Goal: Information Seeking & Learning: Compare options

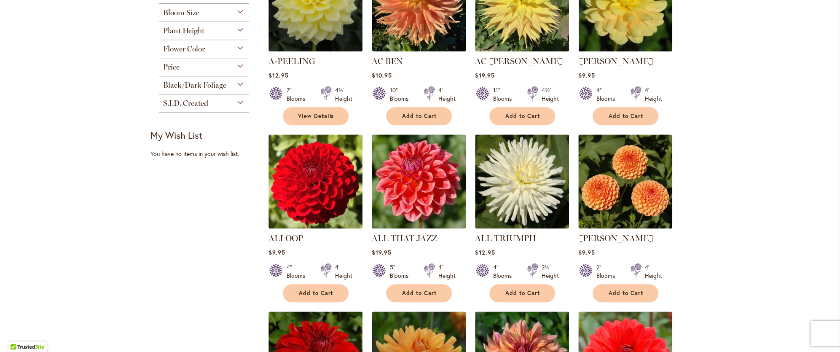
scroll to position [126, 0]
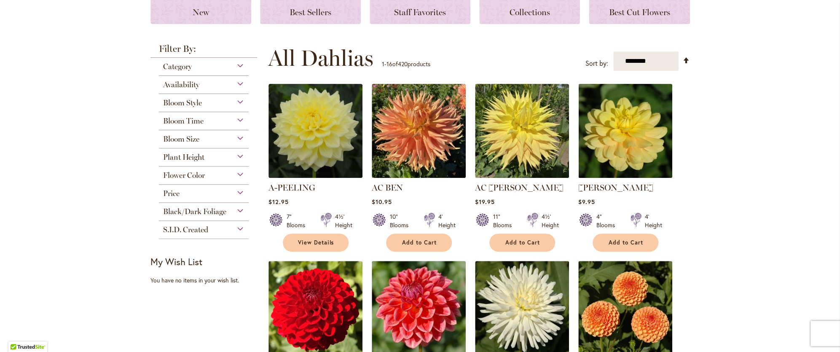
click at [237, 66] on div "Category" at bounding box center [204, 64] width 90 height 13
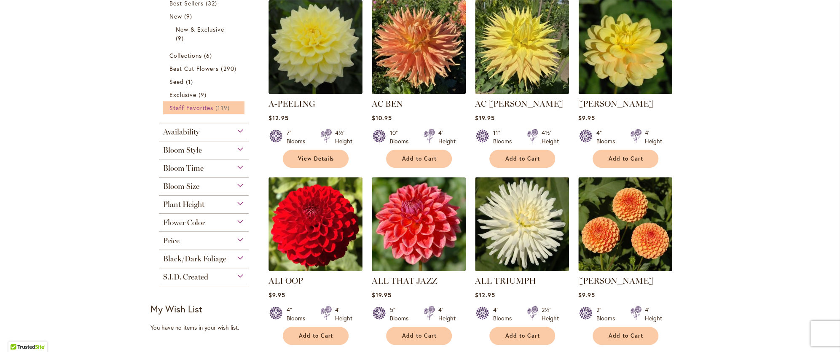
scroll to position [253, 0]
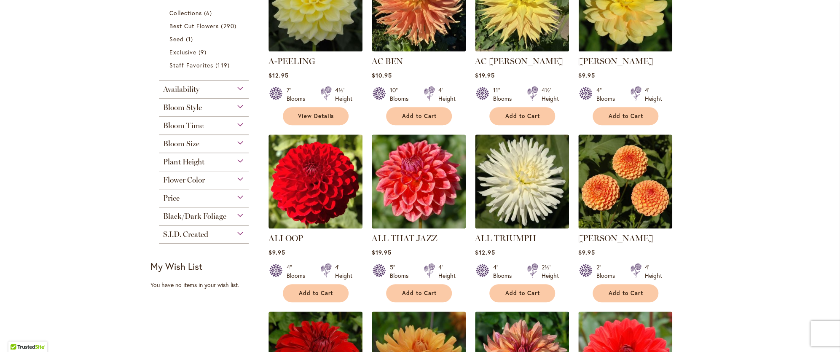
click at [235, 106] on div "Bloom Style" at bounding box center [204, 105] width 90 height 13
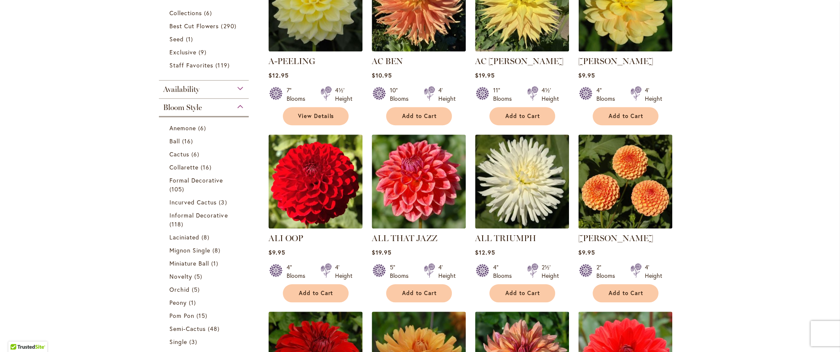
scroll to position [351, 0]
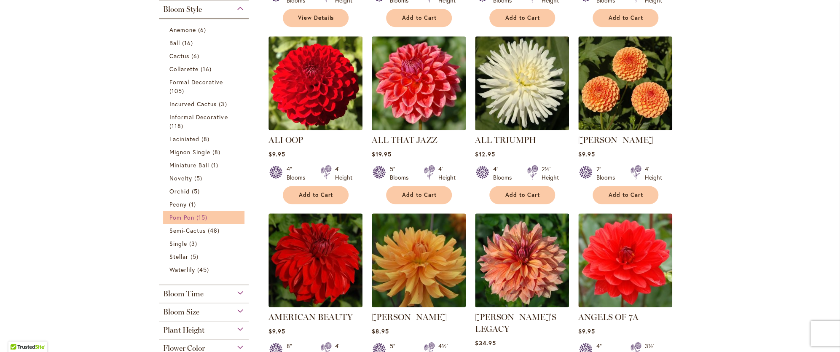
click at [185, 218] on span "Pom Pon" at bounding box center [181, 217] width 25 height 8
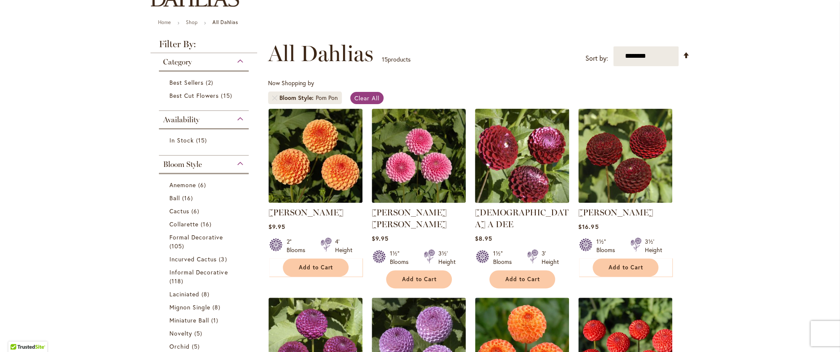
scroll to position [168, 0]
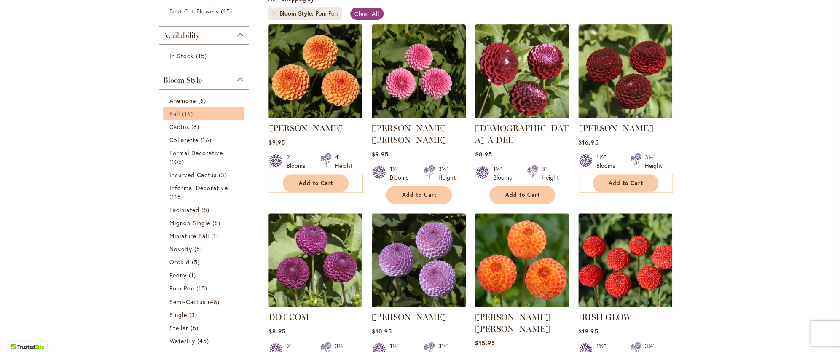
click at [175, 114] on span "Ball" at bounding box center [174, 114] width 11 height 8
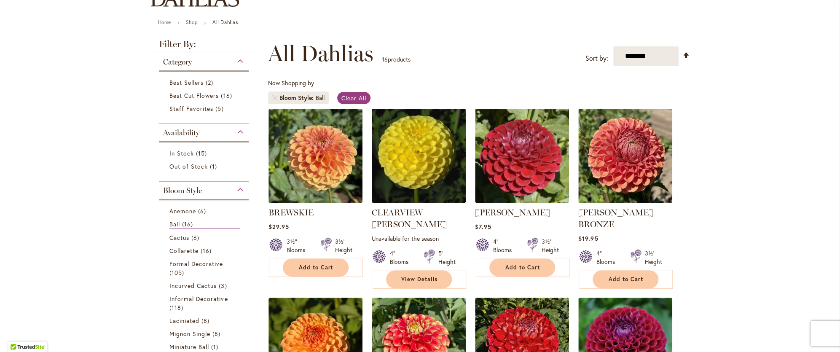
scroll to position [126, 0]
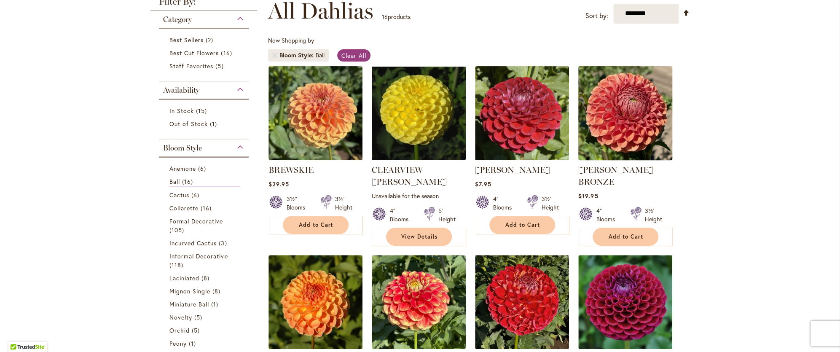
click at [613, 127] on img at bounding box center [625, 113] width 99 height 99
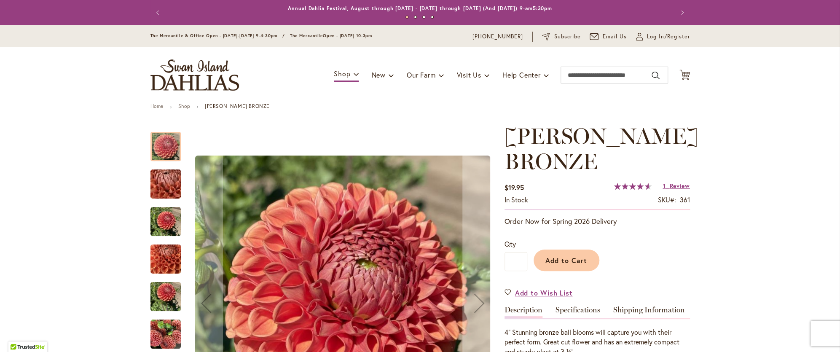
click at [167, 187] on img "CORNEL BRONZE" at bounding box center [165, 184] width 61 height 46
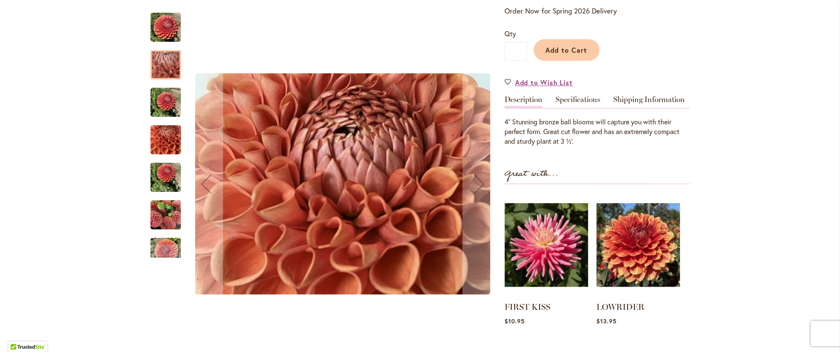
scroll to position [295, 0]
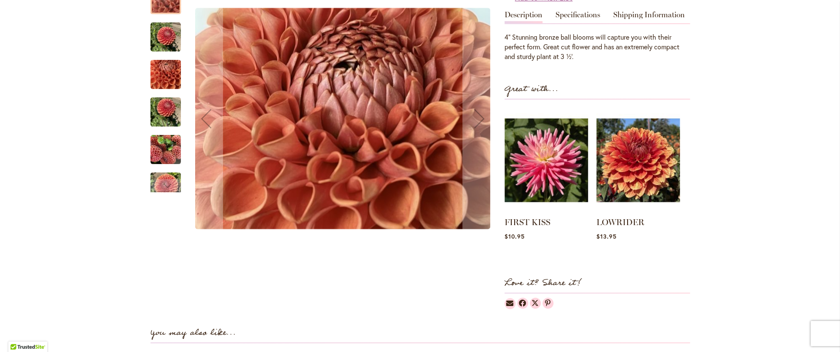
click at [151, 154] on img "CORNEL BRONZE" at bounding box center [166, 149] width 30 height 30
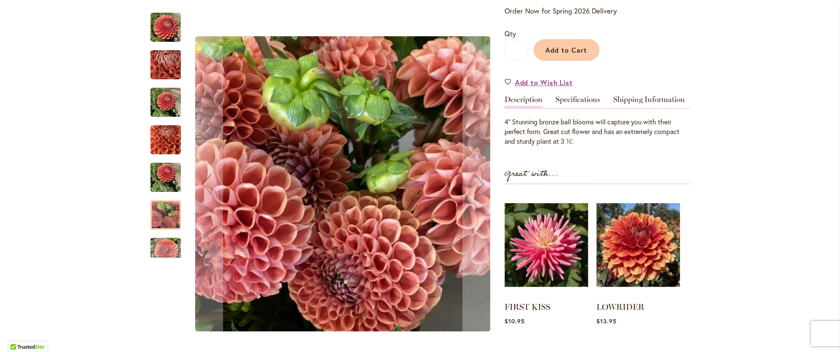
scroll to position [253, 0]
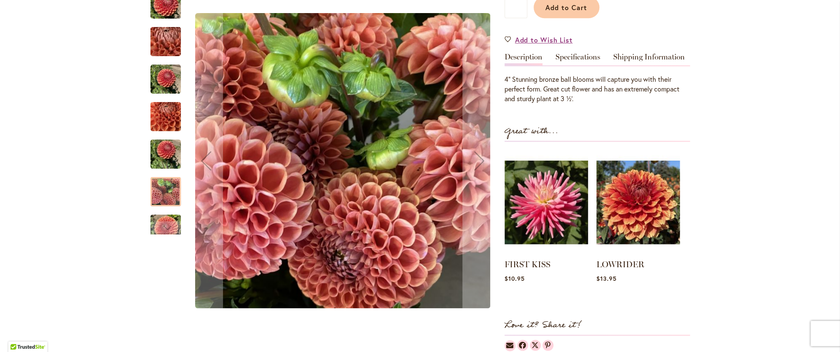
click at [172, 150] on img "CORNEL BRONZE" at bounding box center [166, 154] width 30 height 40
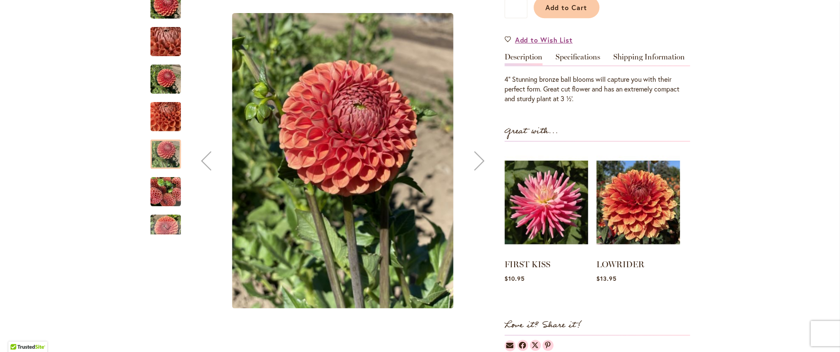
click at [163, 126] on img "CORNEL BRONZE" at bounding box center [166, 117] width 30 height 40
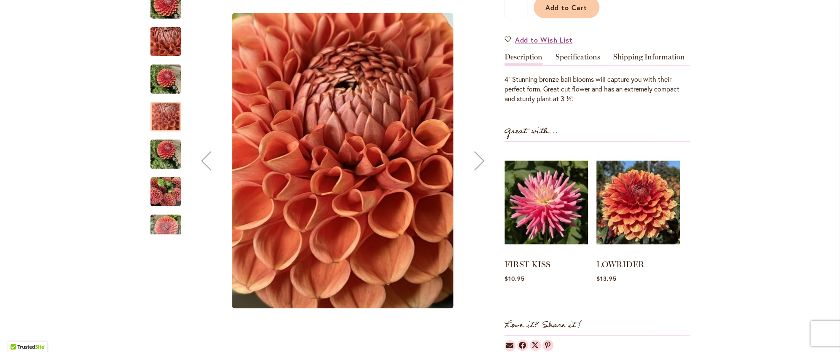
scroll to position [337, 0]
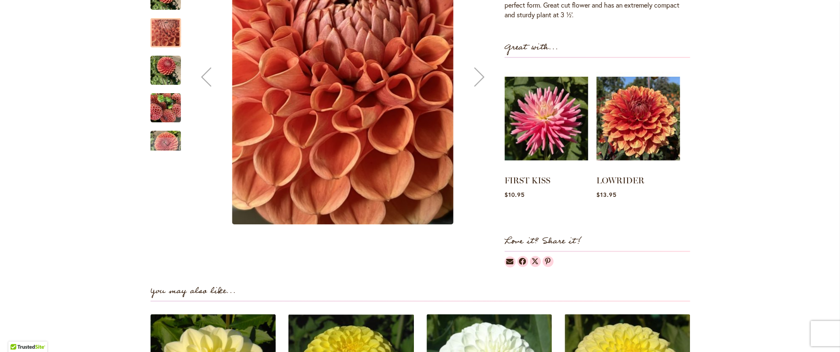
click at [212, 78] on div "Previous" at bounding box center [206, 77] width 34 height 34
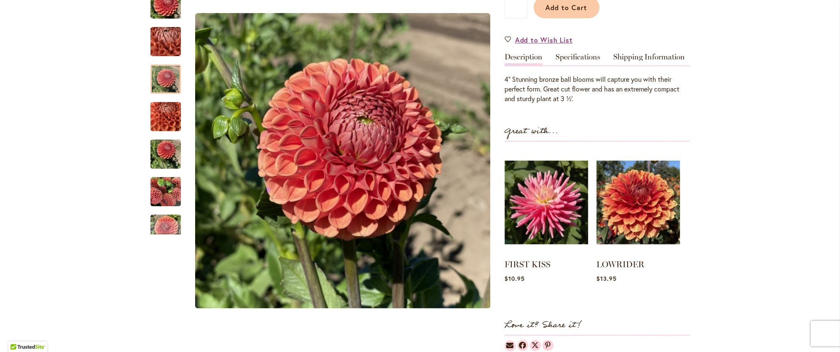
scroll to position [126, 0]
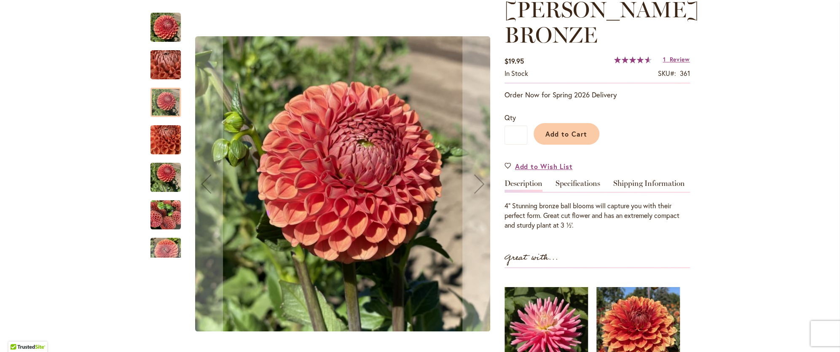
drag, startPoint x: 155, startPoint y: 70, endPoint x: 157, endPoint y: 78, distance: 8.4
click at [156, 70] on img "CORNEL BRONZE" at bounding box center [165, 65] width 61 height 46
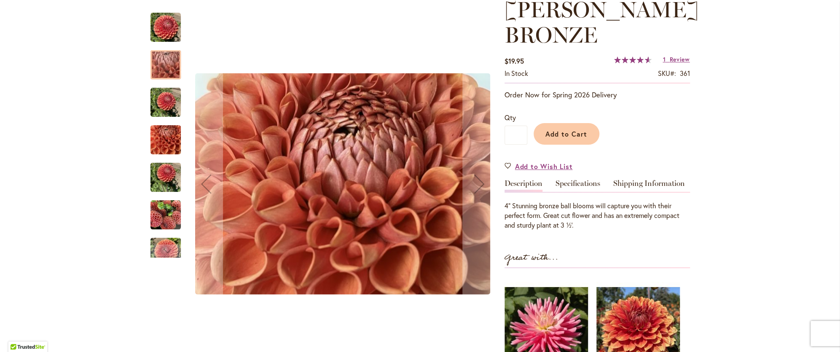
click at [167, 103] on img "CORNEL BRONZE" at bounding box center [166, 102] width 30 height 30
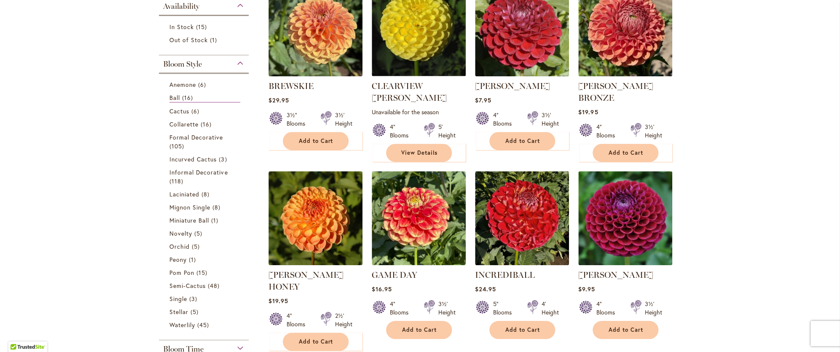
scroll to position [253, 0]
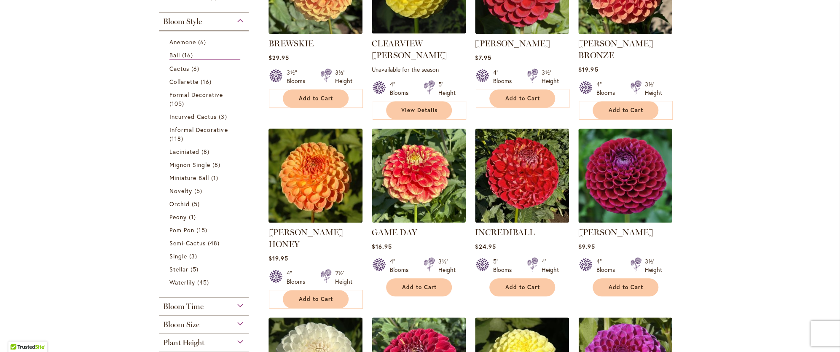
click at [325, 175] on img at bounding box center [315, 175] width 99 height 99
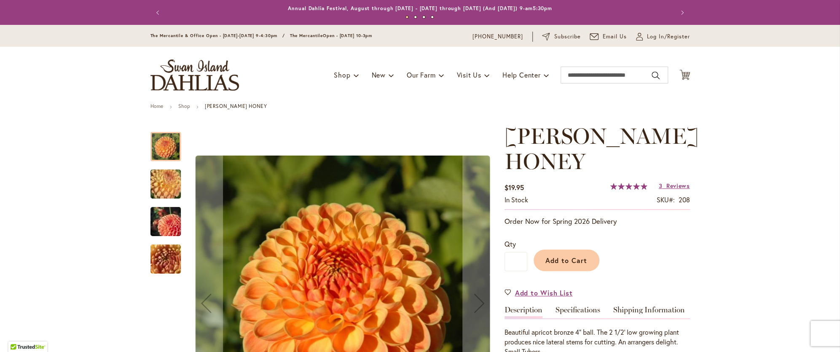
scroll to position [84, 0]
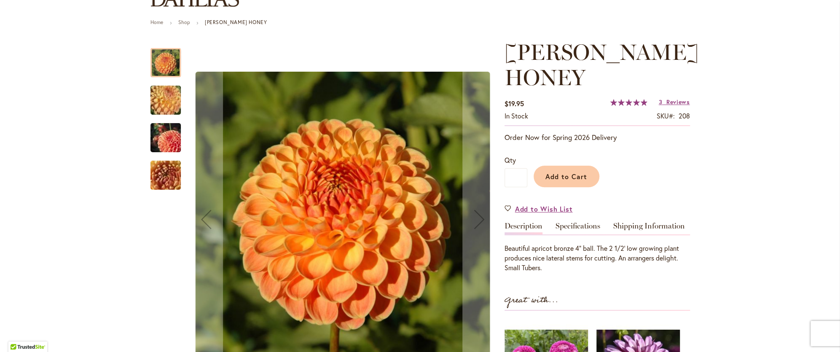
click at [164, 145] on img "CRICHTON HONEY" at bounding box center [165, 138] width 61 height 40
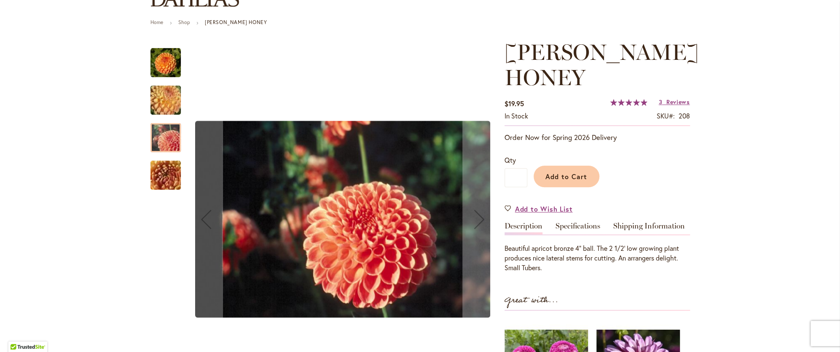
click at [161, 174] on img "CRICHTON HONEY" at bounding box center [165, 176] width 61 height 46
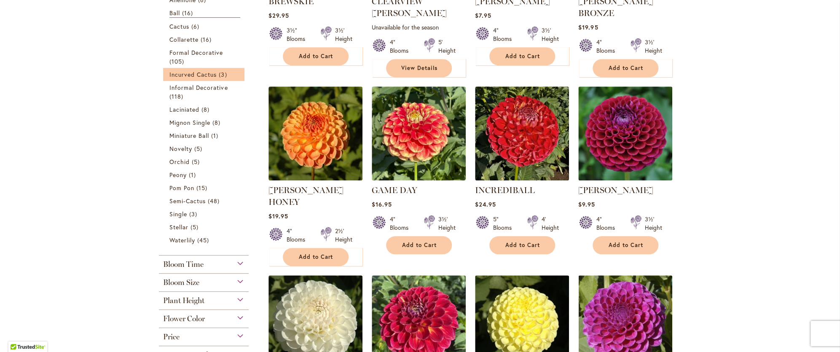
scroll to position [253, 0]
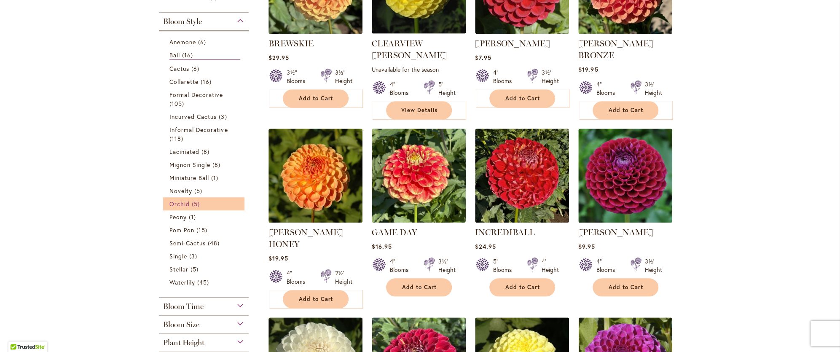
click at [179, 203] on span "Orchid" at bounding box center [179, 204] width 20 height 8
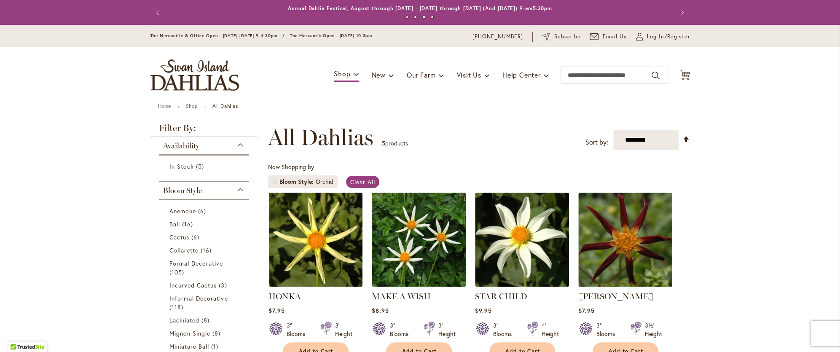
scroll to position [84, 0]
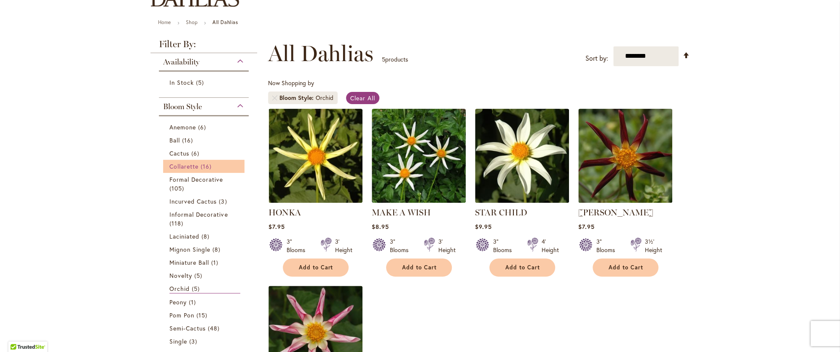
click at [173, 164] on span "Collarette" at bounding box center [184, 166] width 30 height 8
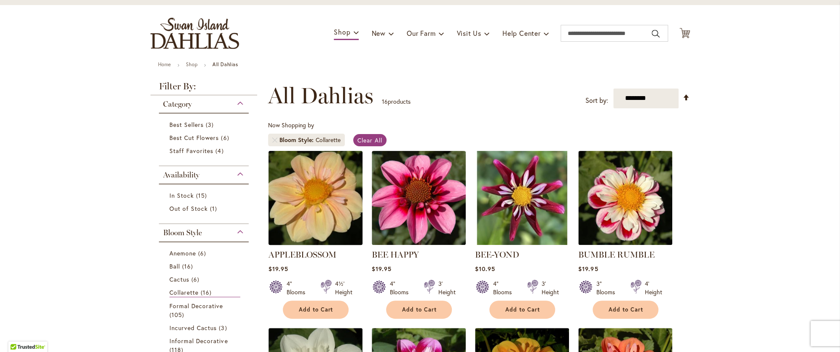
scroll to position [126, 0]
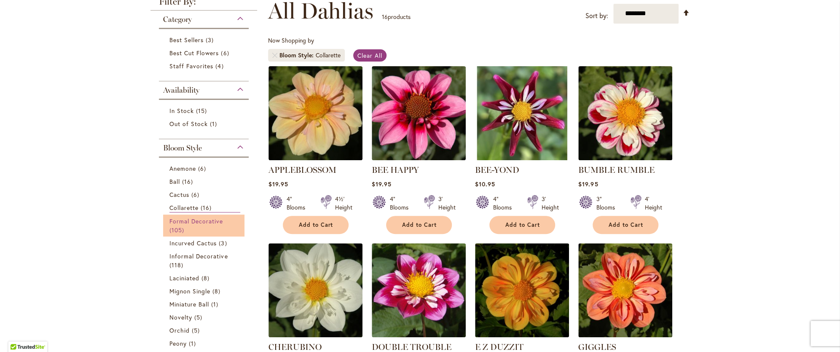
click at [200, 222] on span "Formal Decorative" at bounding box center [196, 221] width 54 height 8
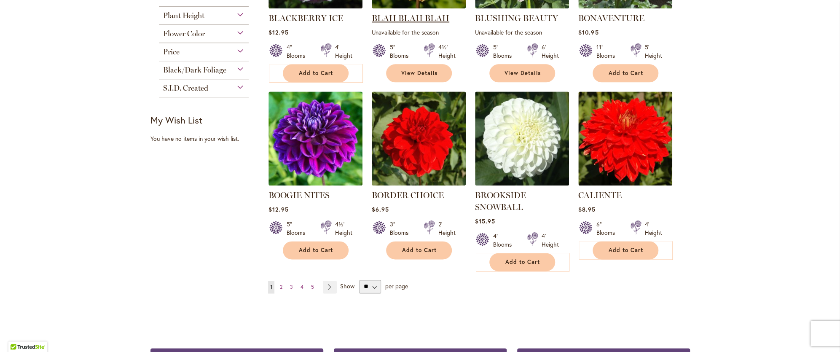
scroll to position [758, 0]
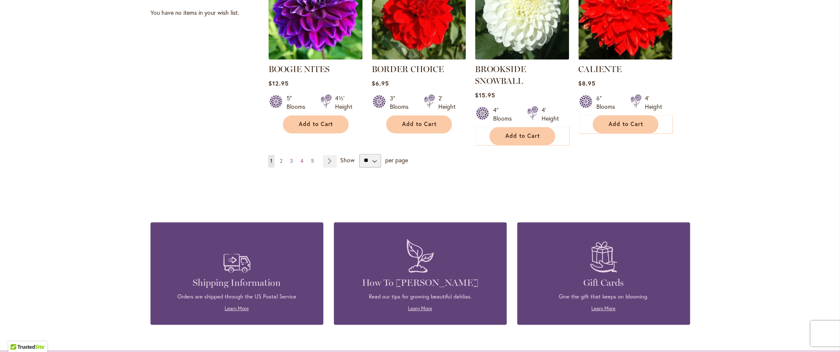
click at [280, 157] on link "Page 2" at bounding box center [281, 161] width 7 height 13
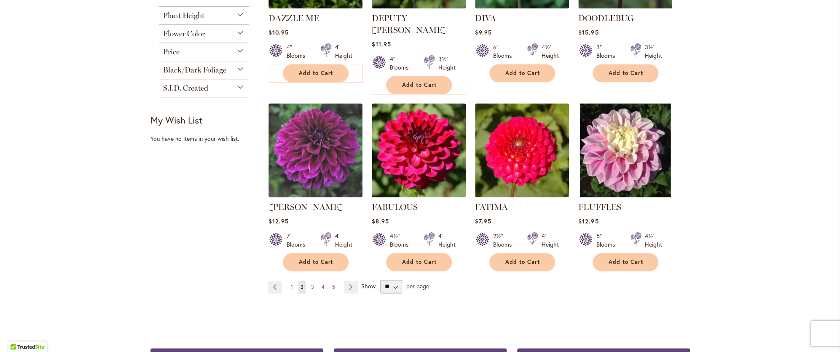
scroll to position [674, 0]
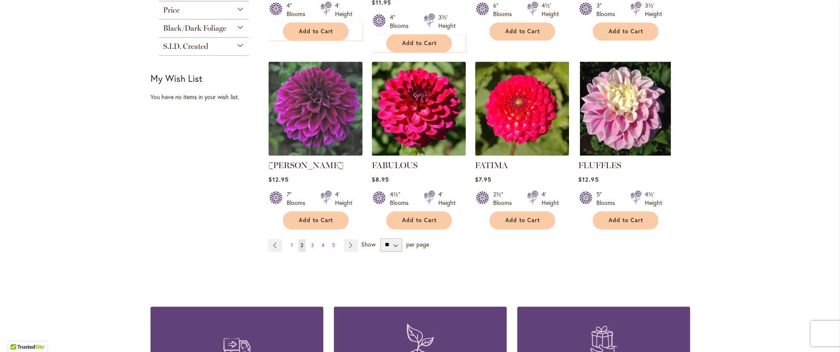
click at [309, 239] on link "Page 3" at bounding box center [312, 245] width 7 height 13
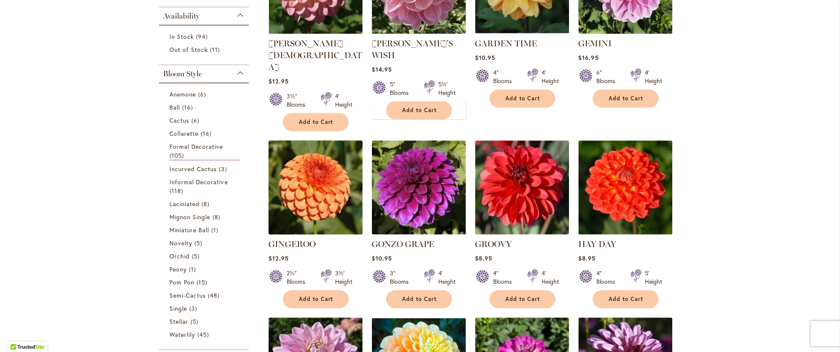
scroll to position [295, 0]
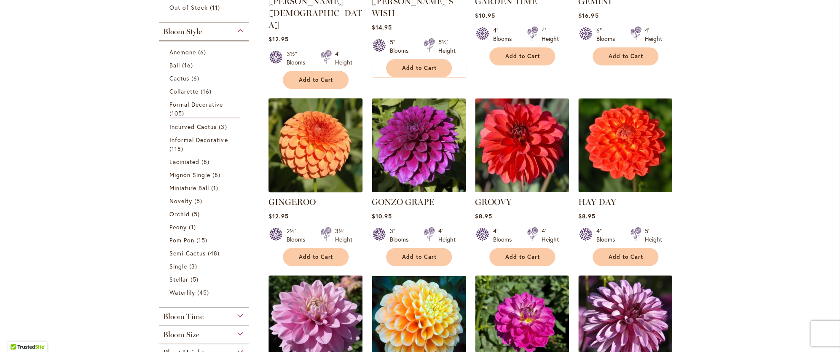
click at [306, 140] on img at bounding box center [315, 145] width 99 height 99
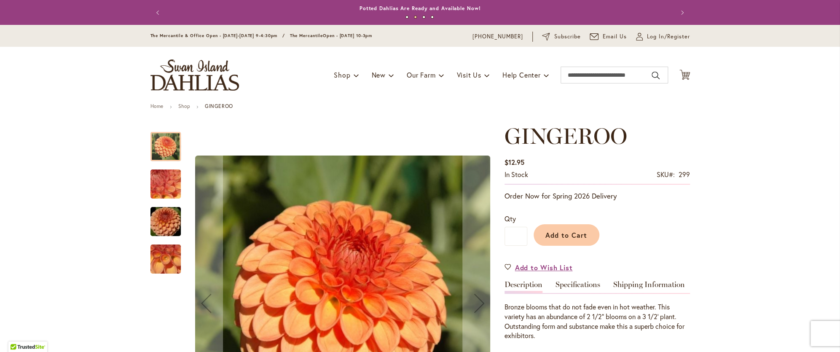
scroll to position [42, 0]
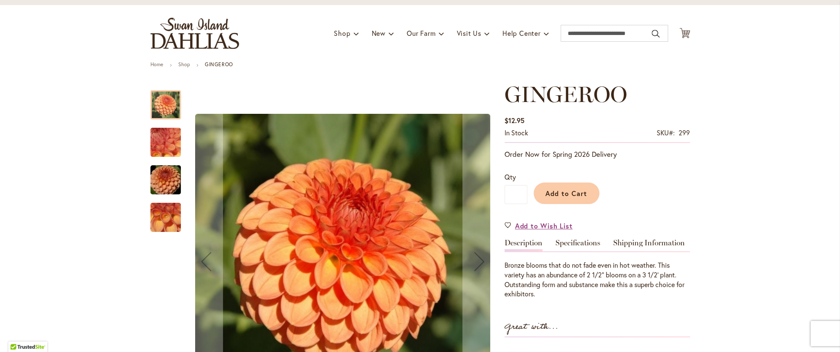
click at [168, 144] on img "GINGEROO" at bounding box center [165, 143] width 61 height 46
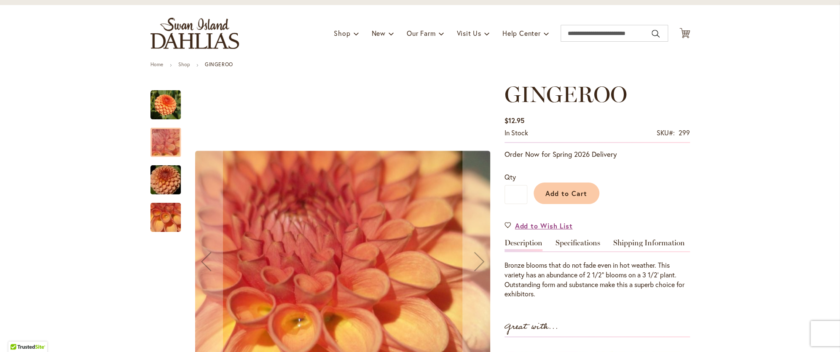
click at [163, 181] on img "GINGEROO" at bounding box center [165, 180] width 61 height 40
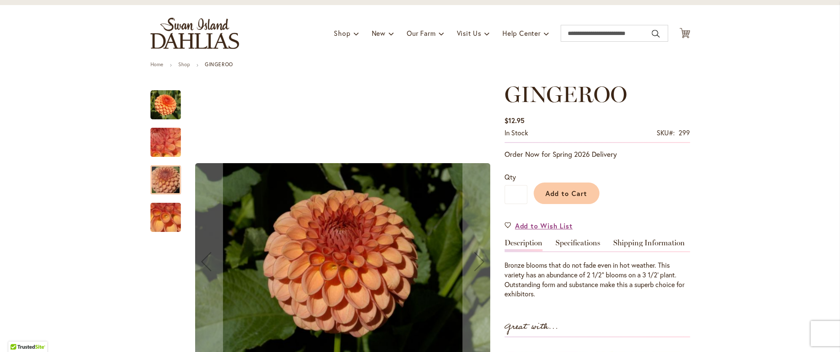
click at [157, 215] on img "GINGEROO" at bounding box center [165, 218] width 61 height 46
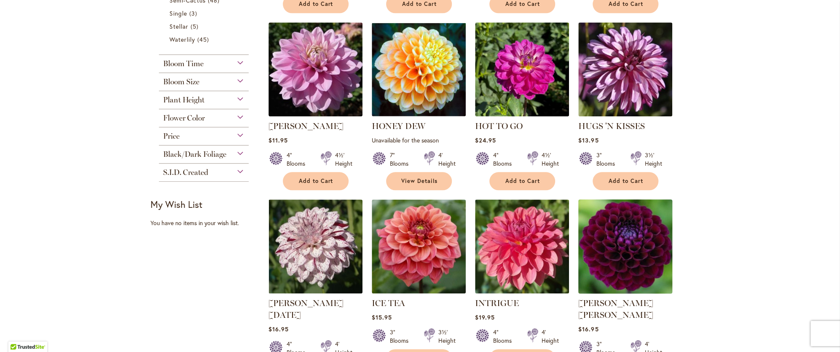
scroll to position [590, 0]
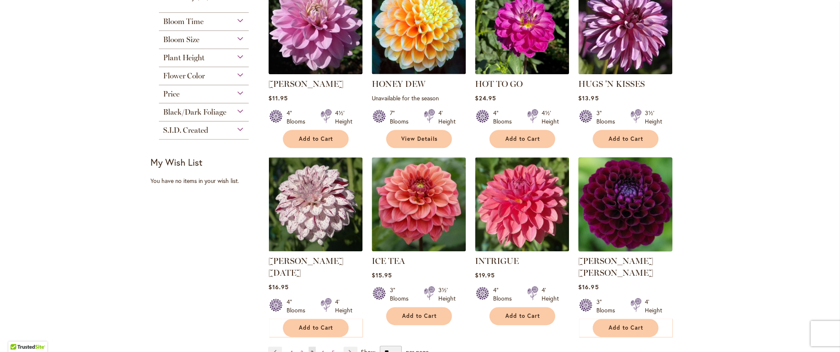
click at [627, 183] on img at bounding box center [625, 204] width 99 height 99
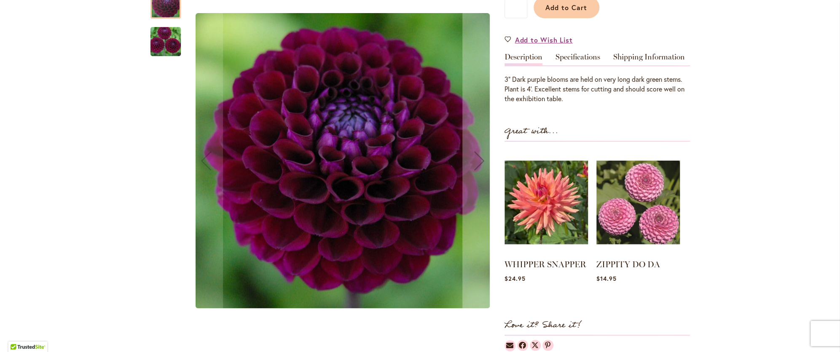
scroll to position [210, 0]
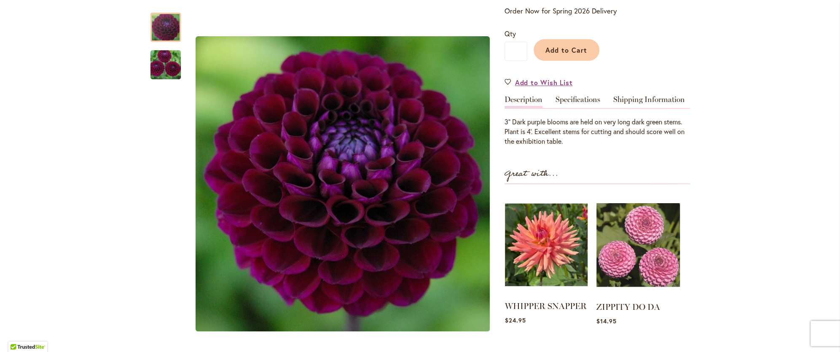
click at [550, 265] on img at bounding box center [546, 244] width 83 height 103
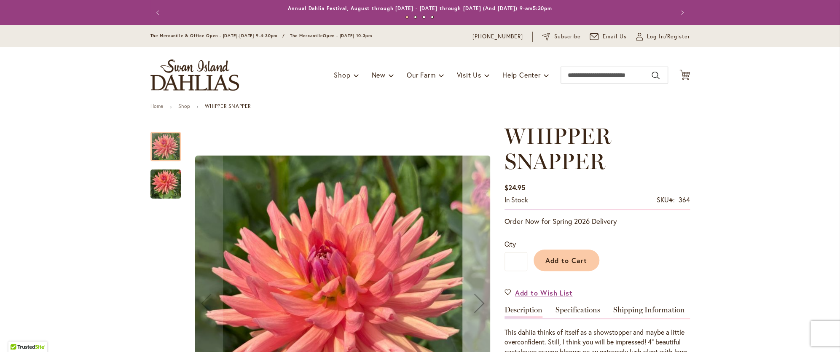
scroll to position [84, 0]
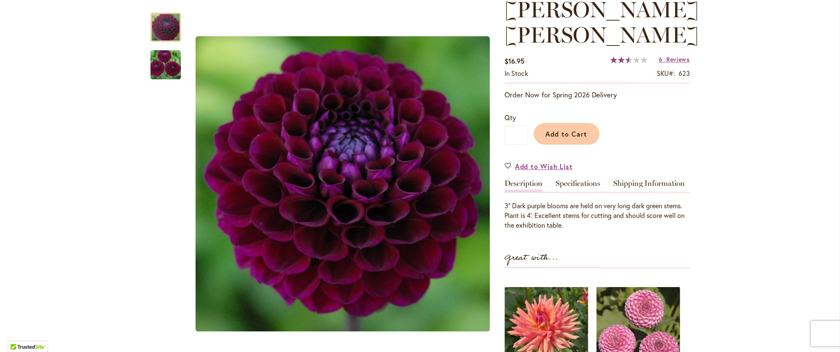
scroll to position [210, 0]
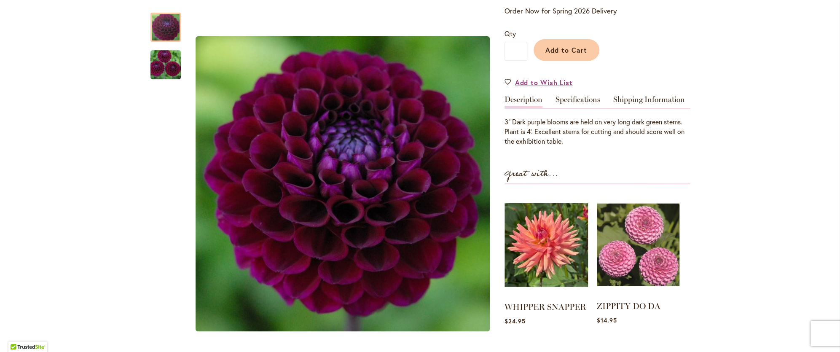
click at [644, 256] on img at bounding box center [638, 244] width 83 height 103
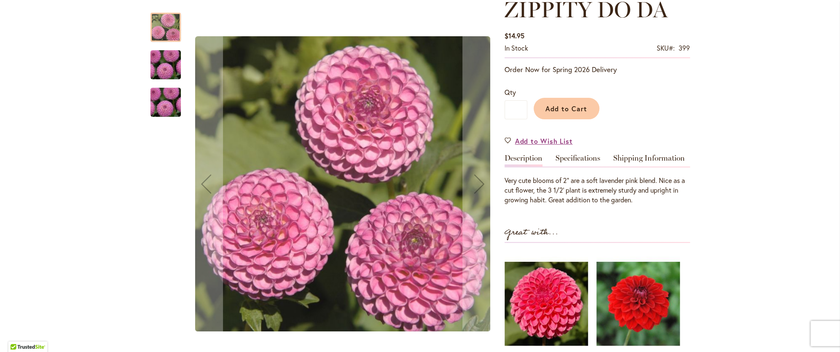
scroll to position [168, 0]
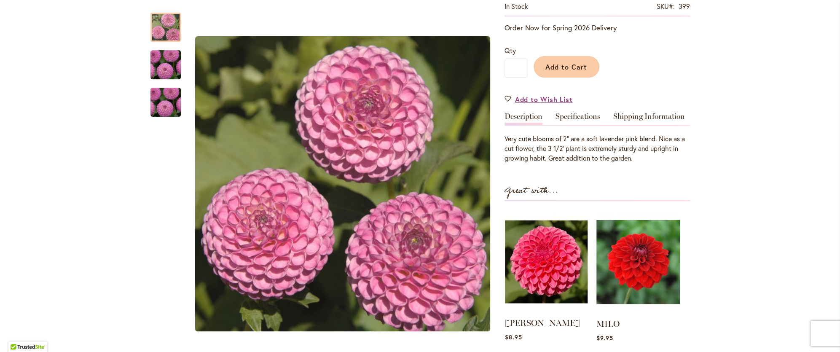
click at [549, 283] on img at bounding box center [546, 261] width 83 height 103
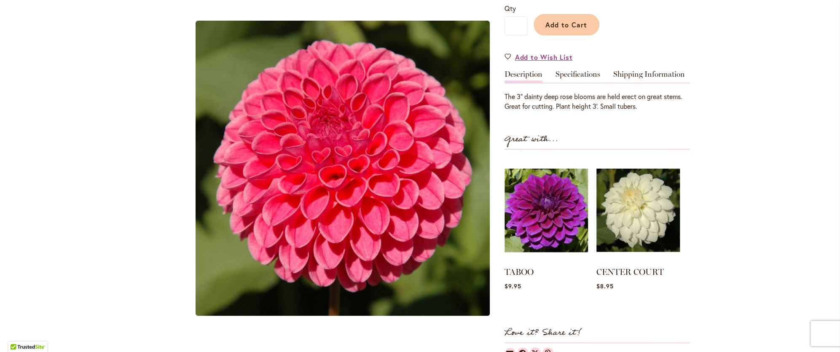
scroll to position [253, 0]
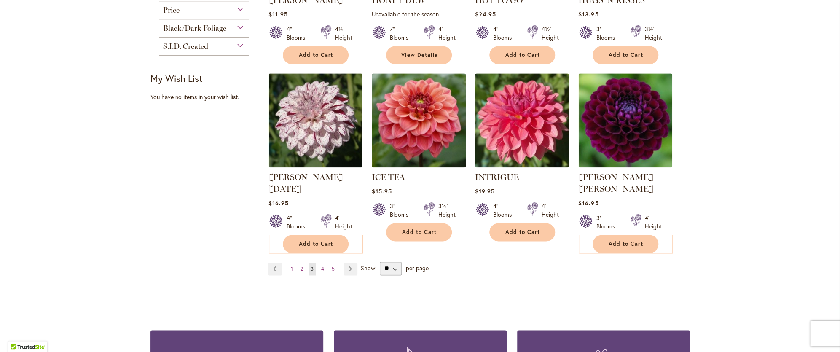
scroll to position [716, 0]
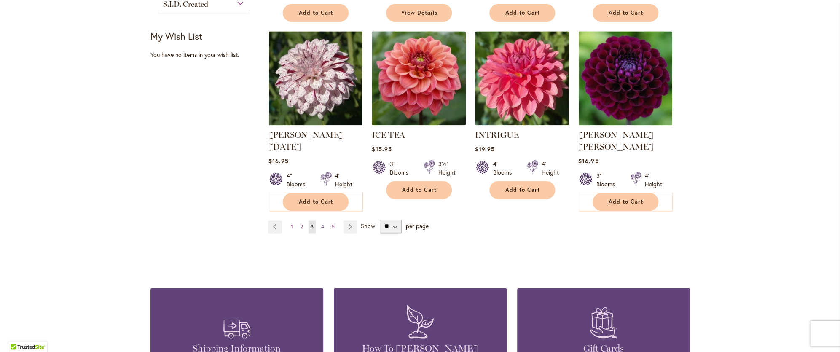
click at [321, 223] on span "4" at bounding box center [322, 226] width 3 height 6
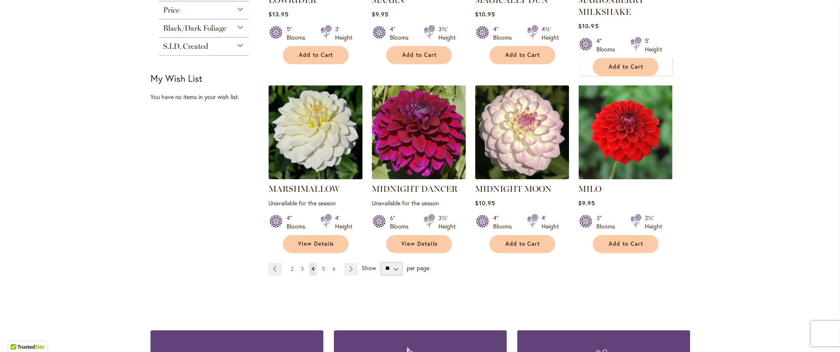
scroll to position [464, 0]
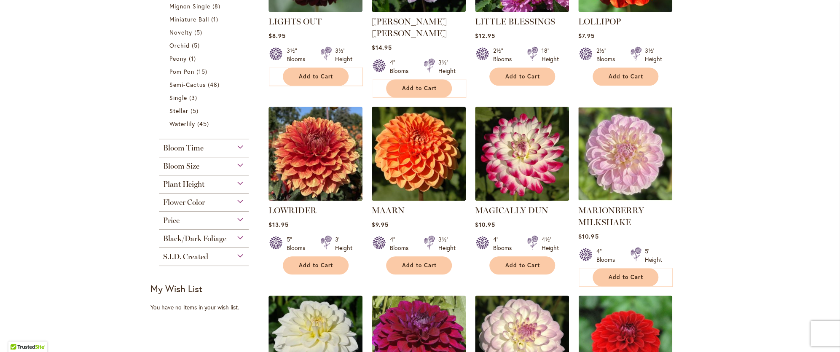
click at [172, 202] on span "Flower Color" at bounding box center [184, 202] width 42 height 9
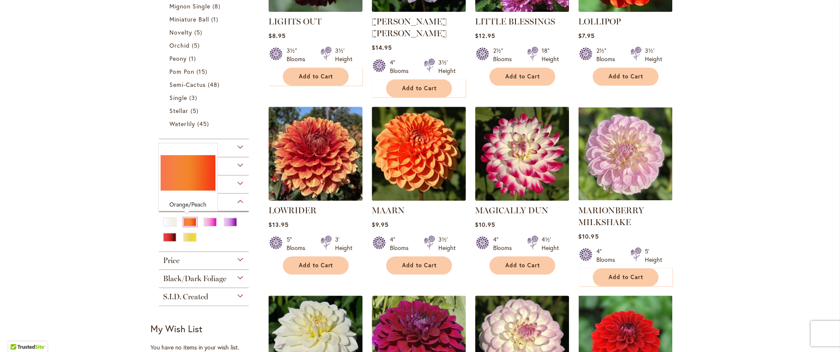
click at [187, 222] on div "Orange/Peach" at bounding box center [189, 222] width 13 height 9
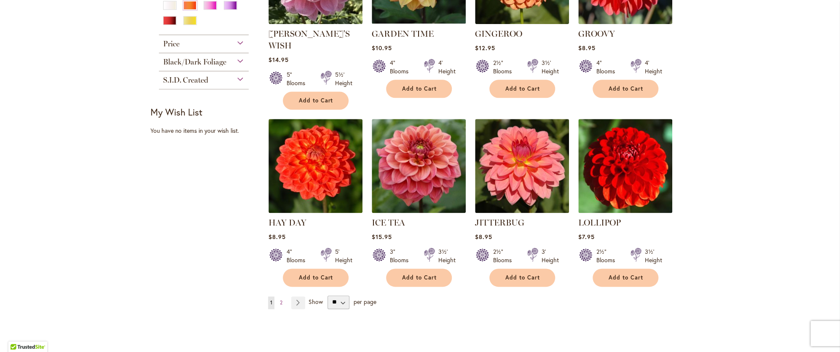
scroll to position [674, 0]
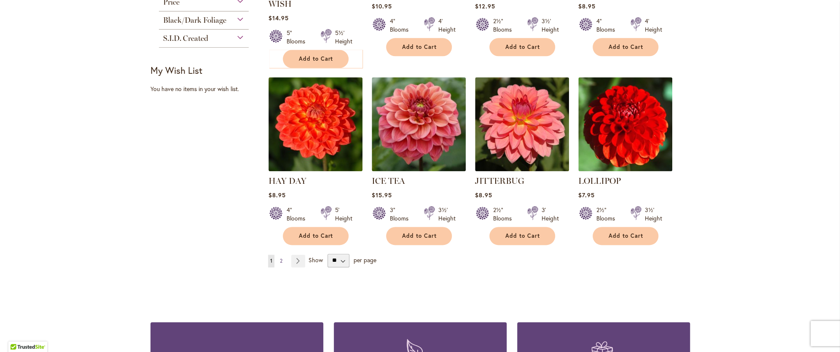
click at [280, 255] on link "Page 2" at bounding box center [281, 261] width 7 height 13
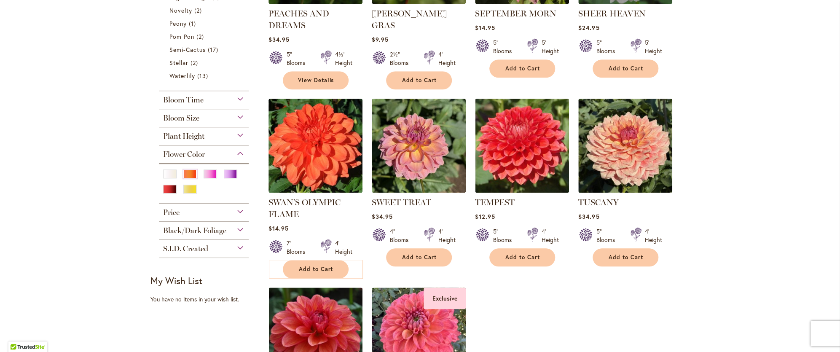
scroll to position [506, 0]
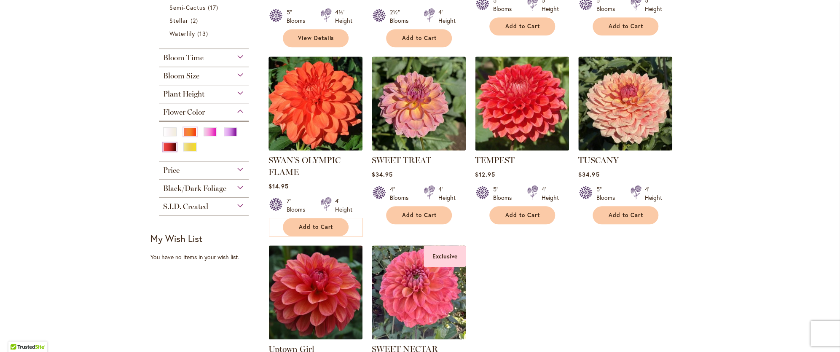
click at [167, 148] on div "Red" at bounding box center [169, 147] width 13 height 9
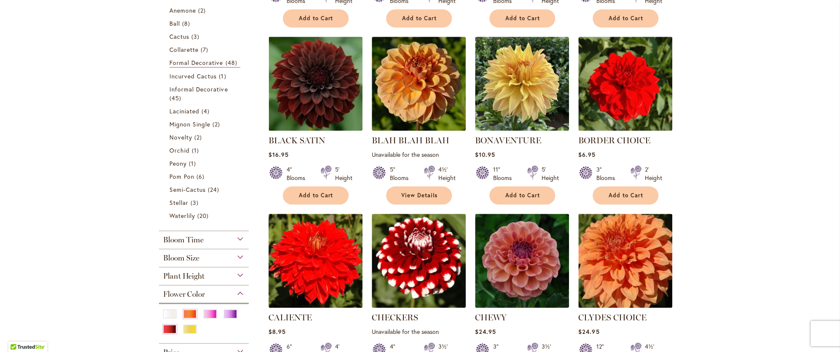
scroll to position [379, 0]
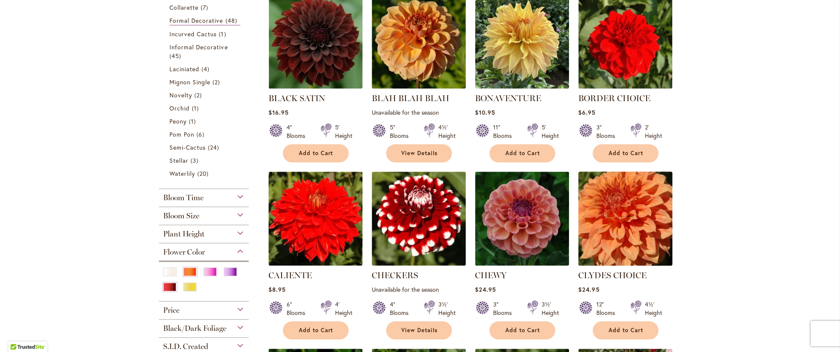
click at [632, 233] on img at bounding box center [625, 218] width 99 height 99
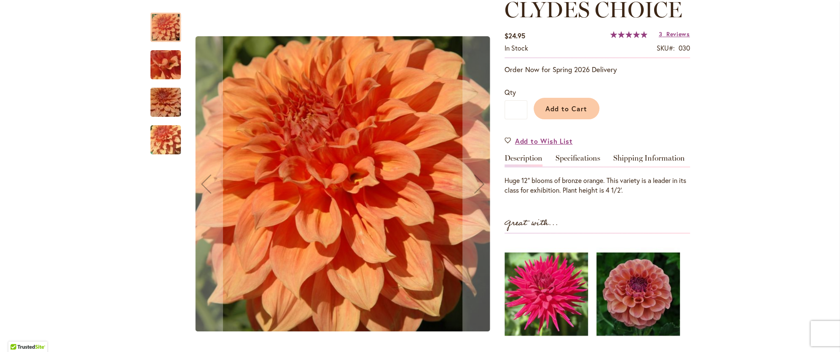
scroll to position [168, 0]
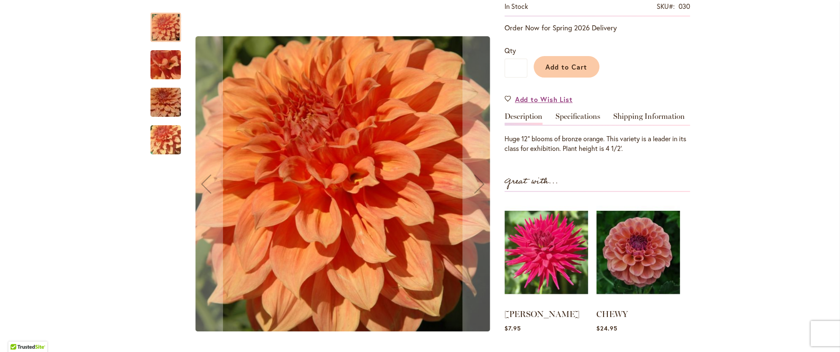
click at [159, 58] on img "Clyde's Choice" at bounding box center [165, 65] width 61 height 46
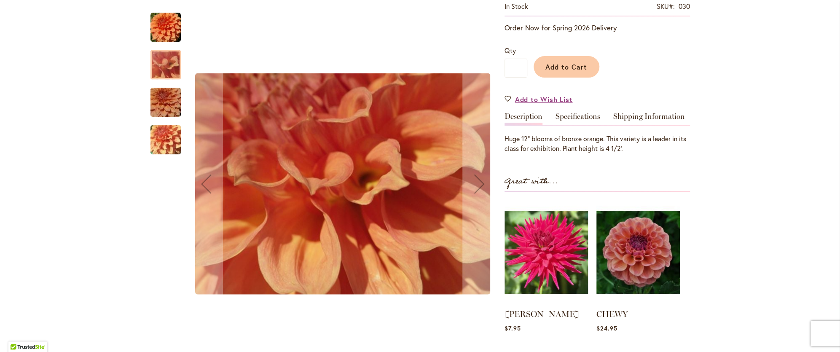
click at [180, 110] on div at bounding box center [324, 184] width 346 height 360
click at [168, 143] on img "Clyde's Choice" at bounding box center [165, 140] width 61 height 46
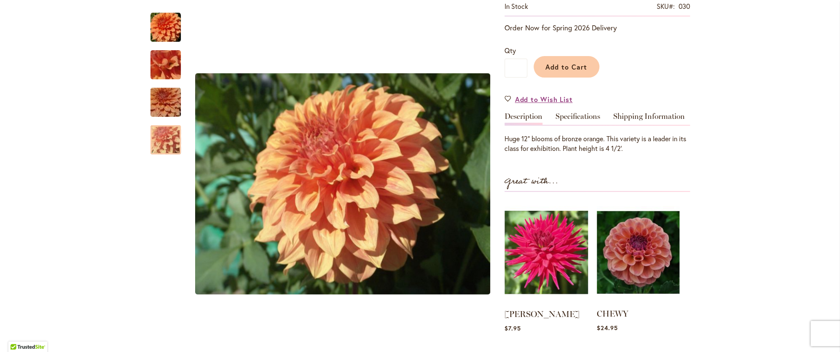
click at [643, 254] on img at bounding box center [638, 252] width 83 height 103
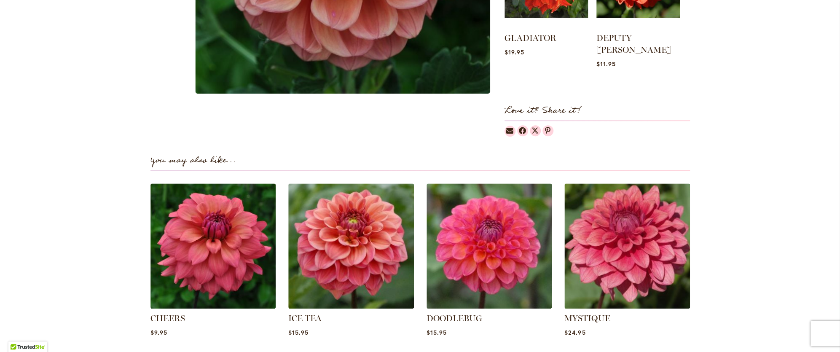
scroll to position [548, 0]
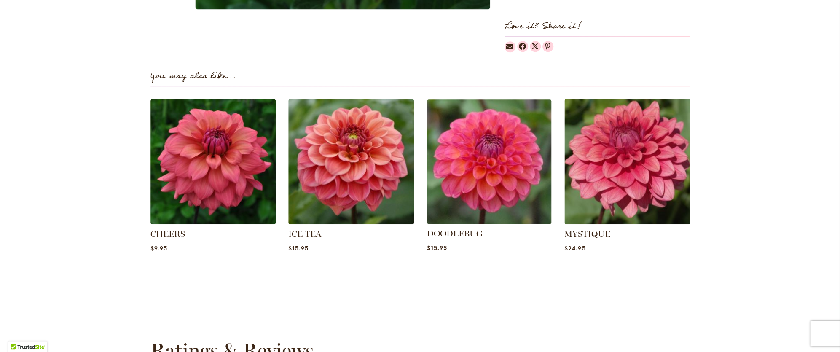
click at [495, 164] on img at bounding box center [489, 161] width 131 height 131
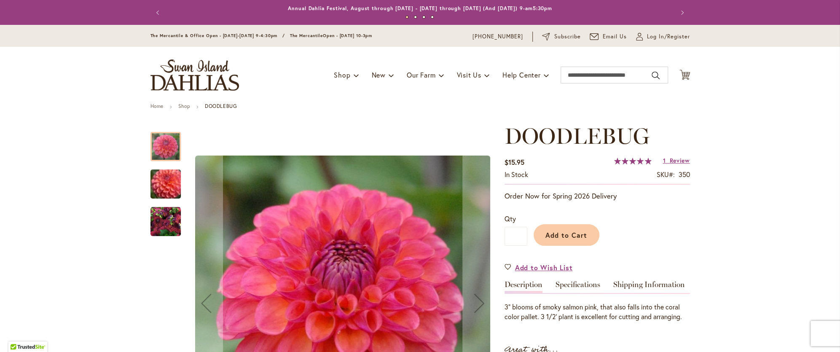
click at [161, 215] on img "DOODLEBUG" at bounding box center [166, 222] width 30 height 30
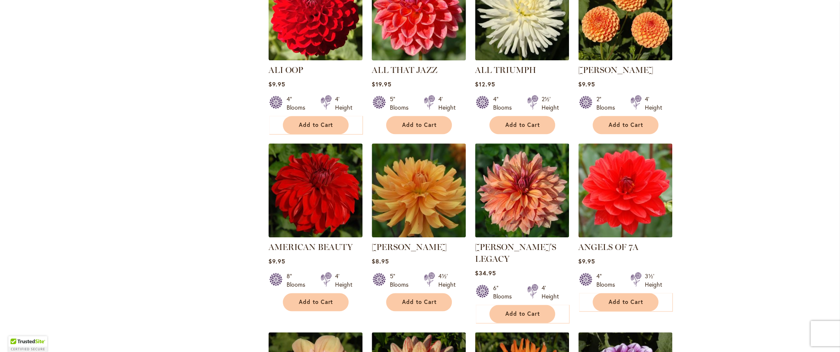
scroll to position [337, 0]
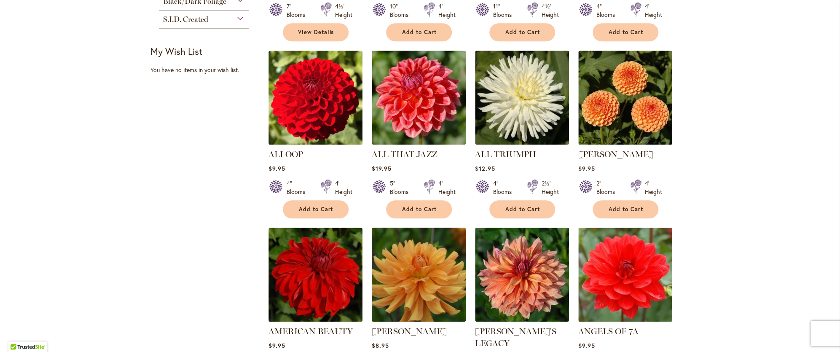
click at [429, 274] on img at bounding box center [418, 275] width 99 height 99
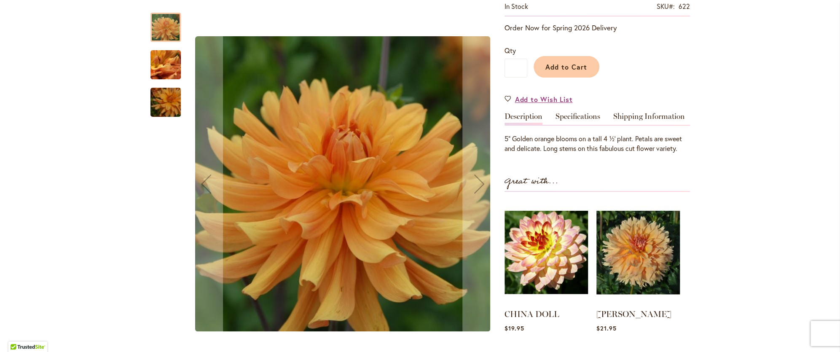
scroll to position [210, 0]
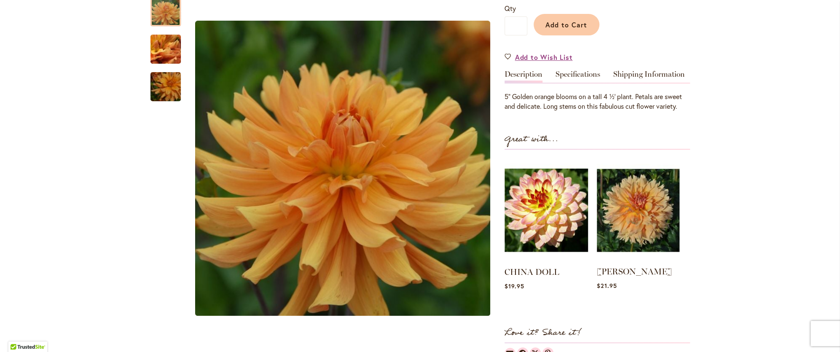
click at [631, 229] on img at bounding box center [638, 210] width 83 height 103
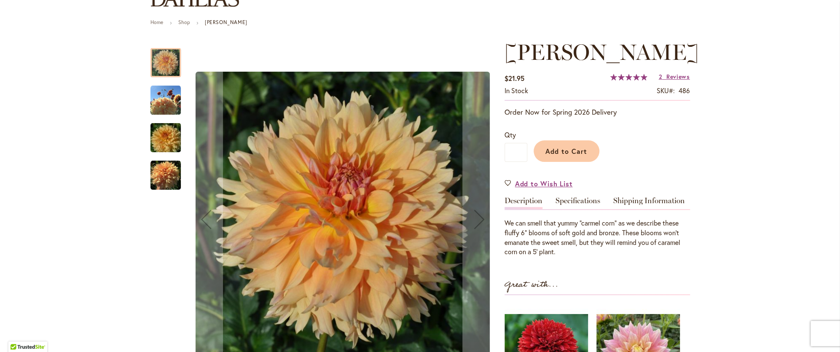
scroll to position [126, 0]
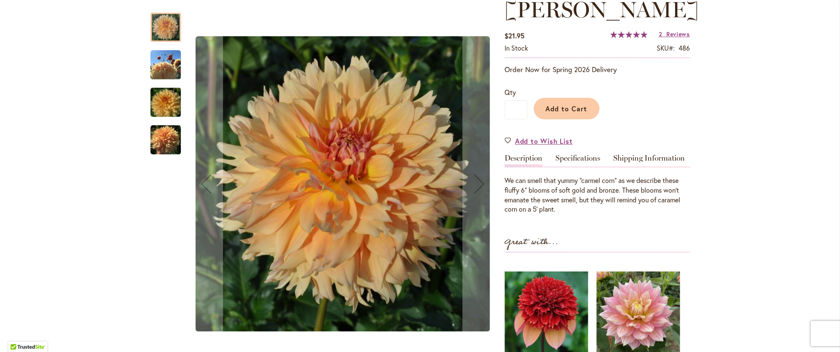
click at [164, 71] on img "KARMEL KORN" at bounding box center [166, 65] width 30 height 30
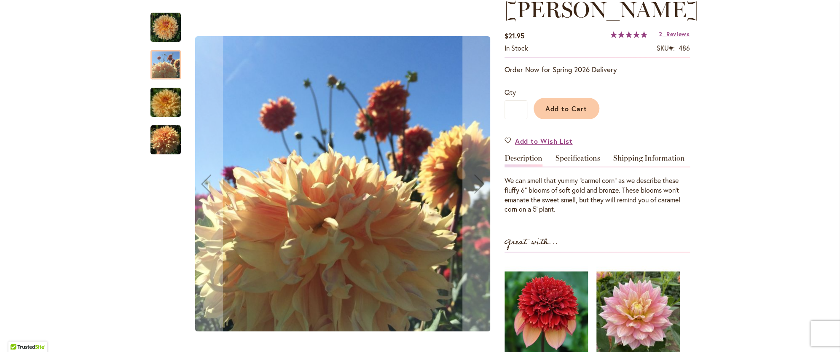
click at [163, 107] on img "KARMEL KORN" at bounding box center [165, 102] width 61 height 40
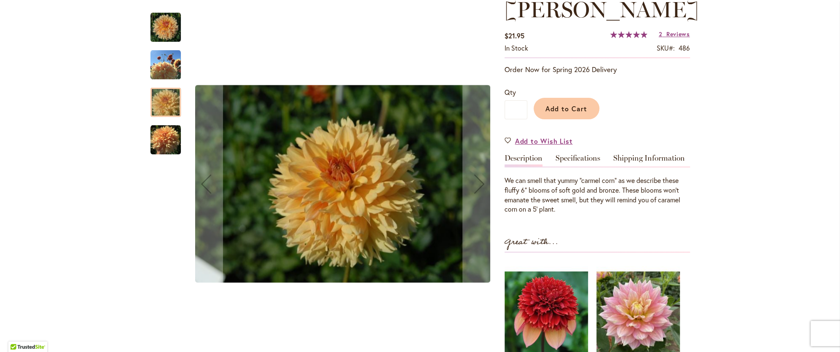
click at [153, 137] on img "KARMEL KORN" at bounding box center [166, 140] width 30 height 30
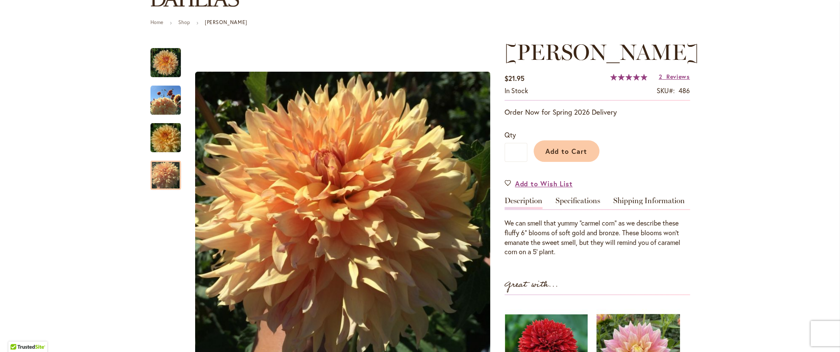
scroll to position [210, 0]
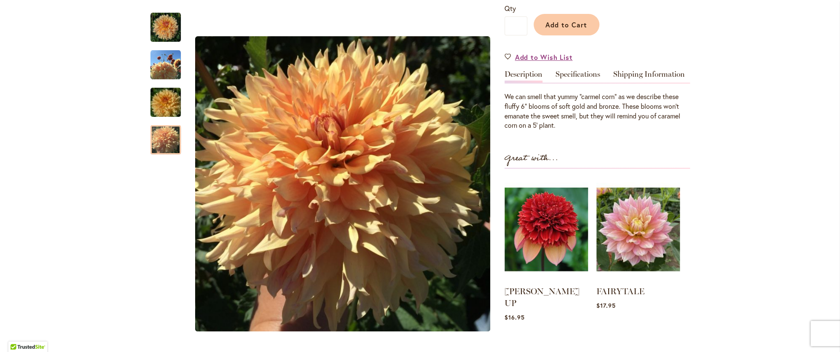
drag, startPoint x: 79, startPoint y: 69, endPoint x: 79, endPoint y: 54, distance: 14.3
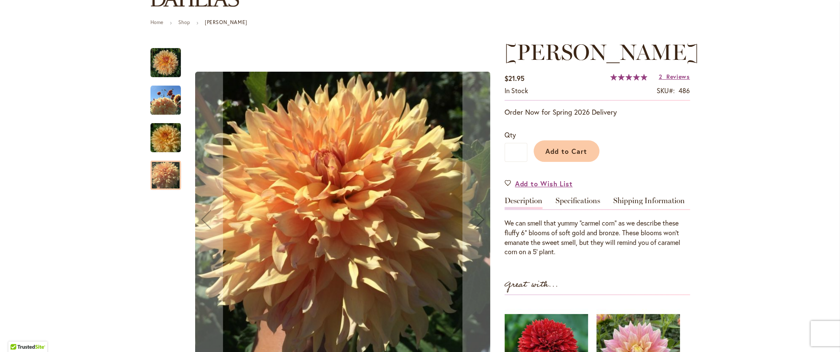
scroll to position [42, 0]
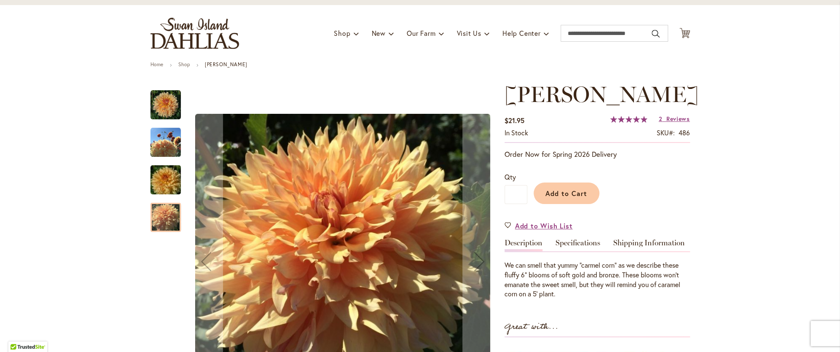
click at [151, 215] on div at bounding box center [166, 217] width 30 height 29
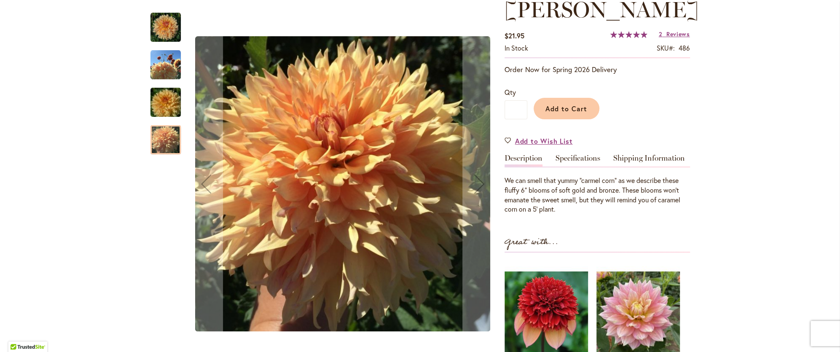
click at [156, 109] on img "KARMEL KORN" at bounding box center [165, 102] width 61 height 40
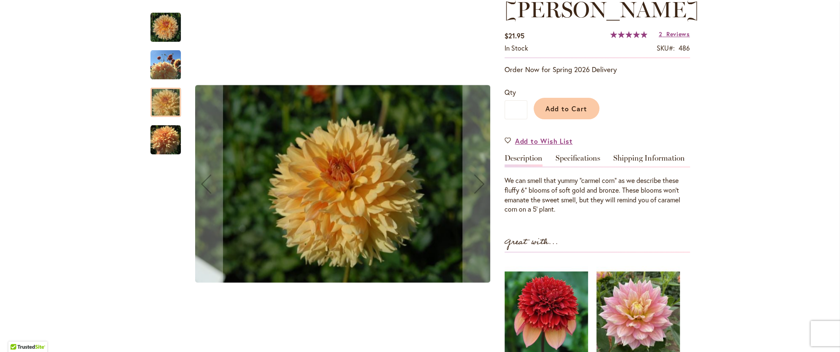
click at [158, 72] on img "KARMEL KORN" at bounding box center [166, 65] width 30 height 30
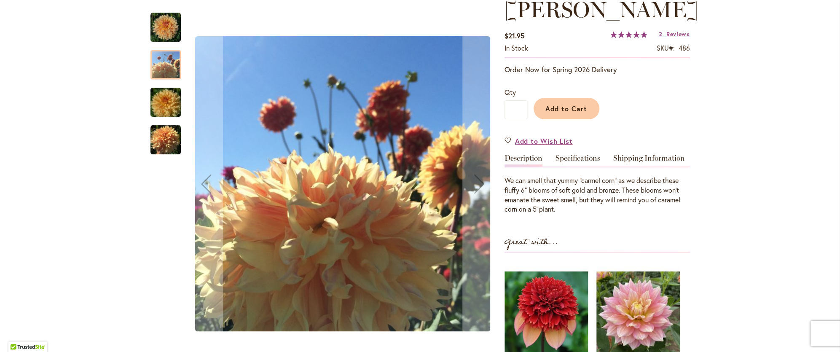
click at [161, 91] on img "KARMEL KORN" at bounding box center [165, 102] width 61 height 40
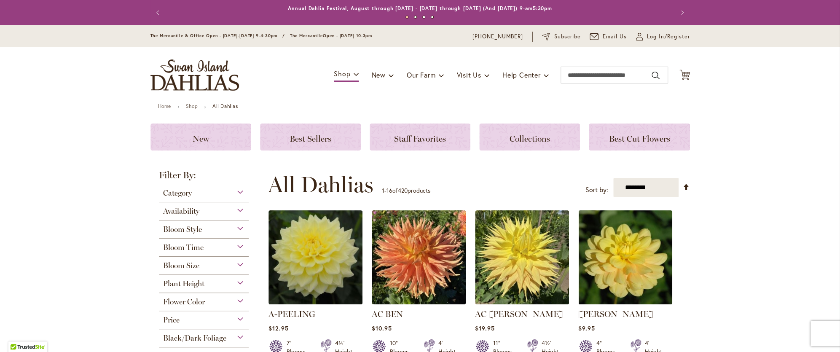
click at [237, 299] on div "Flower Color" at bounding box center [204, 299] width 90 height 13
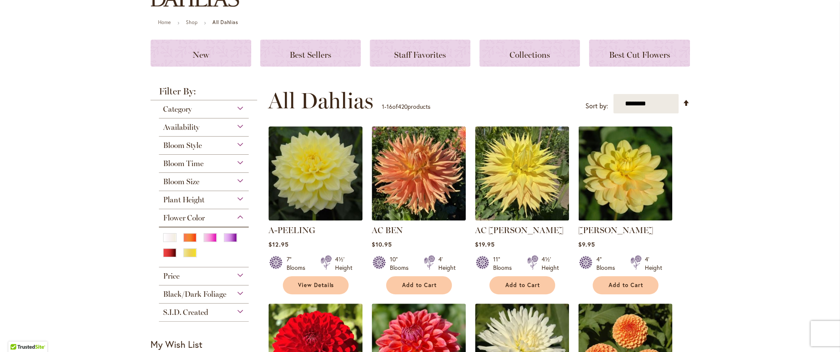
scroll to position [126, 0]
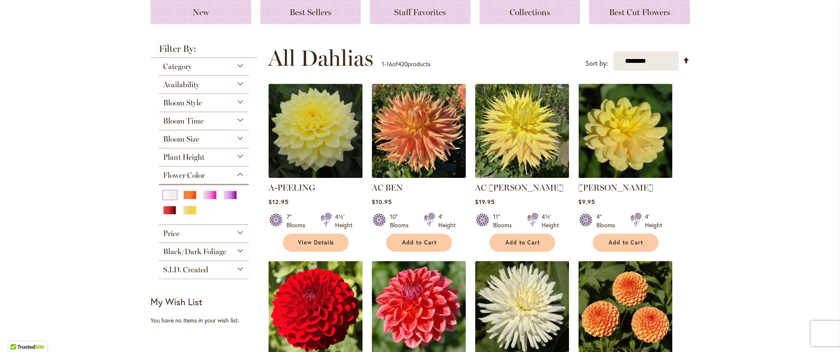
click at [163, 194] on div "White/Cream" at bounding box center [169, 195] width 13 height 9
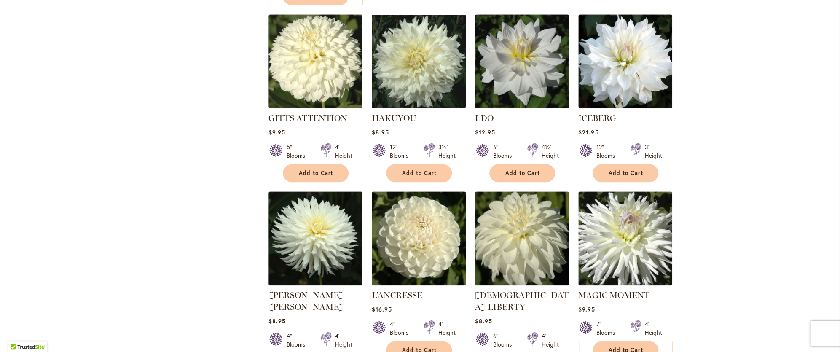
scroll to position [632, 0]
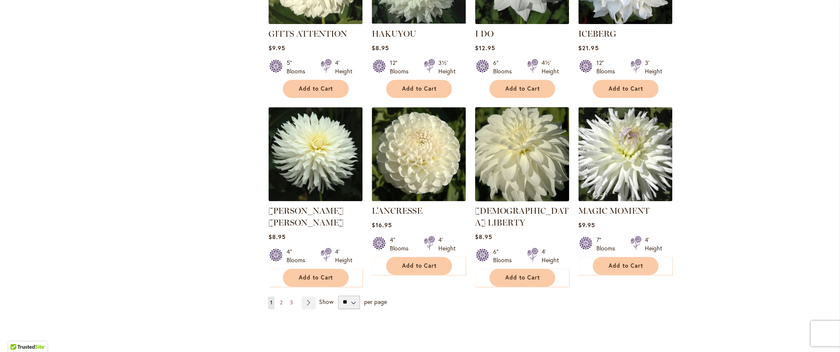
click at [505, 173] on img at bounding box center [522, 154] width 99 height 99
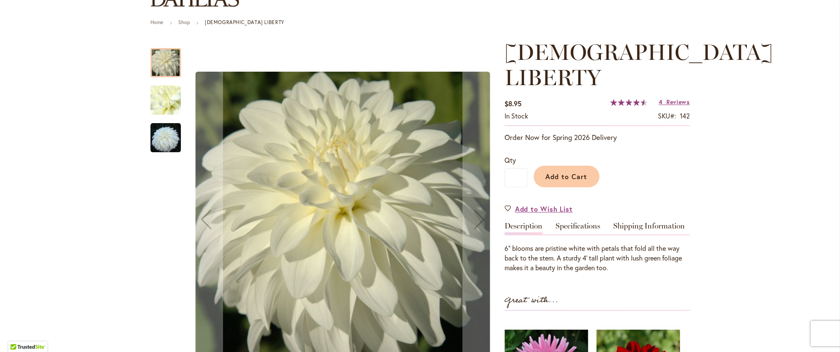
scroll to position [168, 0]
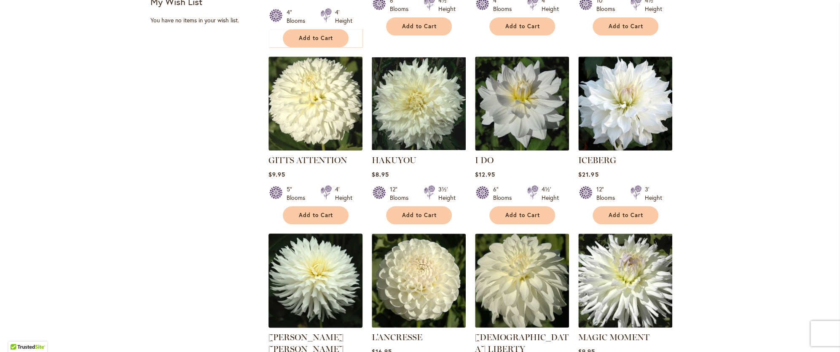
scroll to position [632, 0]
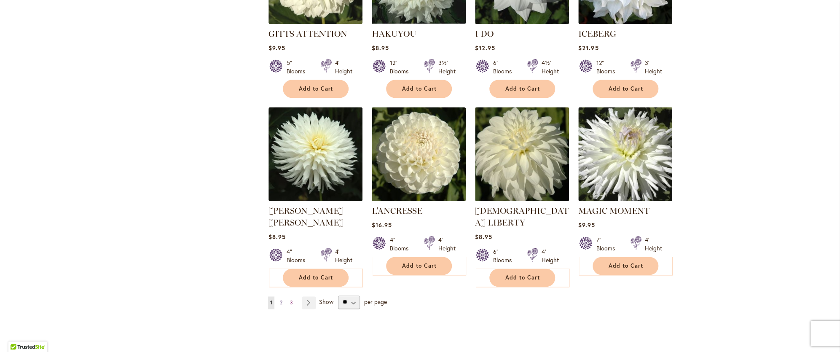
click at [280, 299] on span "2" at bounding box center [281, 302] width 3 height 6
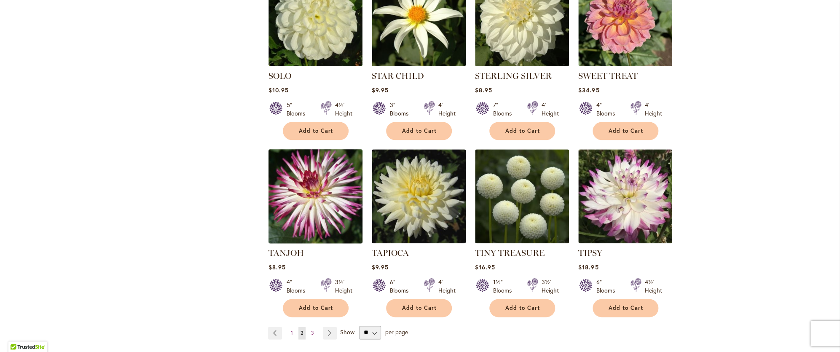
scroll to position [632, 0]
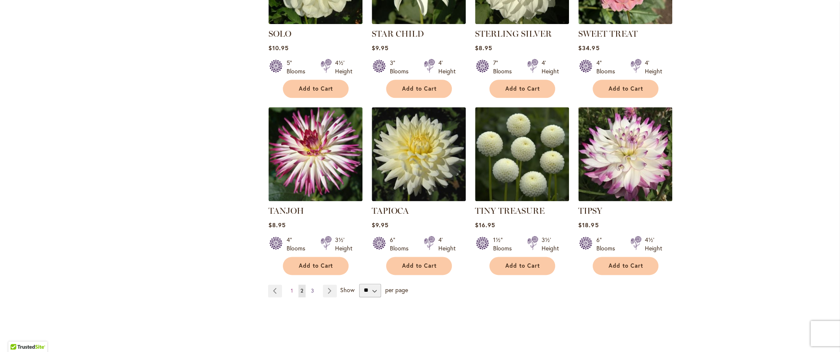
click at [311, 288] on span "3" at bounding box center [312, 291] width 3 height 6
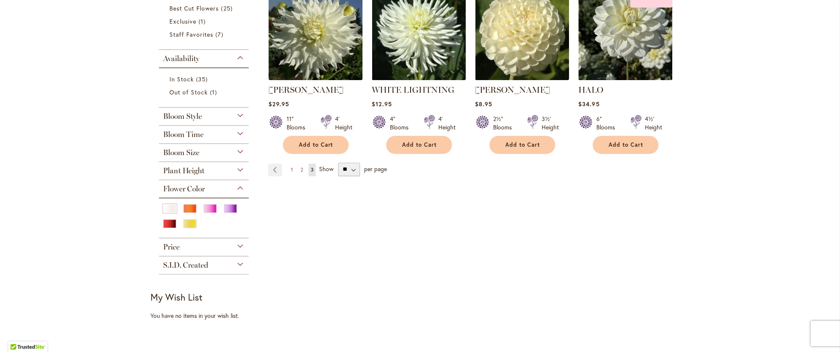
scroll to position [126, 0]
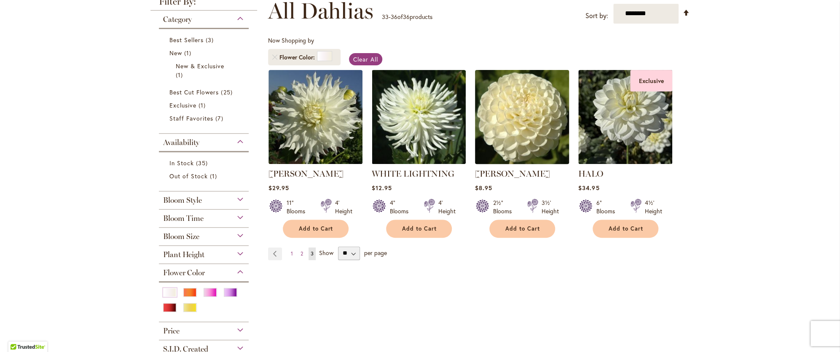
click at [524, 122] on img at bounding box center [522, 116] width 99 height 99
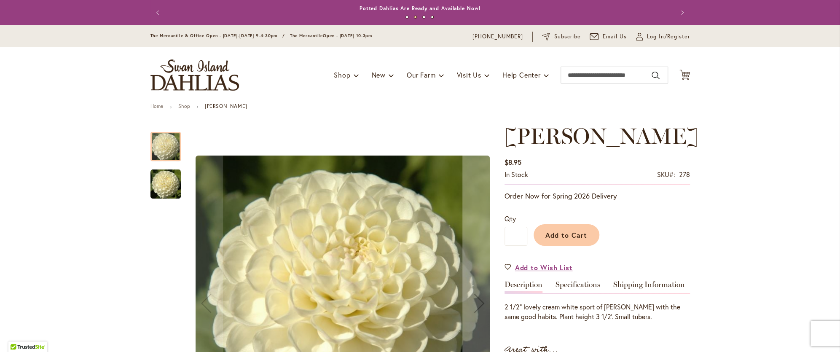
click at [175, 186] on img "WHITE NETTIE" at bounding box center [166, 184] width 30 height 30
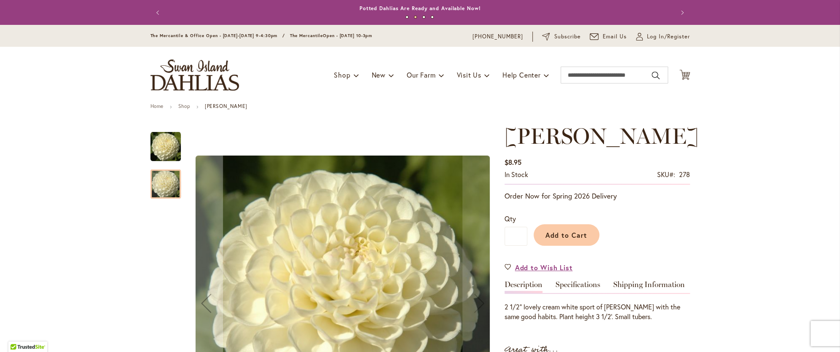
click at [166, 141] on img "WHITE NETTIE" at bounding box center [166, 147] width 30 height 30
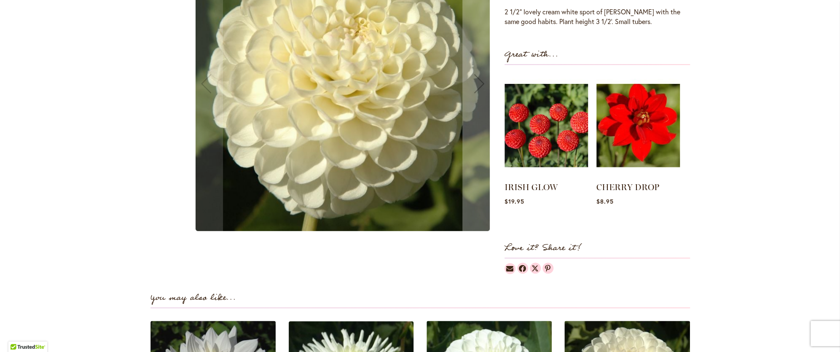
scroll to position [506, 0]
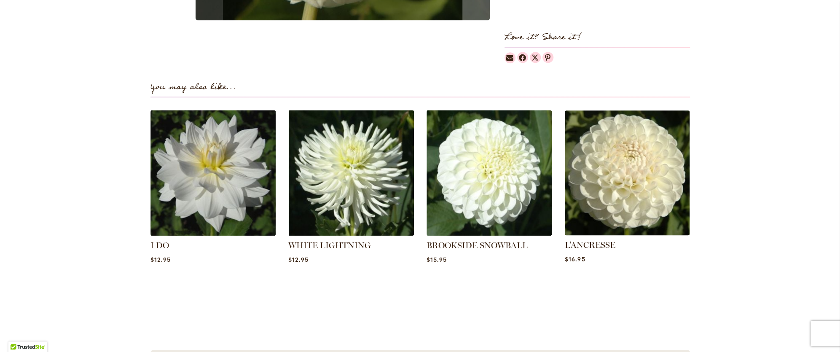
click at [607, 200] on img at bounding box center [627, 173] width 131 height 131
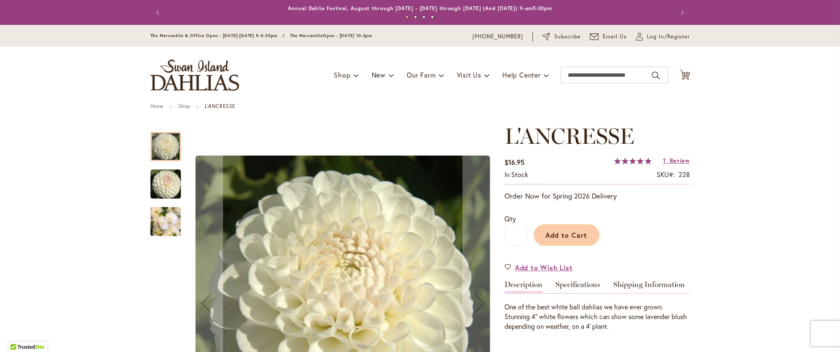
scroll to position [126, 0]
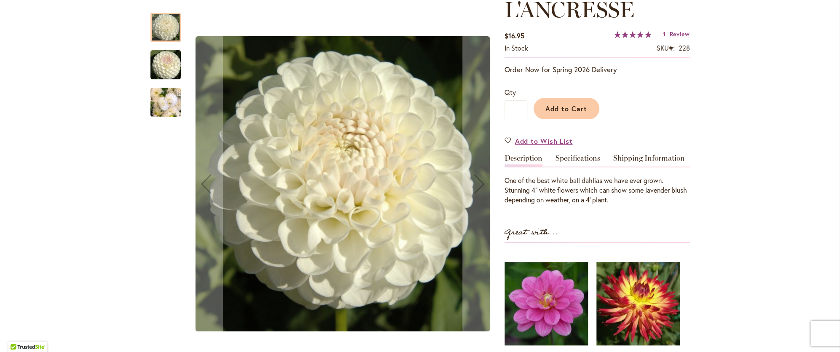
click at [159, 67] on img "L'ANCRESSE" at bounding box center [165, 65] width 61 height 40
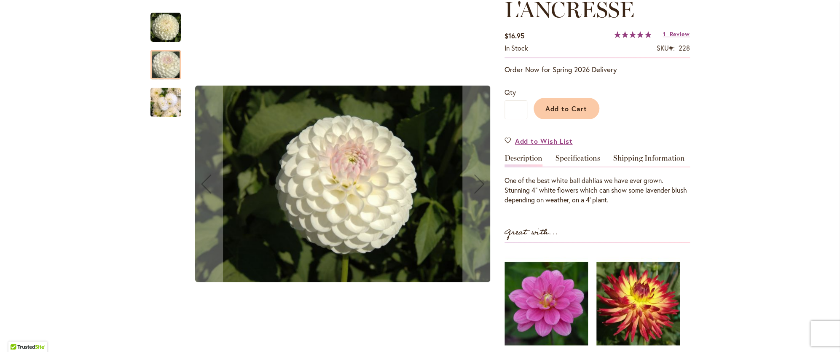
click at [162, 103] on img "L'ANCRESSE" at bounding box center [166, 102] width 30 height 40
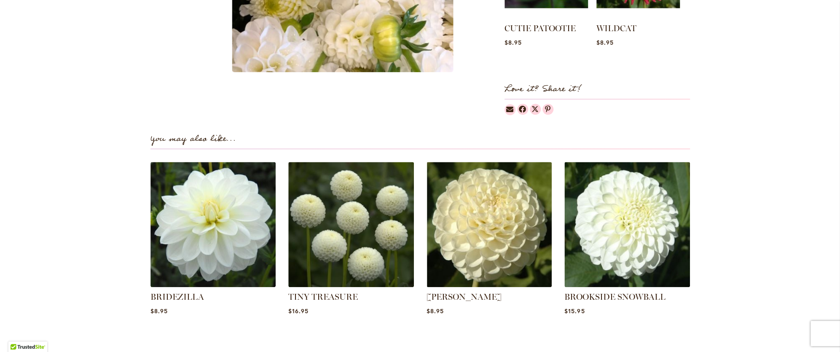
scroll to position [506, 0]
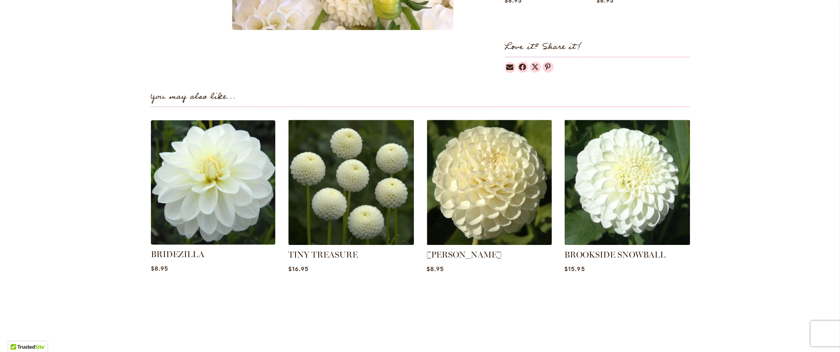
click at [206, 201] on img at bounding box center [213, 182] width 131 height 131
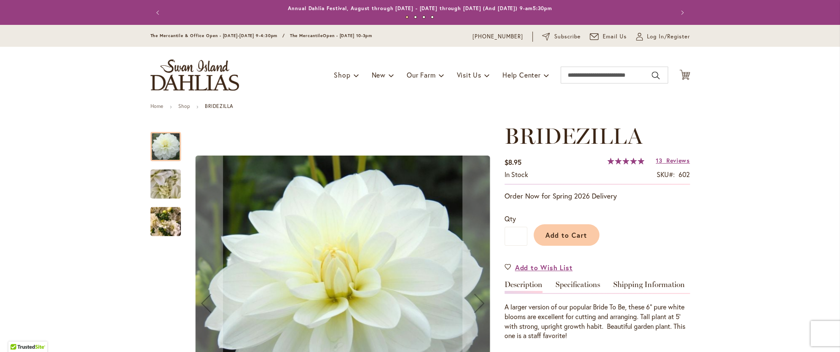
click at [160, 188] on img "BRIDEZILLA" at bounding box center [165, 184] width 61 height 46
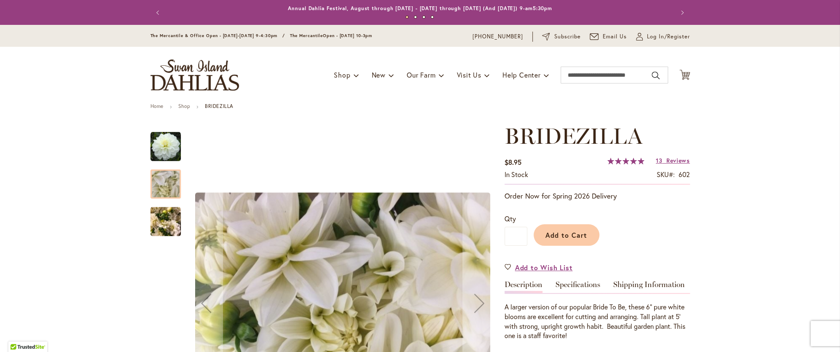
click at [164, 224] on img "BRIDEZILLA" at bounding box center [166, 222] width 30 height 40
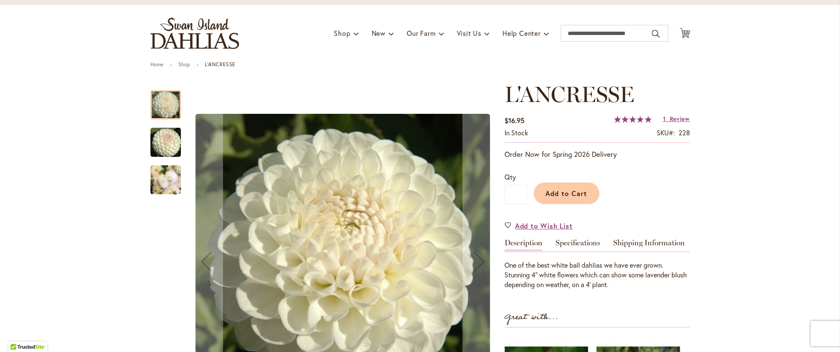
scroll to position [126, 0]
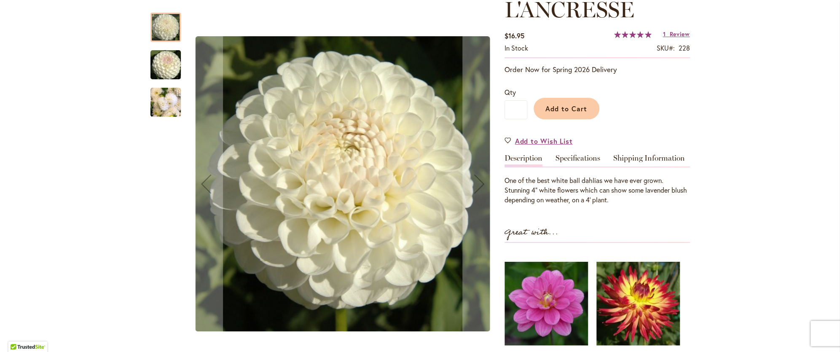
click at [167, 67] on img "L'ANCRESSE" at bounding box center [165, 65] width 61 height 40
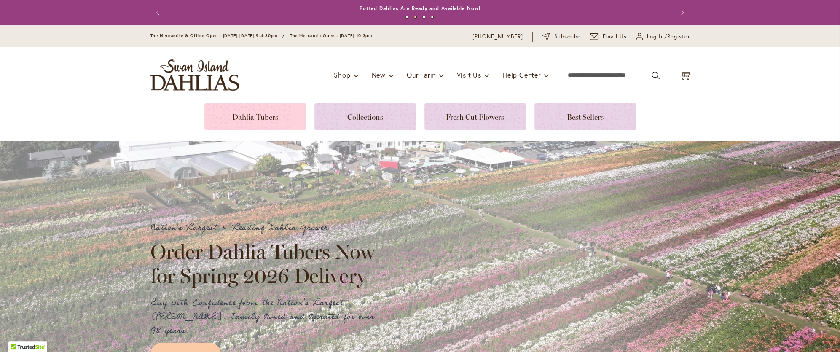
click at [253, 114] on link at bounding box center [255, 116] width 102 height 27
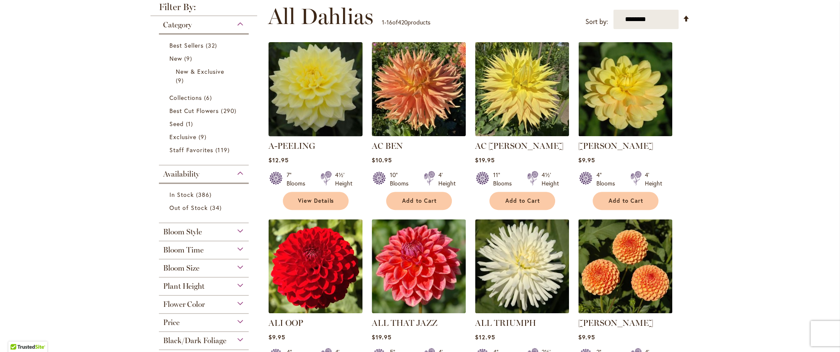
scroll to position [210, 0]
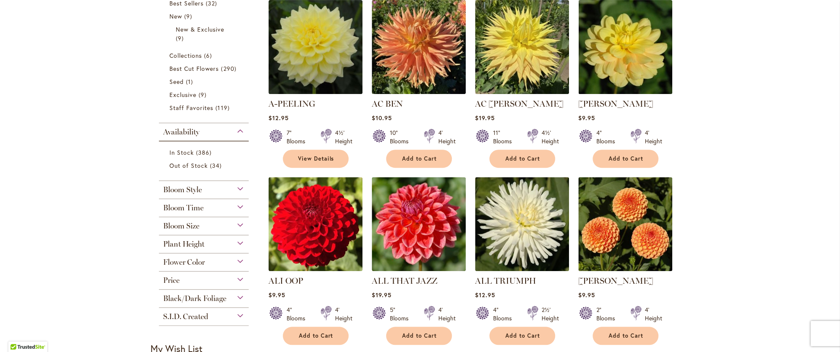
click at [194, 263] on span "Flower Color" at bounding box center [184, 262] width 42 height 9
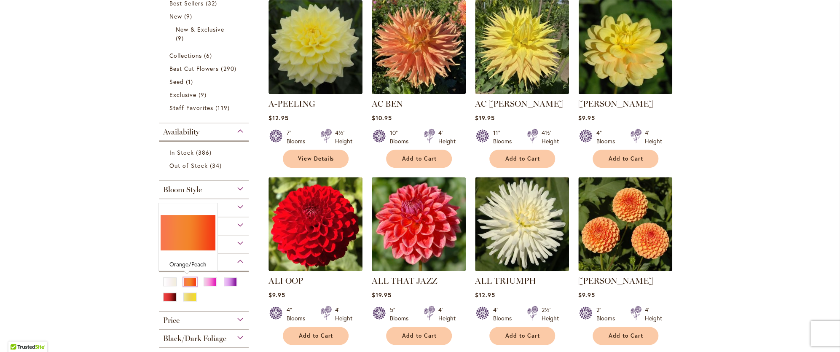
click at [184, 280] on div "Orange/Peach" at bounding box center [189, 281] width 13 height 9
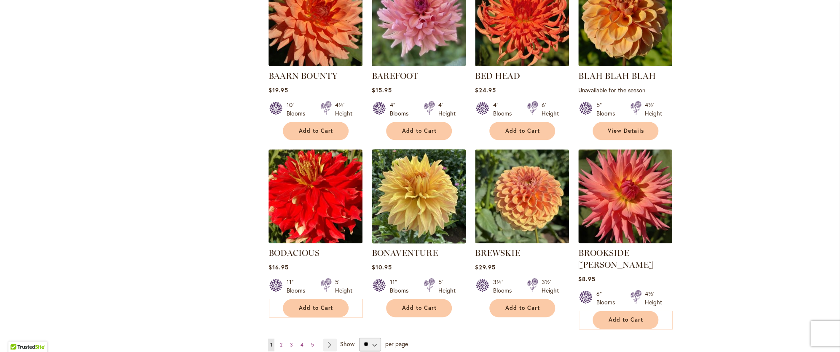
scroll to position [632, 0]
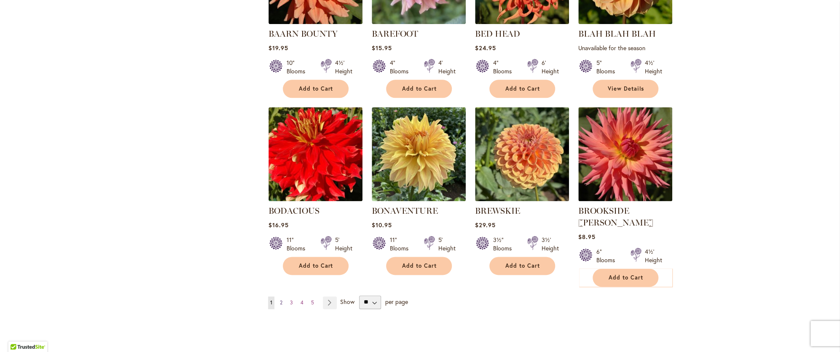
click at [280, 299] on span "2" at bounding box center [281, 302] width 3 height 6
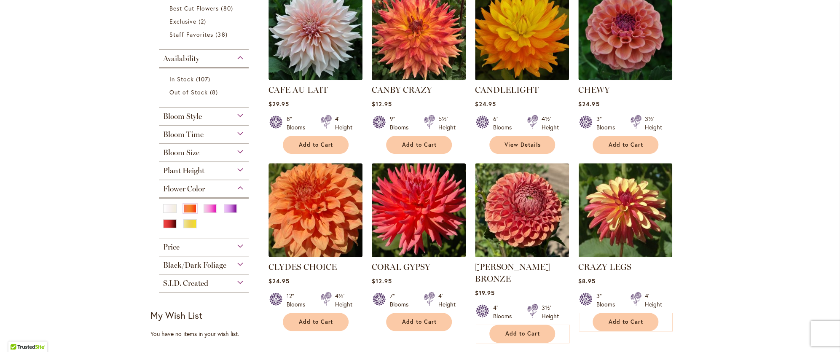
scroll to position [168, 0]
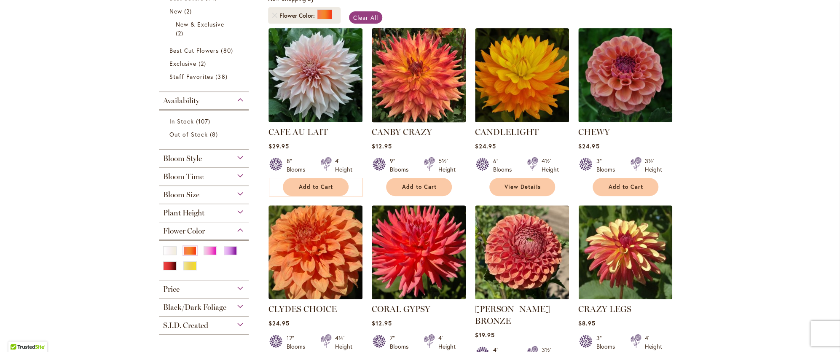
click at [416, 86] on img at bounding box center [418, 75] width 99 height 99
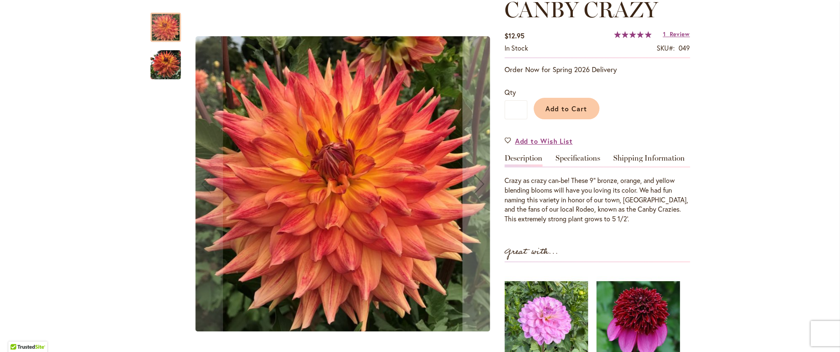
scroll to position [168, 0]
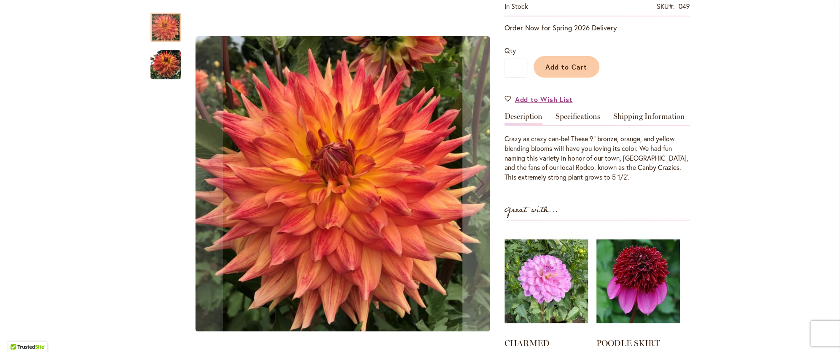
click at [160, 64] on img "Canby Crazy" at bounding box center [166, 65] width 30 height 30
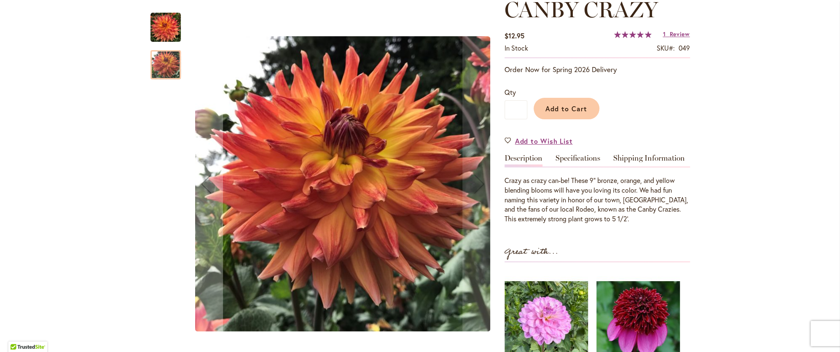
scroll to position [84, 0]
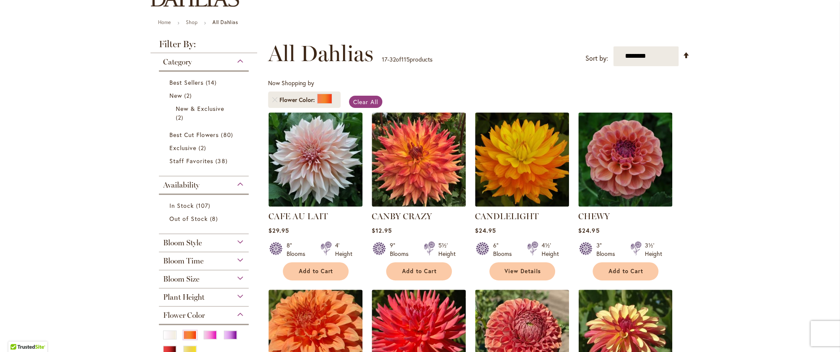
scroll to position [168, 0]
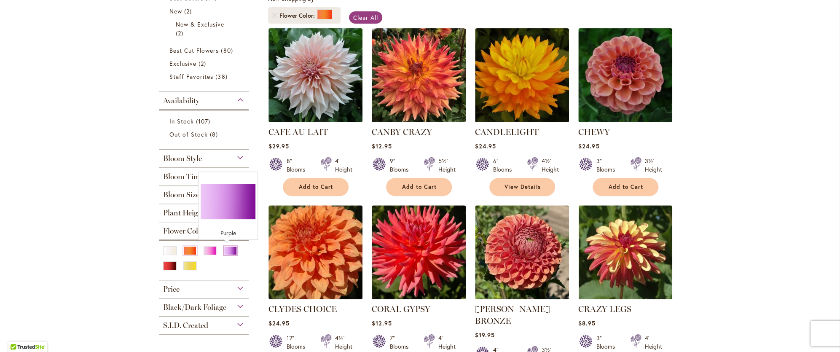
click at [224, 252] on div "Purple" at bounding box center [230, 250] width 13 height 9
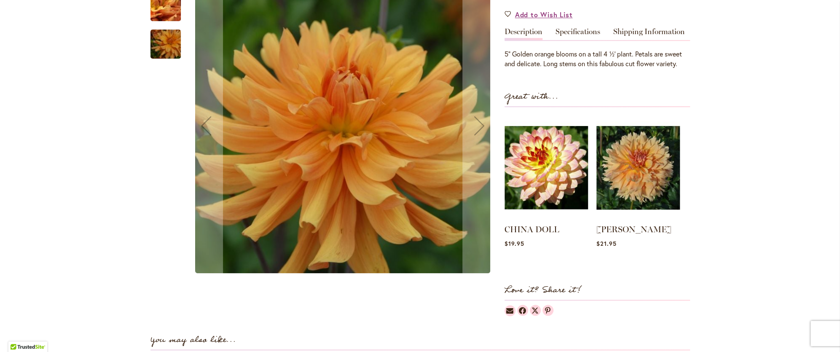
scroll to position [379, 0]
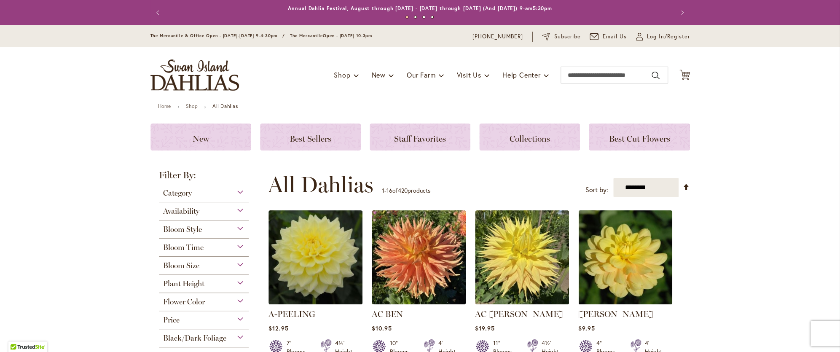
scroll to position [210, 0]
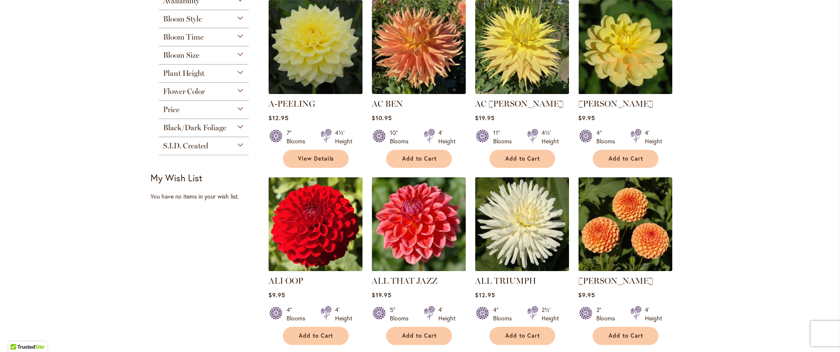
click at [196, 93] on span "Flower Color" at bounding box center [184, 91] width 42 height 9
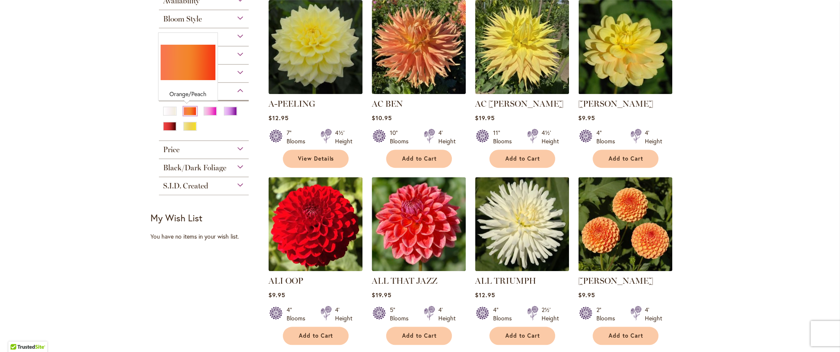
click at [185, 113] on div "Orange/Peach" at bounding box center [189, 111] width 13 height 9
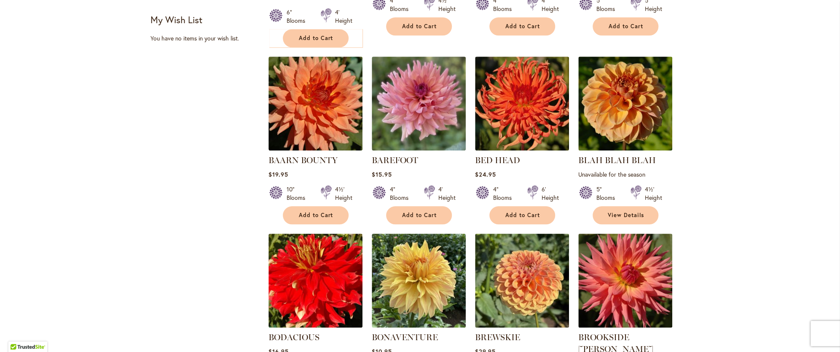
scroll to position [716, 0]
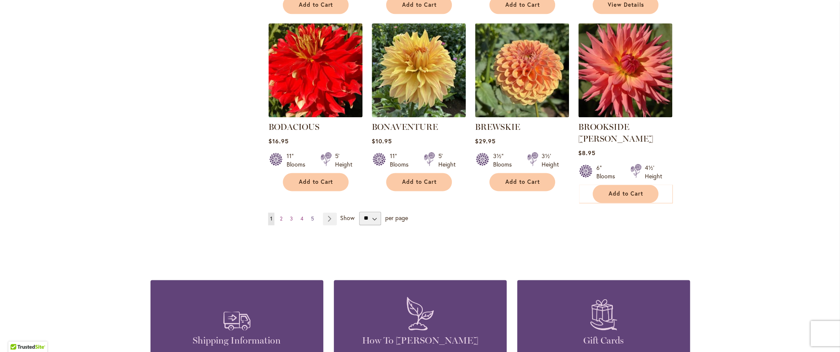
click at [311, 215] on span "5" at bounding box center [312, 218] width 3 height 6
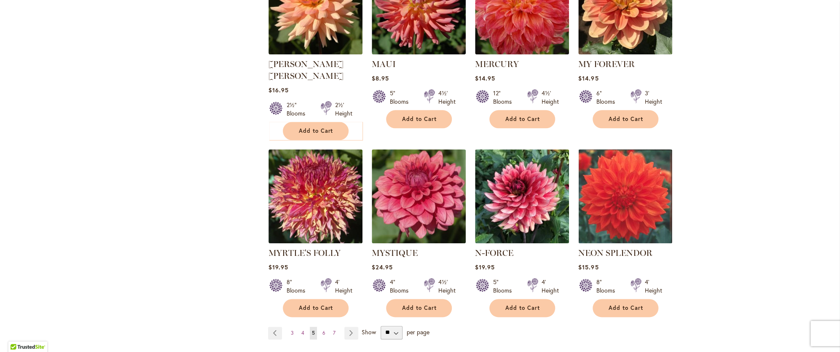
scroll to position [632, 0]
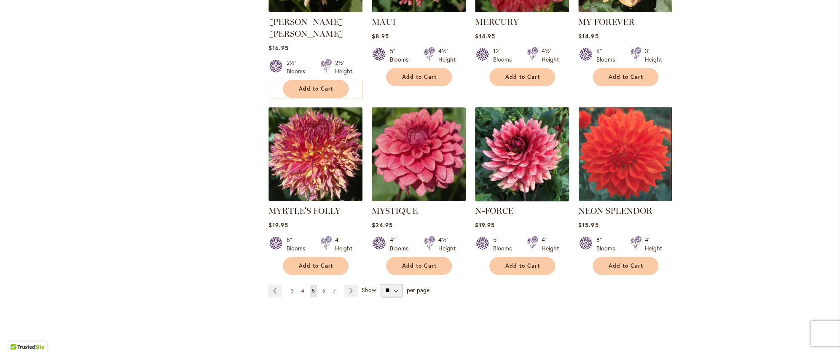
click at [522, 156] on img at bounding box center [522, 154] width 99 height 99
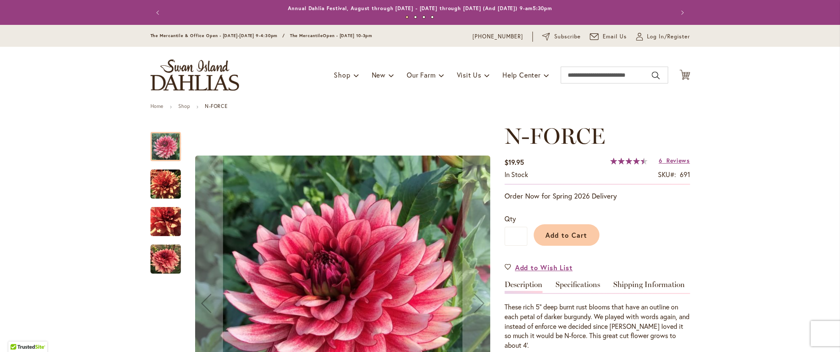
scroll to position [42, 0]
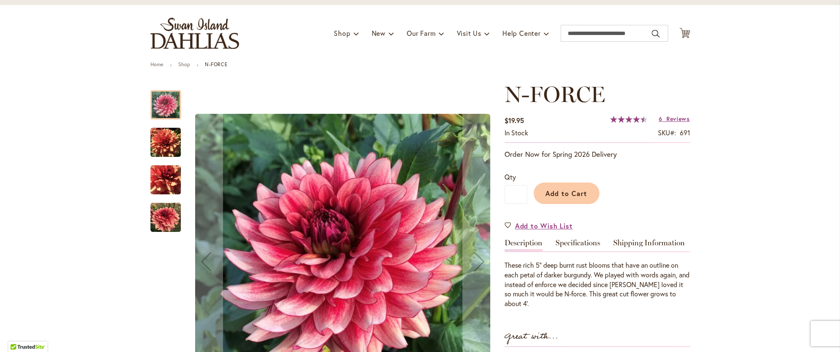
click at [167, 145] on img "N-FORCE" at bounding box center [166, 142] width 30 height 30
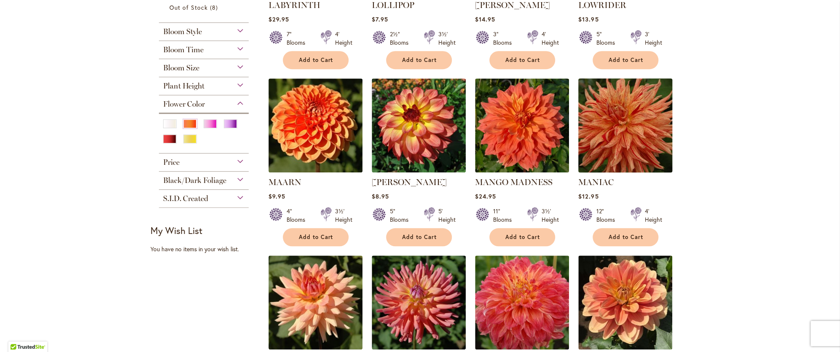
scroll to position [337, 0]
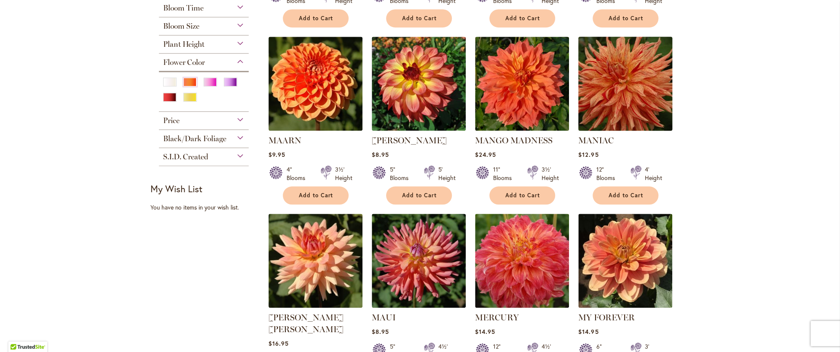
click at [603, 98] on img at bounding box center [625, 83] width 99 height 99
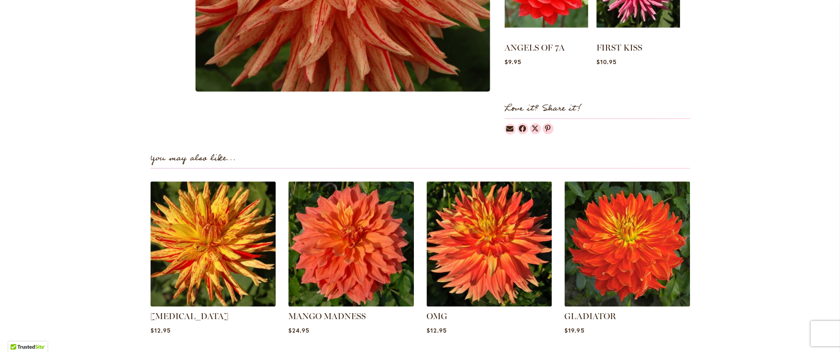
scroll to position [210, 0]
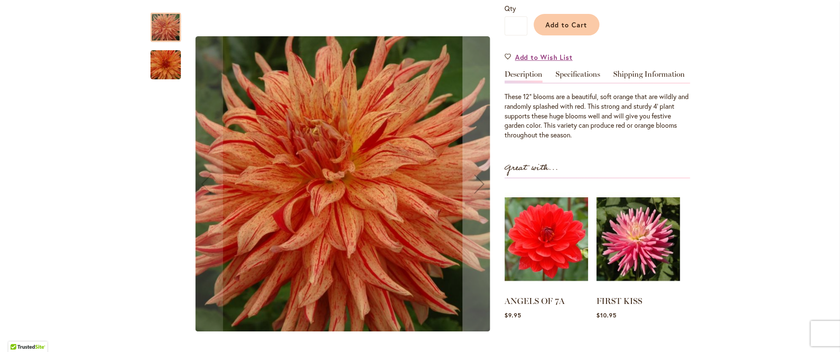
click at [163, 67] on img "Maniac" at bounding box center [165, 65] width 61 height 40
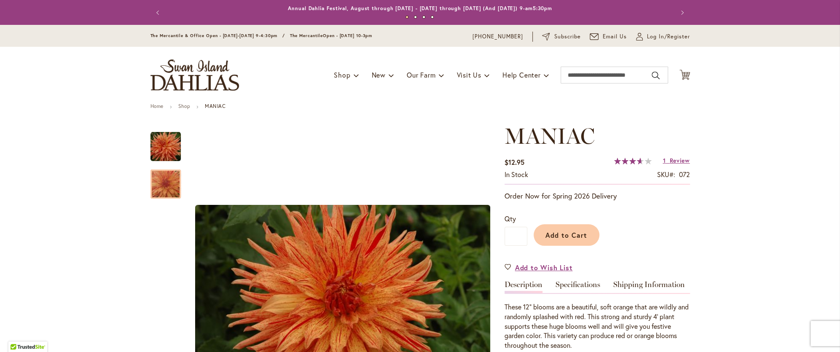
scroll to position [168, 0]
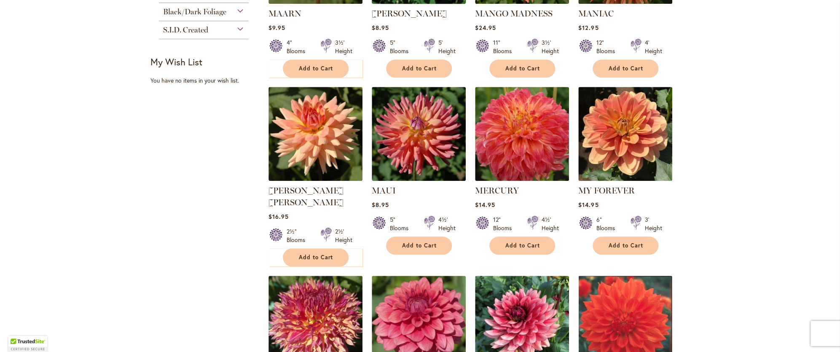
scroll to position [632, 0]
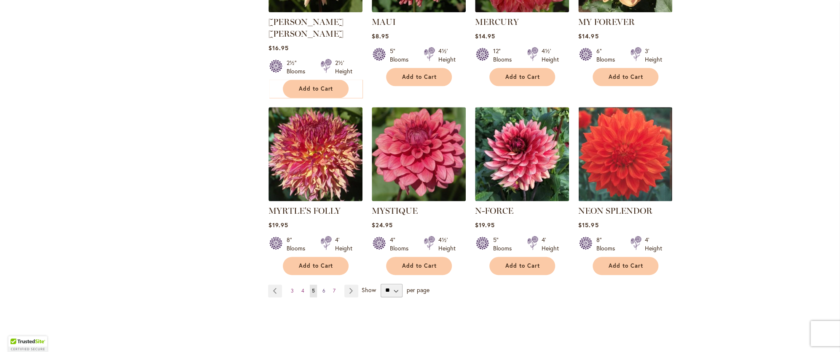
click at [323, 288] on span "6" at bounding box center [324, 291] width 3 height 6
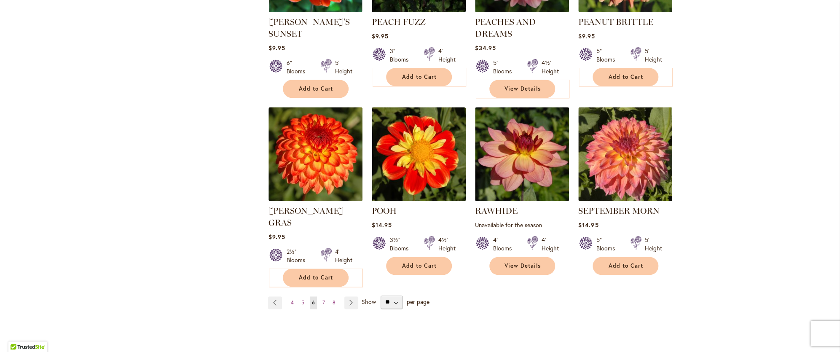
scroll to position [801, 0]
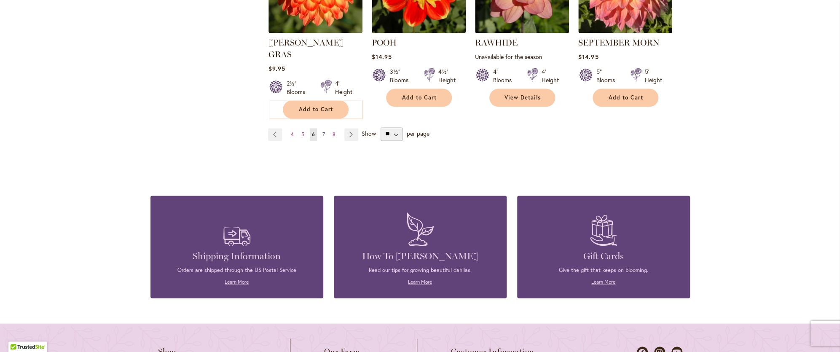
click at [322, 128] on link "Page 7" at bounding box center [323, 134] width 7 height 13
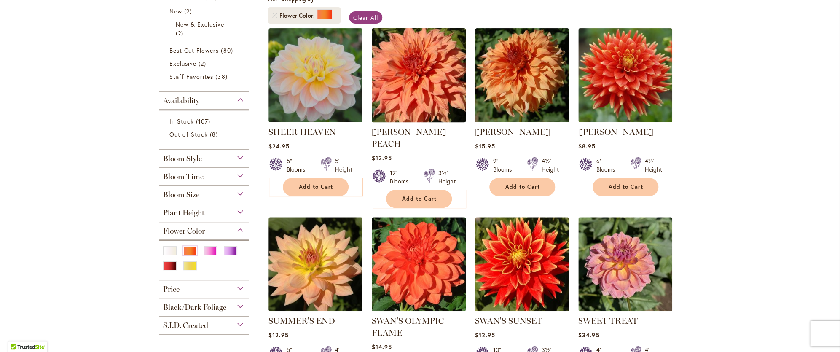
scroll to position [210, 0]
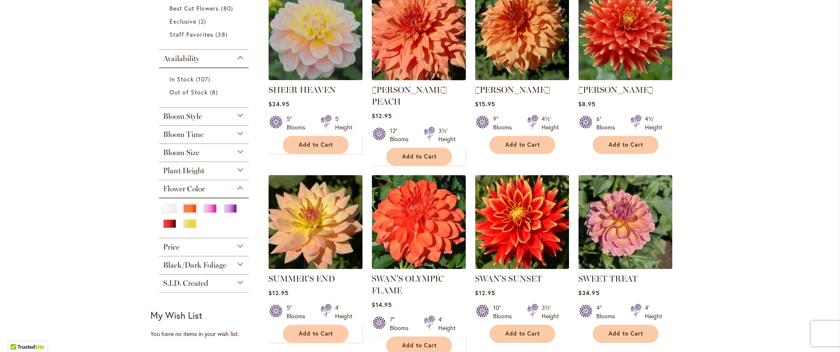
click at [406, 43] on img at bounding box center [418, 33] width 99 height 99
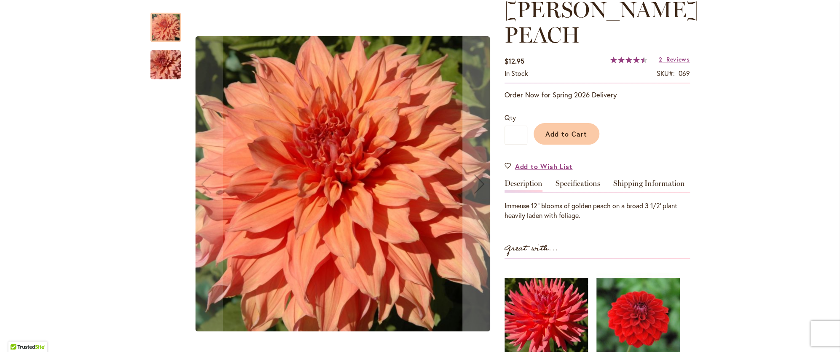
scroll to position [210, 0]
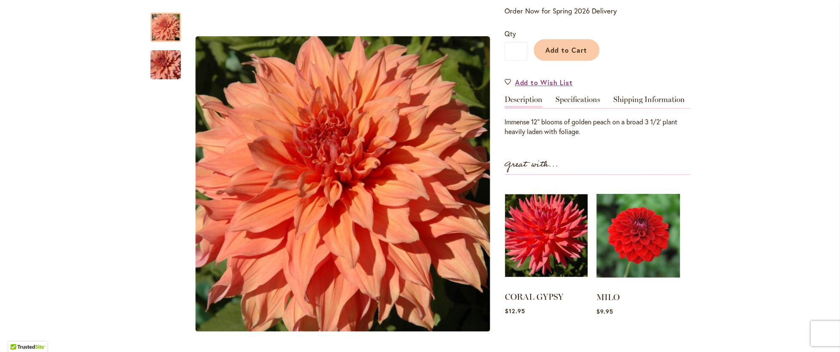
click at [546, 242] on img at bounding box center [546, 235] width 83 height 103
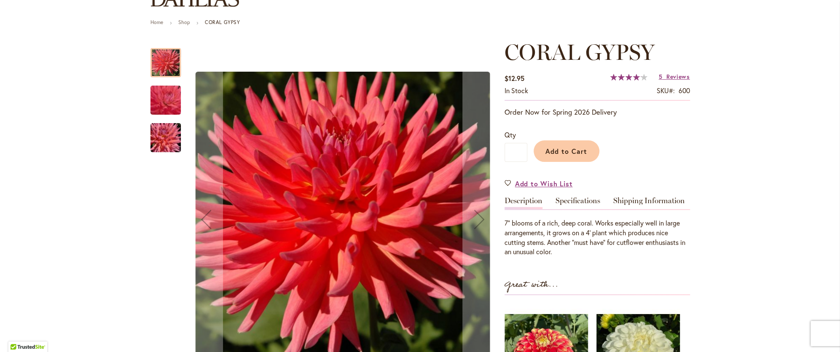
scroll to position [126, 0]
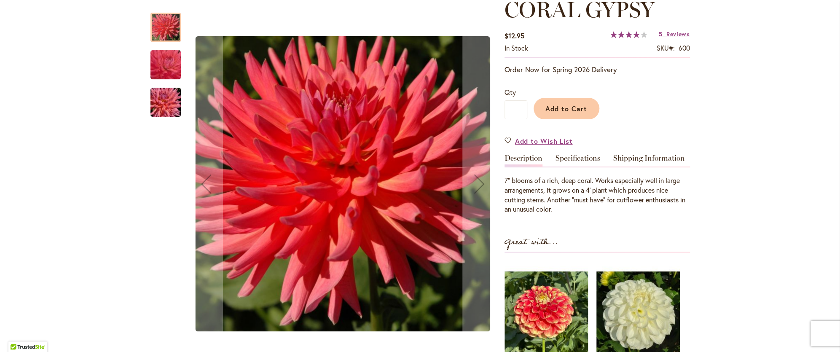
click at [172, 61] on img "CORAL GYPSY" at bounding box center [166, 65] width 60 height 58
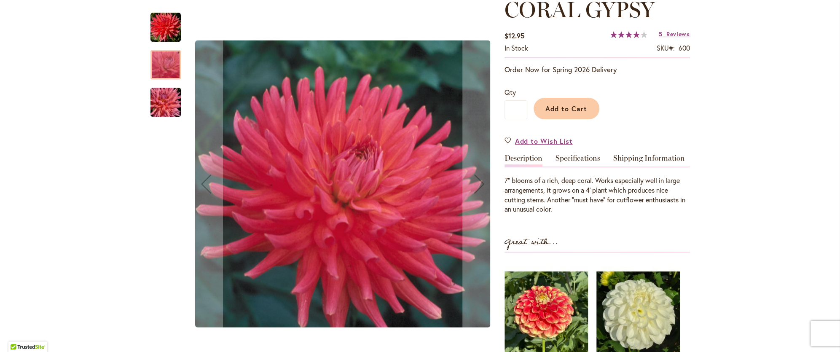
scroll to position [253, 0]
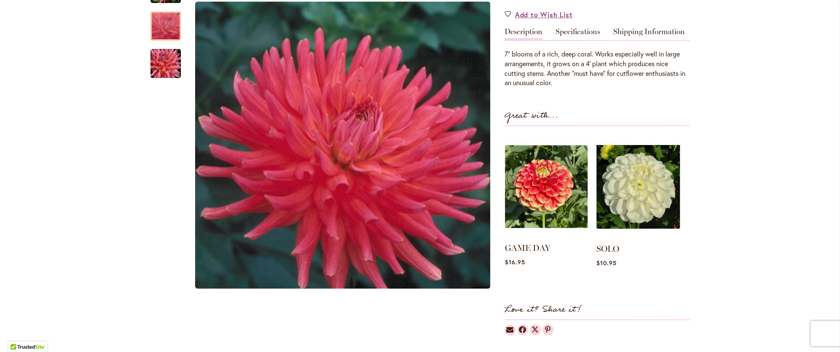
click at [550, 195] on img at bounding box center [546, 186] width 83 height 103
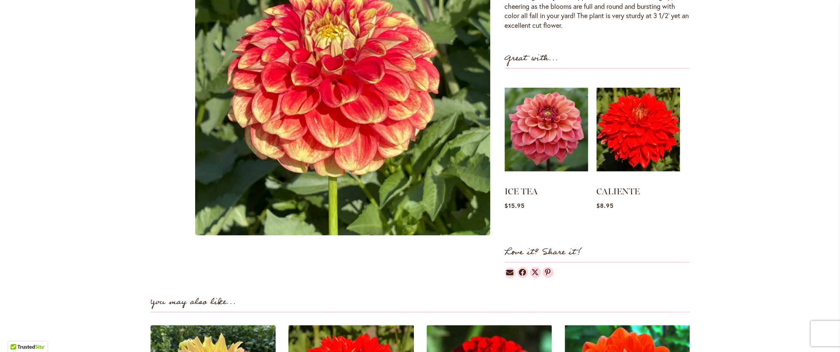
scroll to position [506, 0]
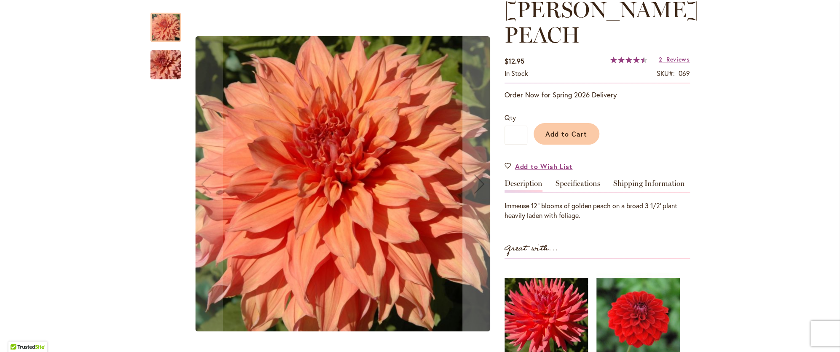
scroll to position [253, 0]
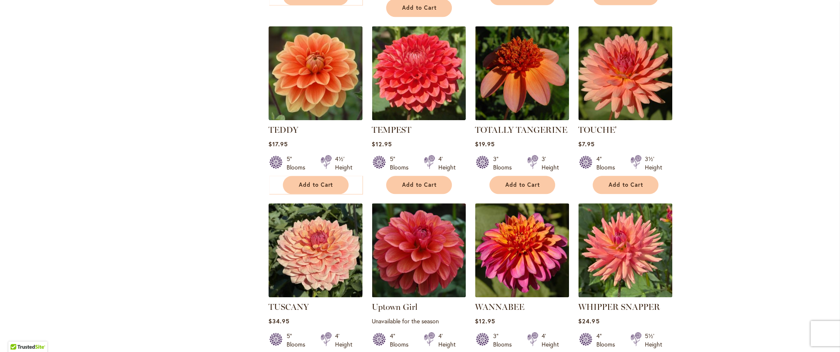
scroll to position [674, 0]
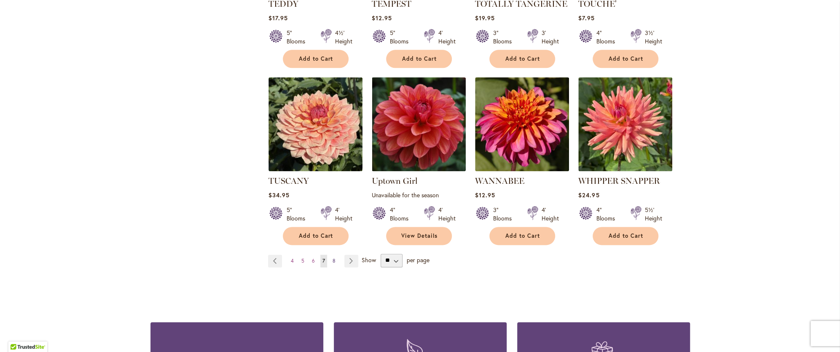
click at [331, 255] on link "Page 8" at bounding box center [334, 261] width 7 height 13
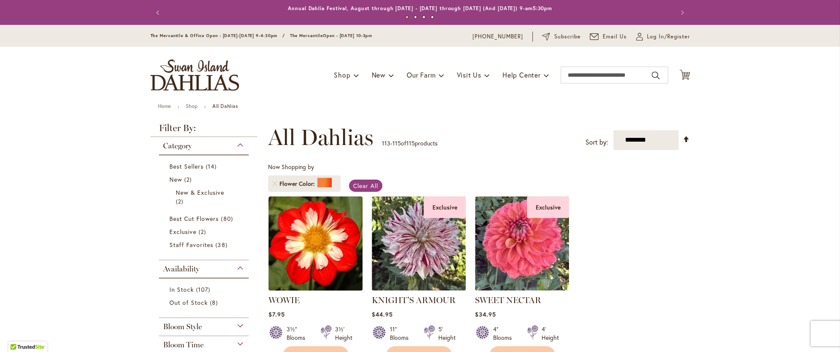
scroll to position [84, 0]
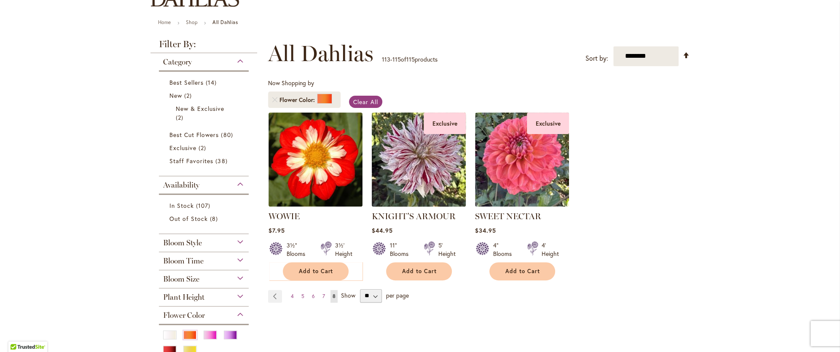
click at [403, 158] on img at bounding box center [418, 159] width 99 height 99
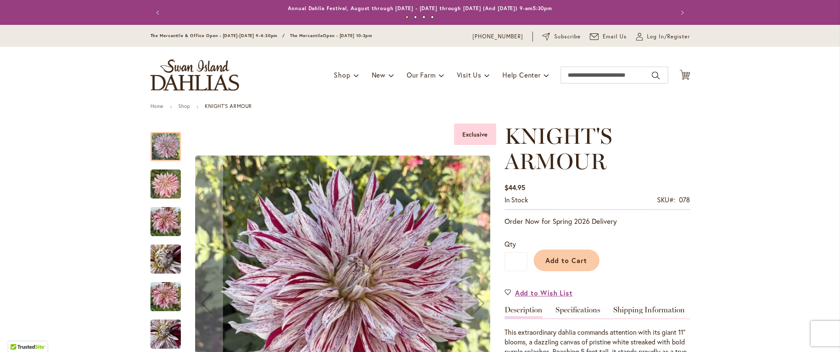
scroll to position [84, 0]
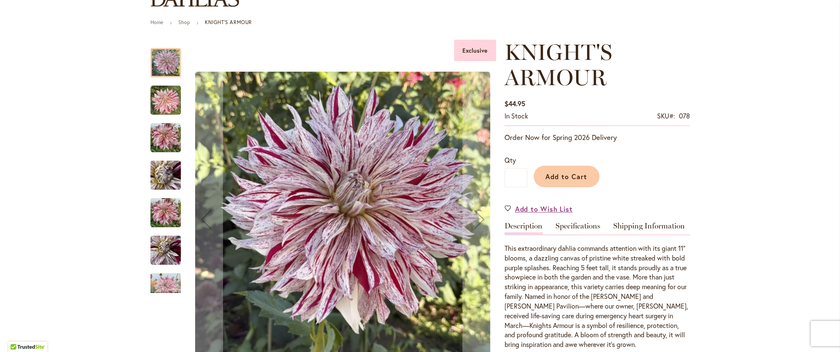
click at [155, 102] on img "KNIGHTS ARMOUR" at bounding box center [166, 100] width 30 height 30
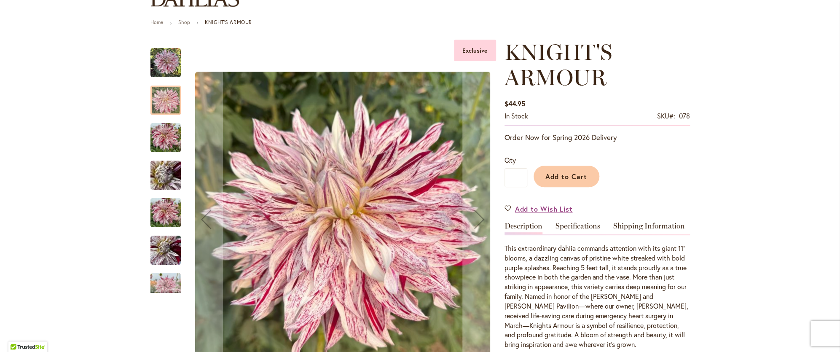
click at [151, 129] on img "KNIGHTS ARMOUR" at bounding box center [166, 138] width 30 height 30
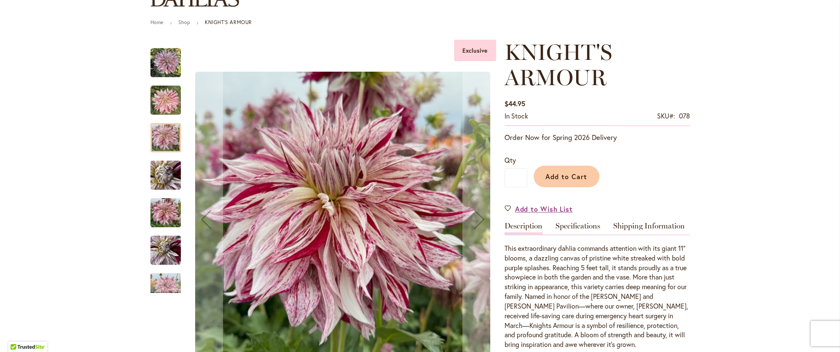
click at [168, 180] on img "KNIGHT'S ARMOUR" at bounding box center [165, 176] width 61 height 46
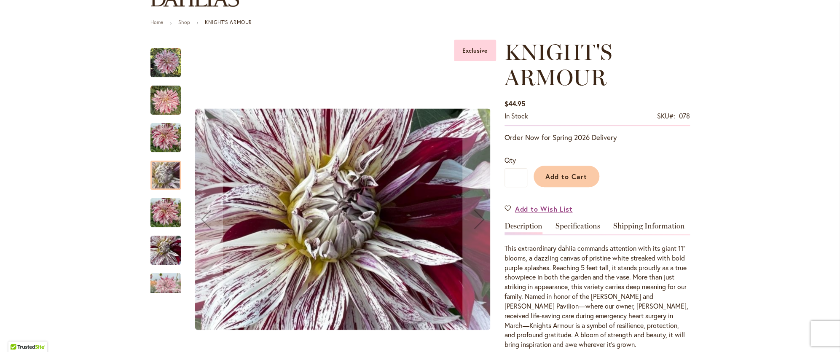
click at [165, 221] on img "KNIGHT'S ARMOUR" at bounding box center [166, 213] width 30 height 40
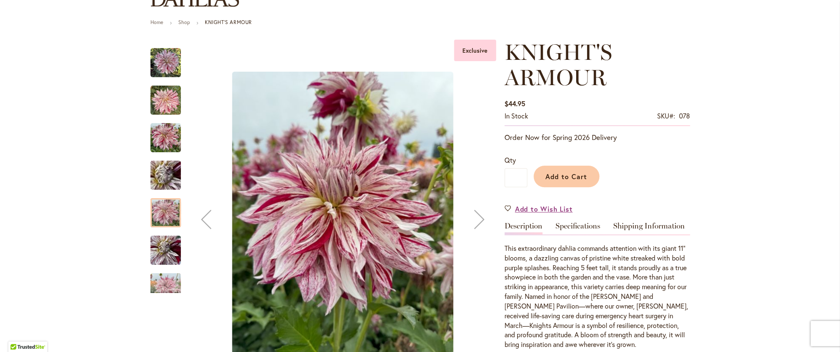
click at [165, 249] on img "KNIGHT'S ARMOUR" at bounding box center [166, 250] width 30 height 40
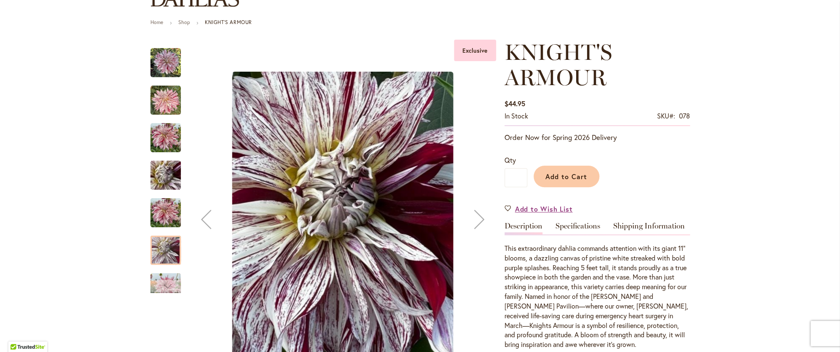
click at [165, 283] on div "Next" at bounding box center [165, 286] width 13 height 13
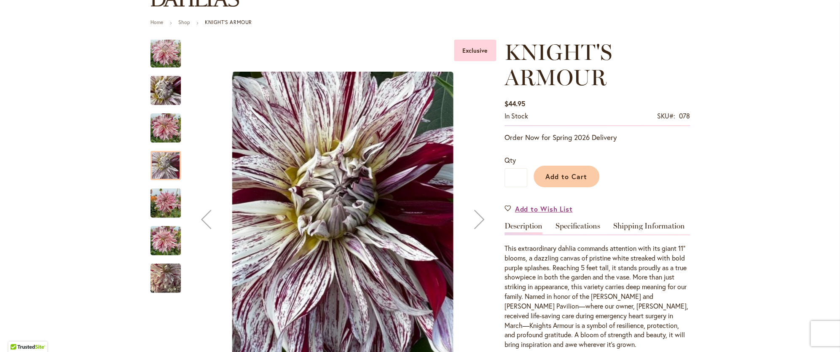
click at [171, 277] on img "KNIGHT'S ARMOUR" at bounding box center [166, 278] width 30 height 30
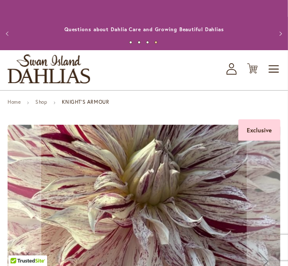
scroll to position [0, 0]
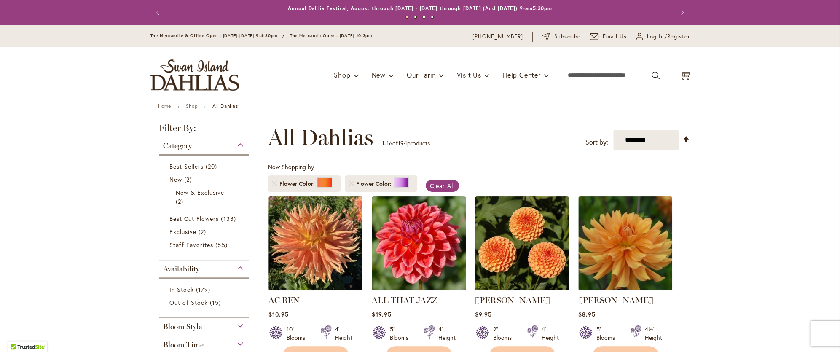
scroll to position [168, 0]
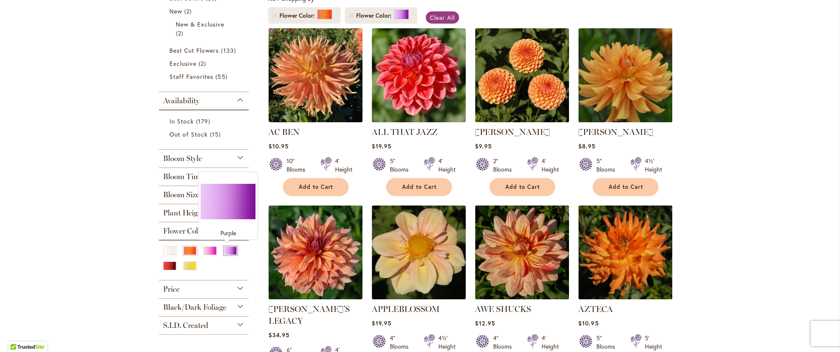
click at [231, 250] on div "Purple" at bounding box center [230, 250] width 13 height 9
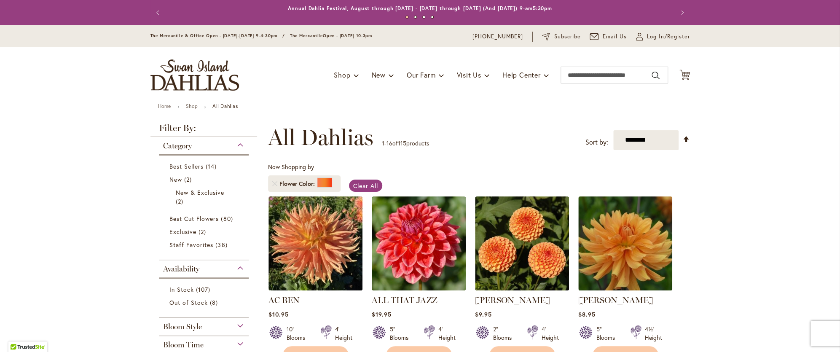
scroll to position [168, 0]
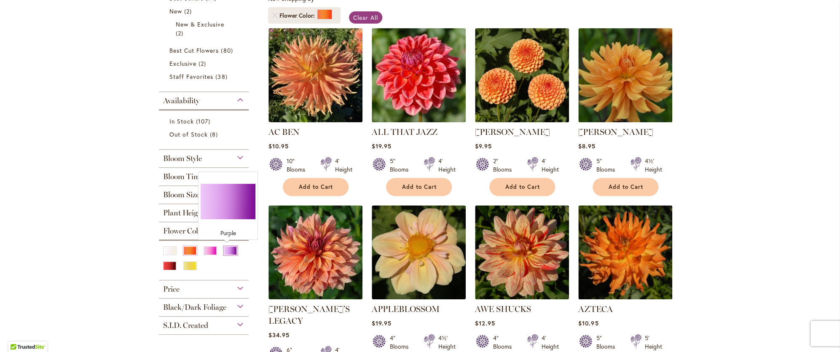
click at [224, 250] on div "Purple" at bounding box center [230, 250] width 13 height 9
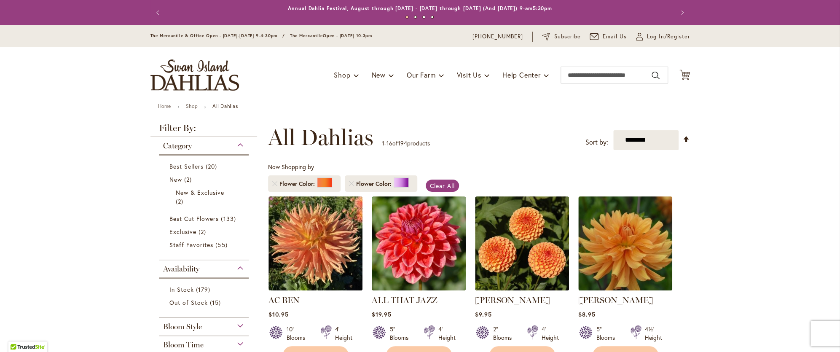
click at [384, 183] on span "Flower Color" at bounding box center [375, 184] width 38 height 8
click at [431, 183] on span "Clear All" at bounding box center [442, 186] width 25 height 8
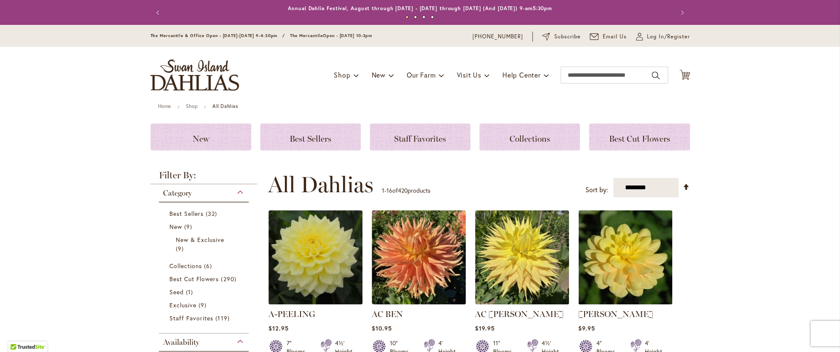
scroll to position [168, 0]
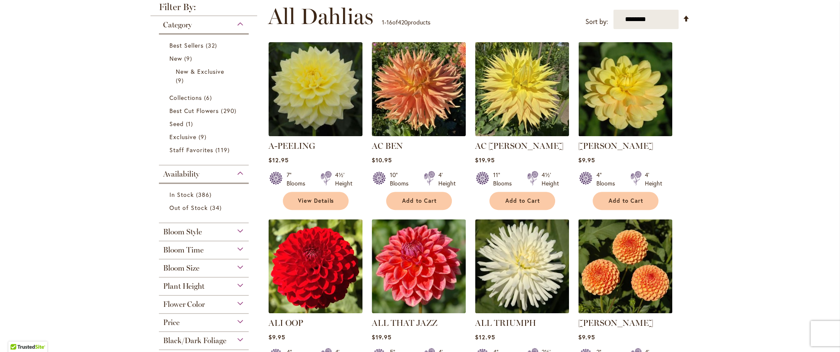
click at [238, 302] on div "Flower Color" at bounding box center [204, 302] width 90 height 13
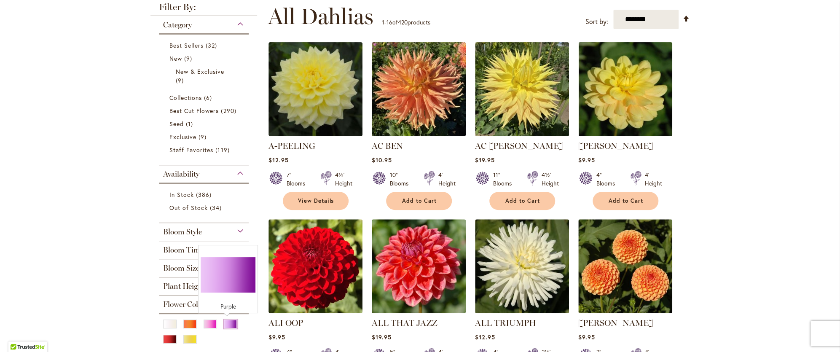
click at [224, 324] on div "Purple" at bounding box center [230, 324] width 13 height 9
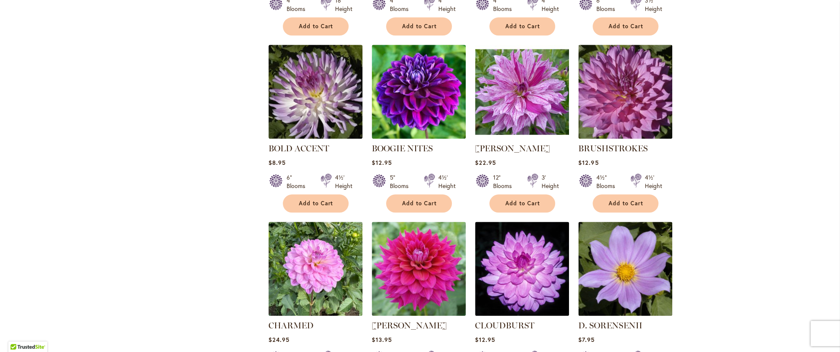
scroll to position [632, 0]
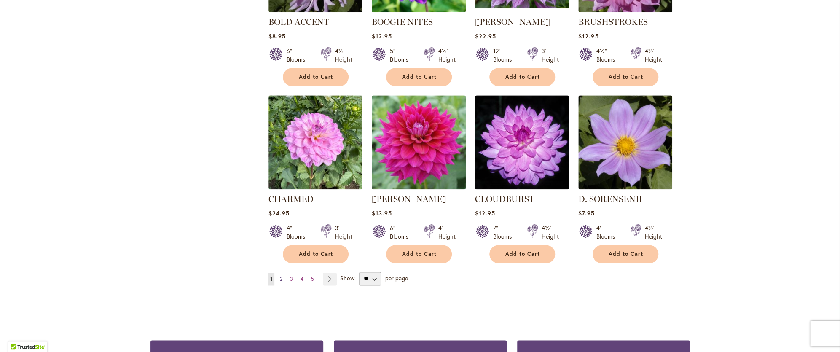
click at [280, 277] on span "2" at bounding box center [281, 279] width 3 height 6
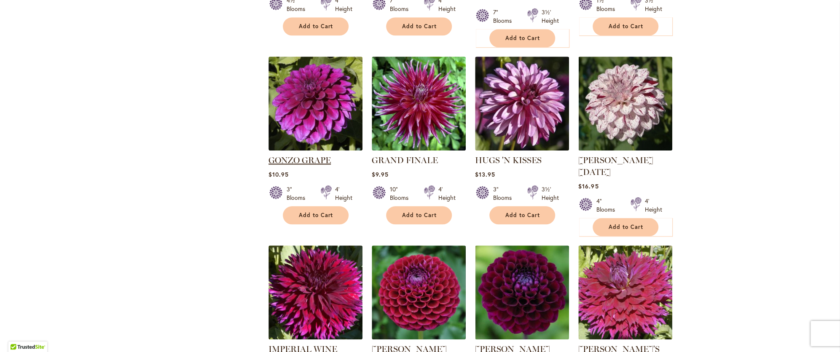
scroll to position [590, 0]
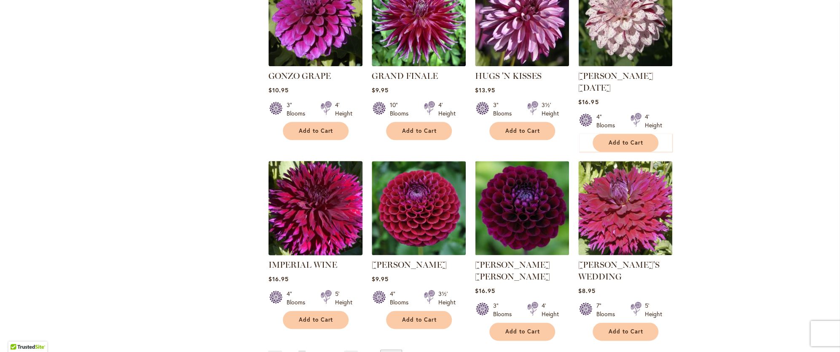
click at [332, 211] on img at bounding box center [315, 208] width 99 height 99
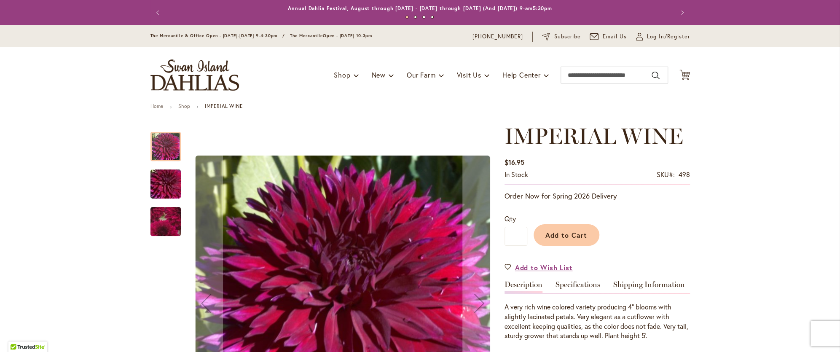
scroll to position [84, 0]
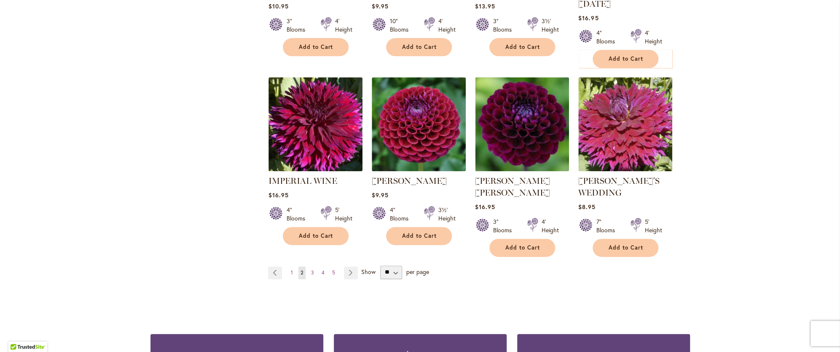
scroll to position [716, 0]
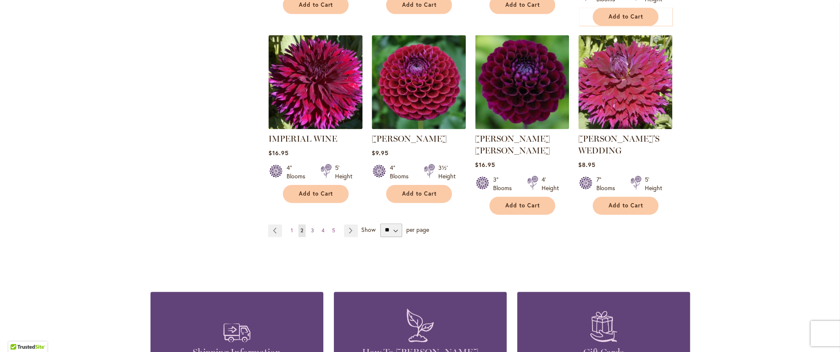
click at [311, 227] on span "3" at bounding box center [312, 230] width 3 height 6
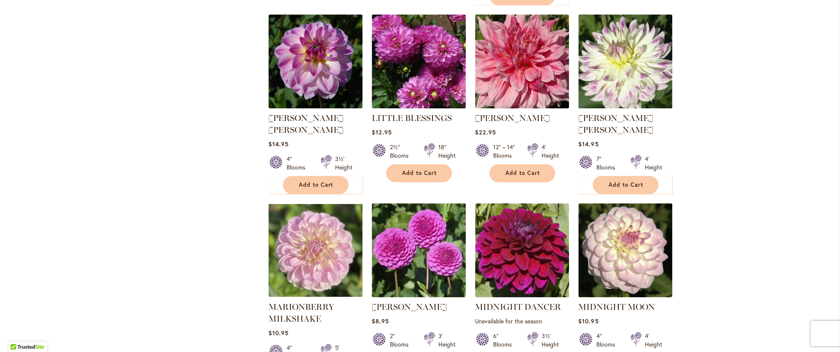
scroll to position [632, 0]
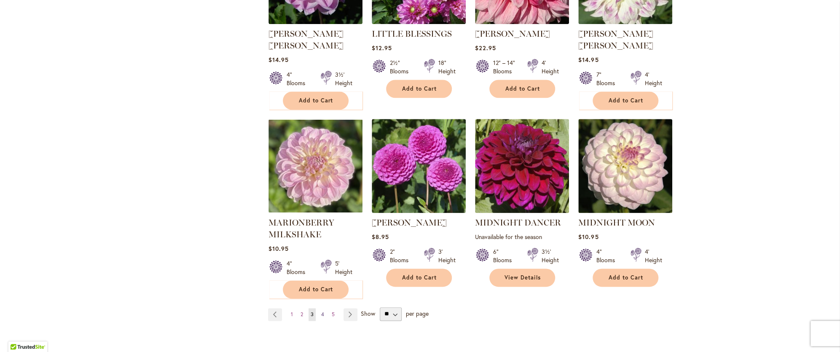
click at [319, 308] on link "Page 4" at bounding box center [322, 314] width 7 height 13
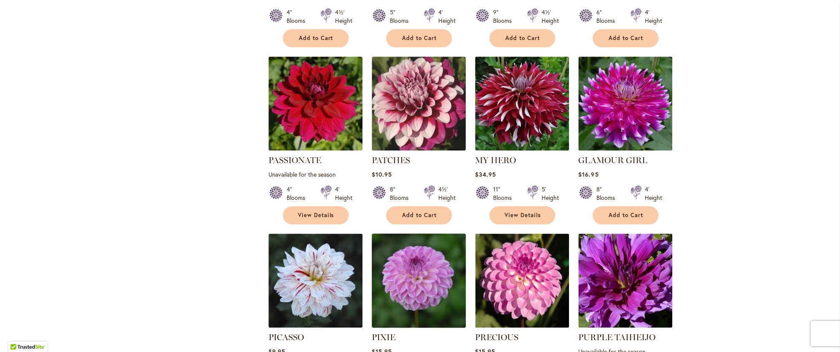
scroll to position [548, 0]
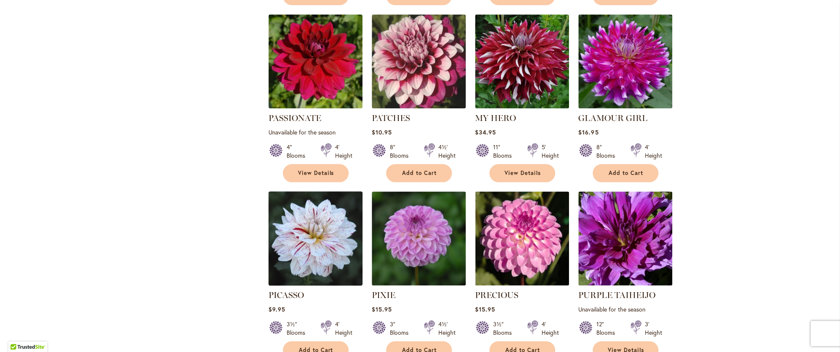
click at [313, 238] on img at bounding box center [315, 238] width 99 height 99
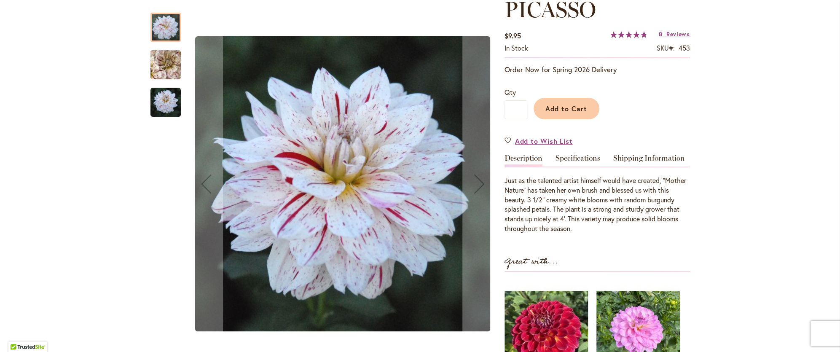
scroll to position [253, 0]
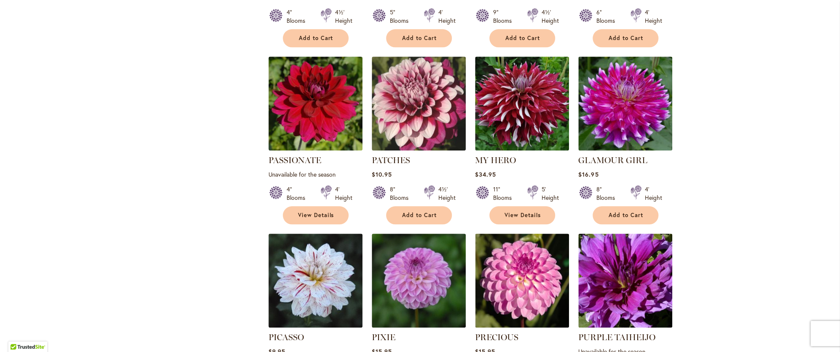
scroll to position [674, 0]
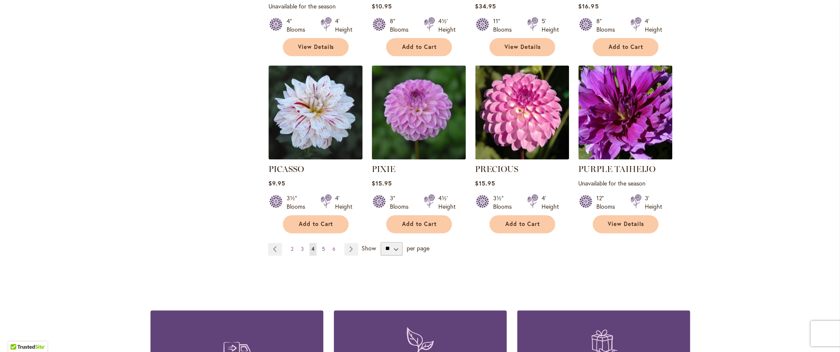
click at [322, 246] on span "5" at bounding box center [323, 249] width 3 height 6
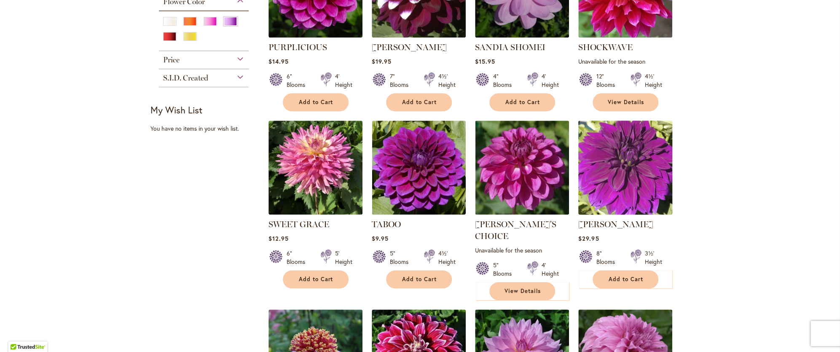
scroll to position [337, 0]
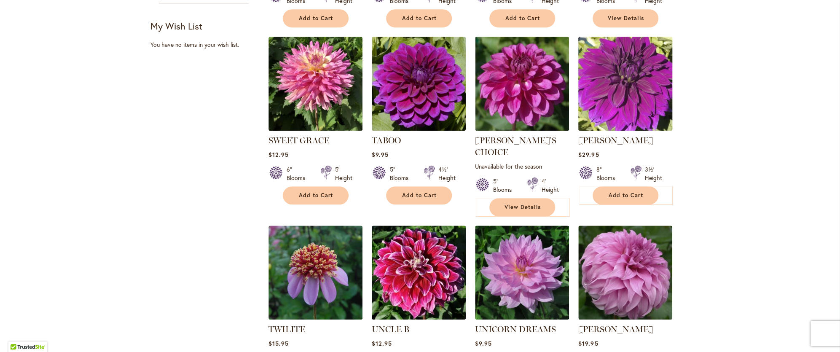
click at [635, 113] on img at bounding box center [625, 83] width 99 height 99
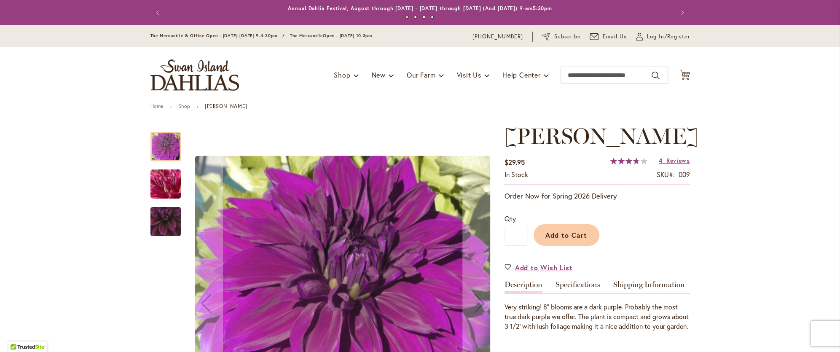
click at [153, 186] on img "Thomas Edison" at bounding box center [165, 184] width 61 height 46
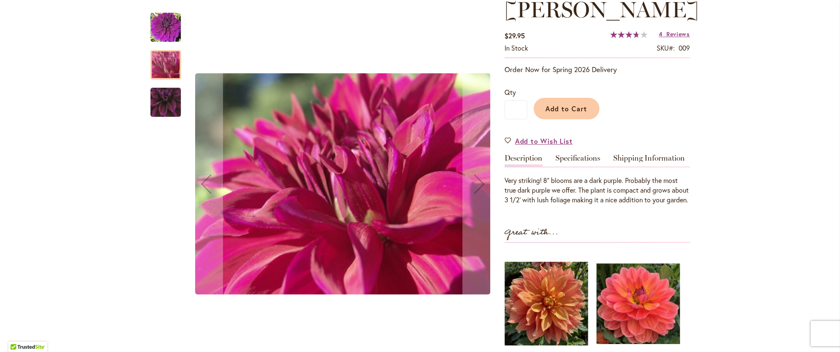
scroll to position [210, 0]
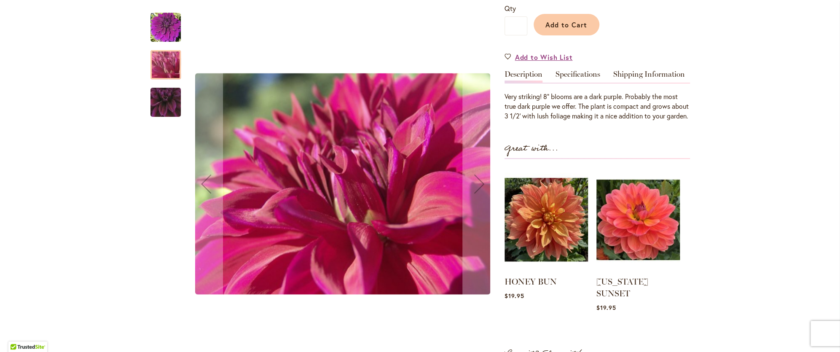
click at [164, 100] on img "Thomas Edison" at bounding box center [166, 102] width 60 height 58
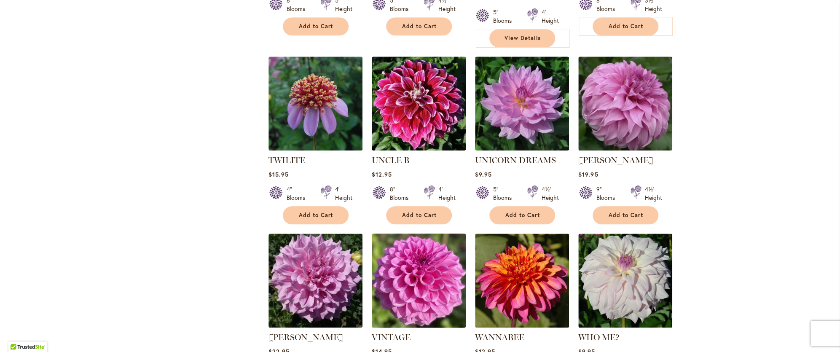
scroll to position [464, 0]
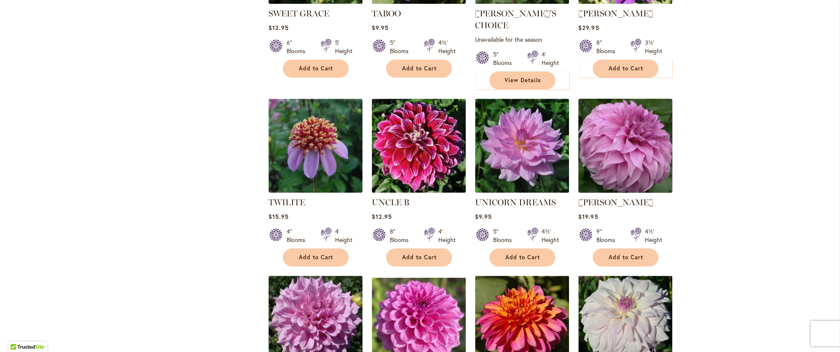
click at [614, 147] on img at bounding box center [625, 145] width 99 height 99
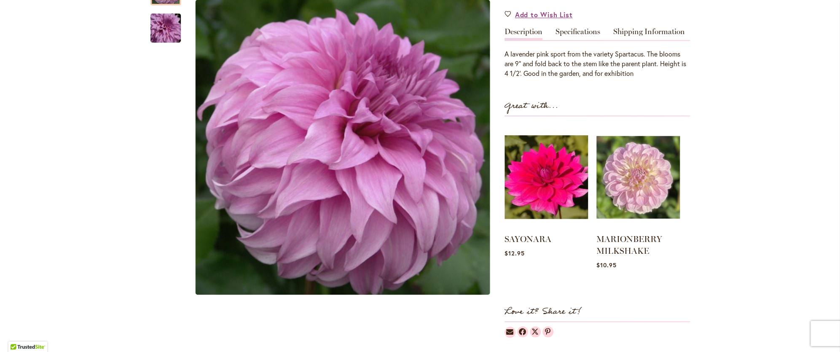
scroll to position [506, 0]
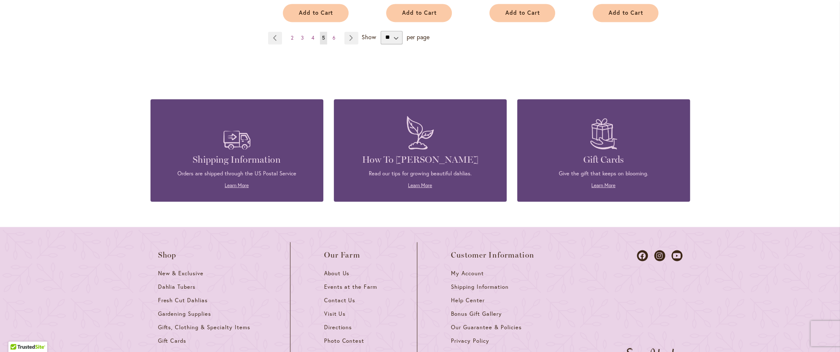
scroll to position [716, 0]
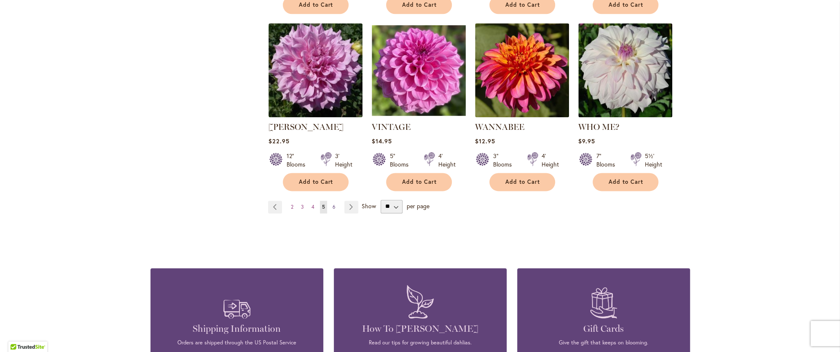
click at [333, 204] on span "6" at bounding box center [334, 207] width 3 height 6
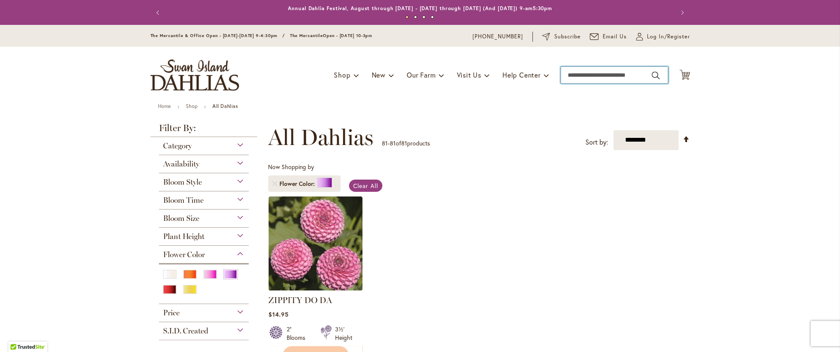
click at [574, 79] on input "Search" at bounding box center [615, 75] width 108 height 17
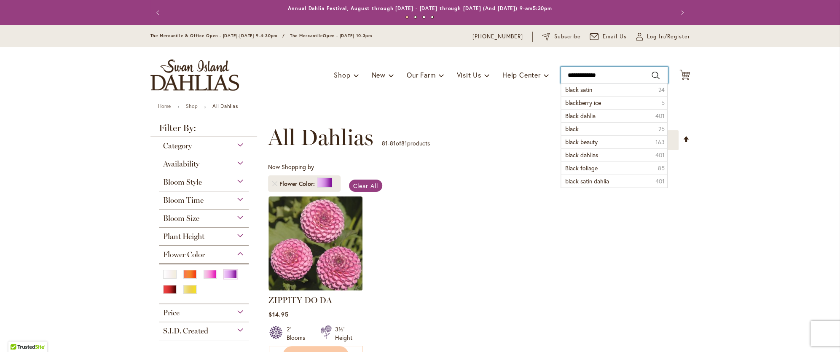
type input "**********"
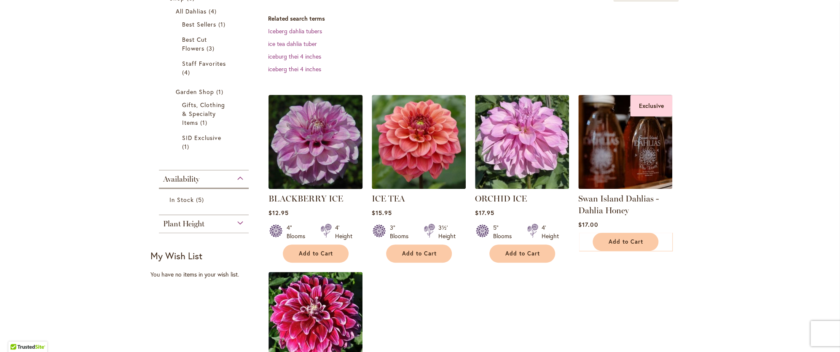
scroll to position [210, 0]
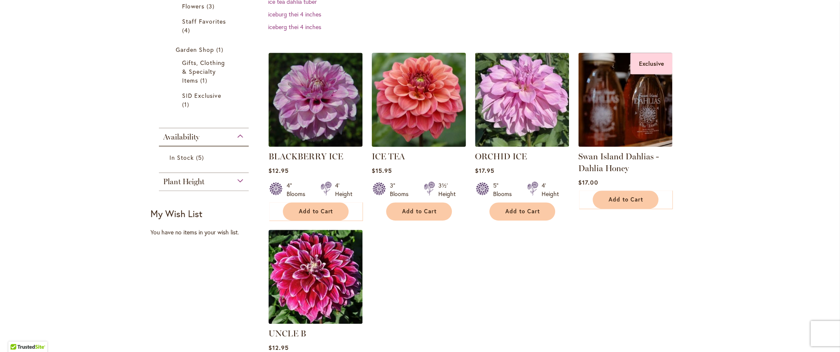
click at [413, 114] on img at bounding box center [418, 99] width 99 height 99
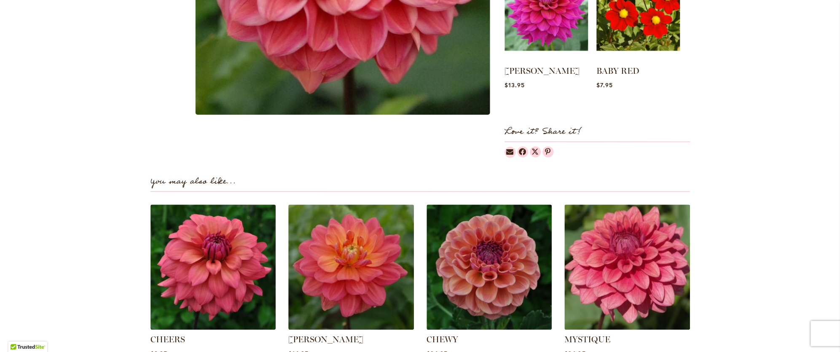
scroll to position [337, 0]
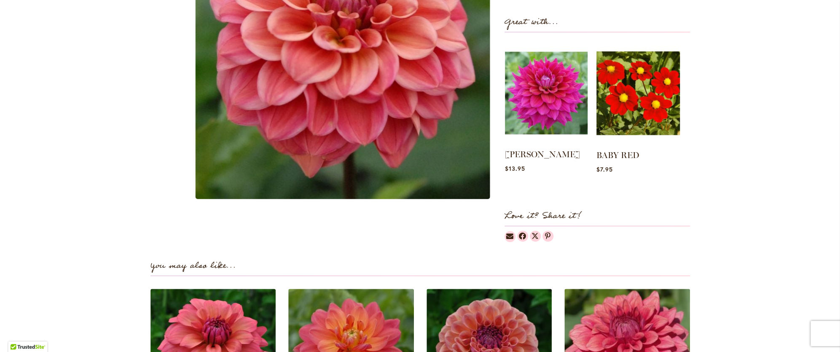
click at [518, 107] on img at bounding box center [546, 92] width 83 height 103
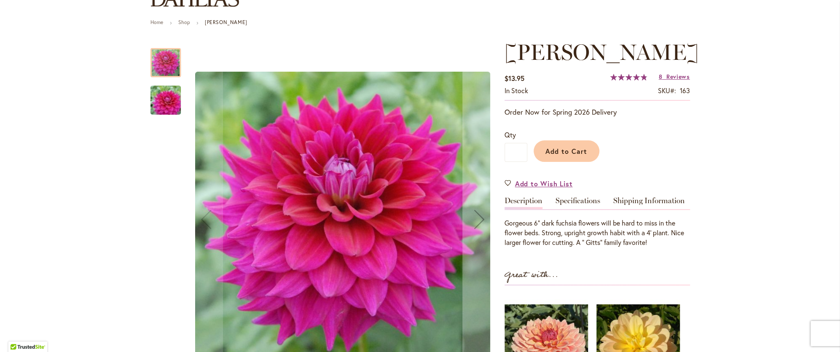
scroll to position [126, 0]
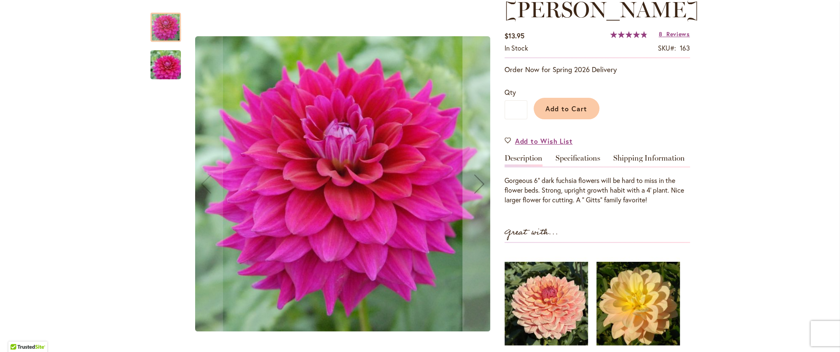
click at [184, 70] on div at bounding box center [324, 184] width 346 height 360
click at [172, 70] on img "CHLOE JANAE" at bounding box center [165, 65] width 61 height 40
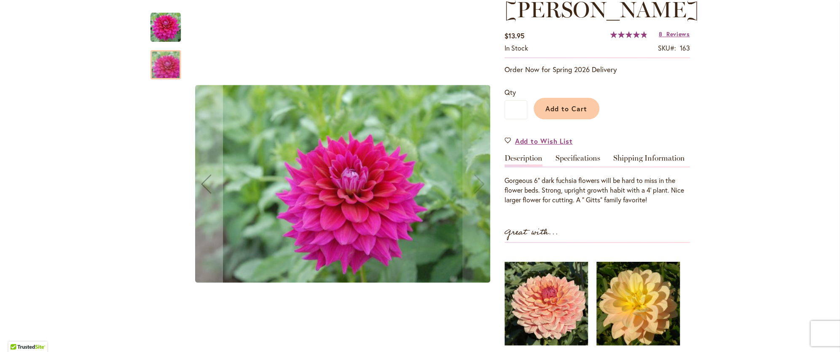
scroll to position [253, 0]
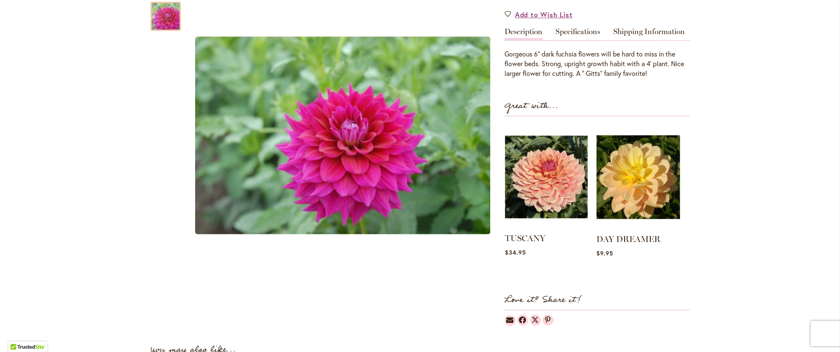
click at [542, 188] on img at bounding box center [546, 176] width 83 height 103
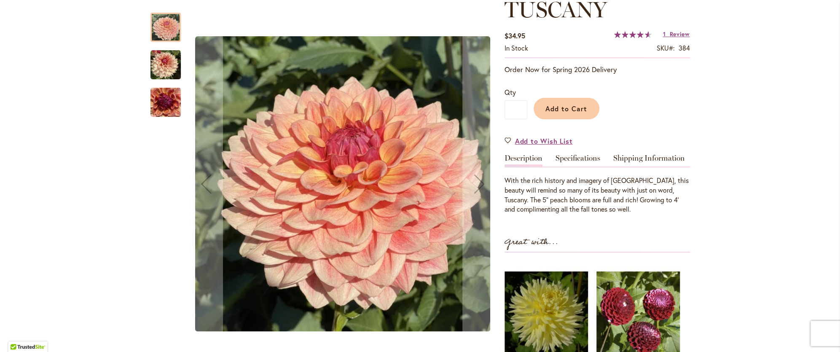
scroll to position [210, 0]
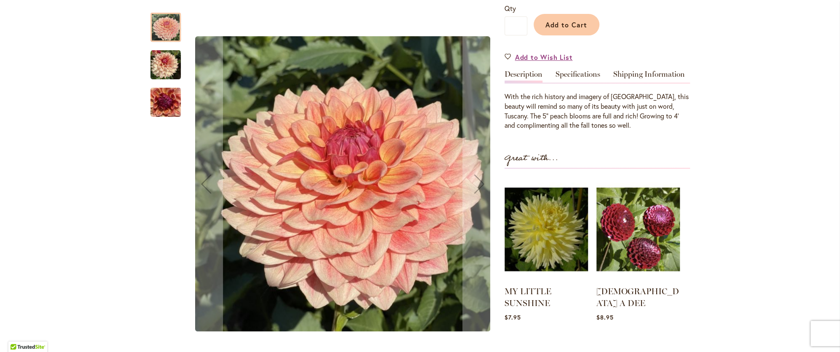
click at [161, 102] on img "TUSCANY" at bounding box center [166, 102] width 30 height 40
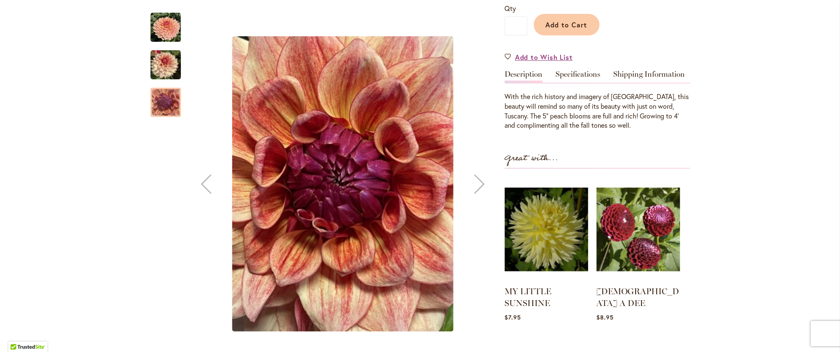
click at [164, 65] on img "TUSCANY" at bounding box center [166, 65] width 30 height 30
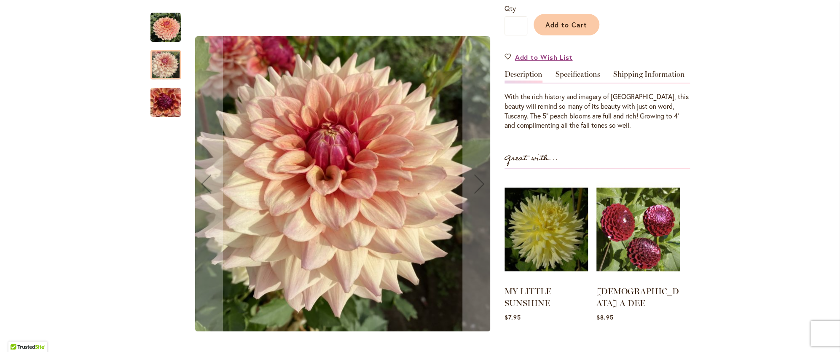
scroll to position [42, 0]
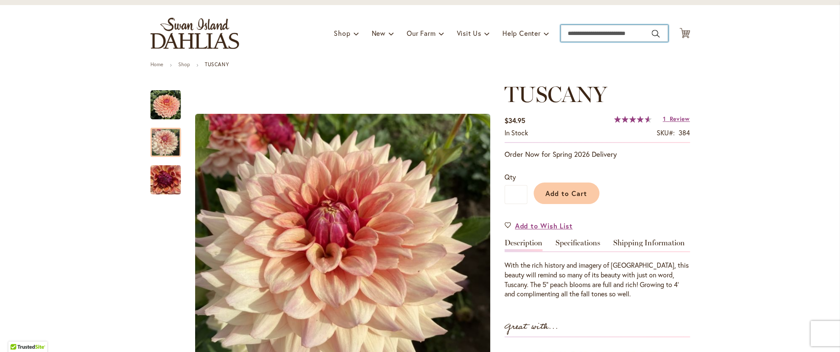
click at [596, 30] on input "Search" at bounding box center [615, 33] width 108 height 17
type input "********"
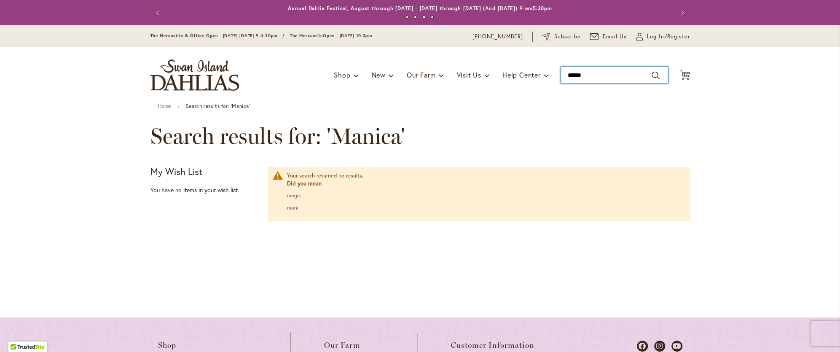
drag, startPoint x: 576, startPoint y: 75, endPoint x: 600, endPoint y: 71, distance: 23.9
click at [576, 75] on input "******" at bounding box center [615, 75] width 108 height 17
type input "******"
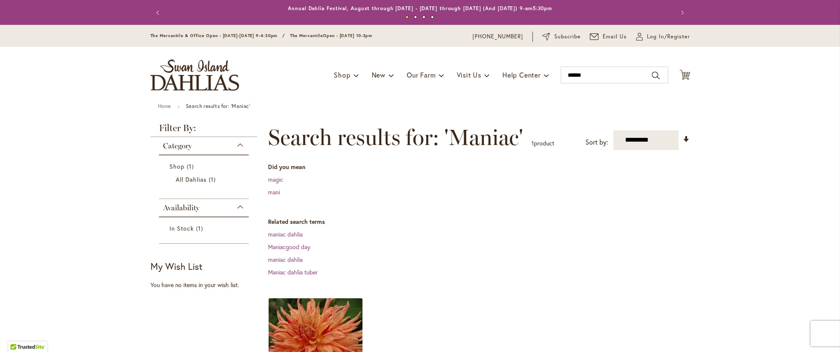
scroll to position [168, 0]
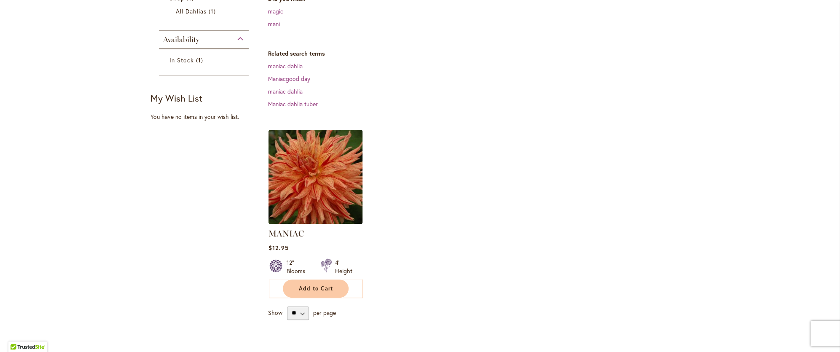
click at [323, 187] on img at bounding box center [315, 176] width 99 height 99
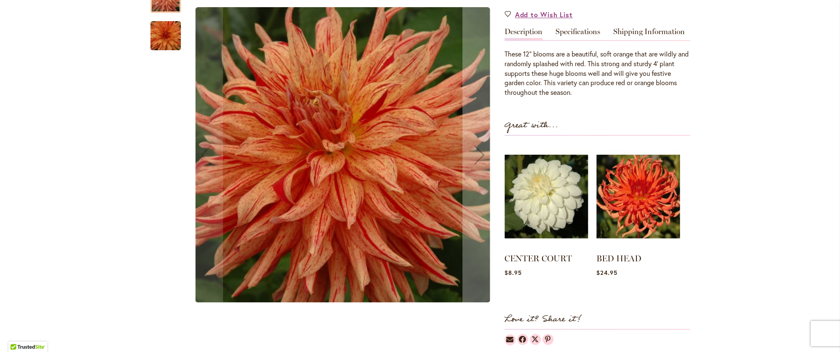
scroll to position [84, 0]
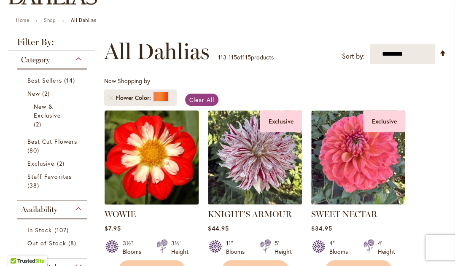
scroll to position [210, 0]
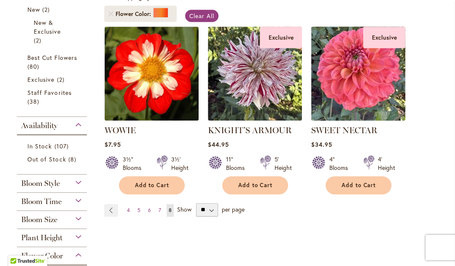
click at [288, 81] on img at bounding box center [358, 73] width 99 height 99
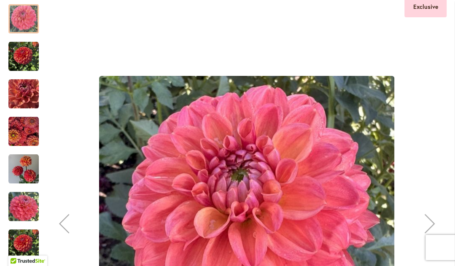
scroll to position [253, 0]
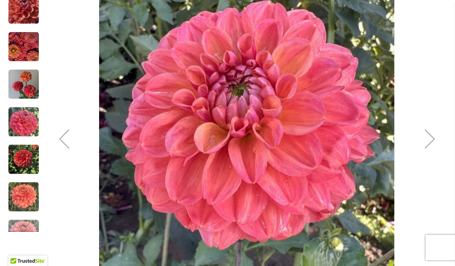
click at [22, 47] on img "SWEET NECTAR" at bounding box center [23, 47] width 30 height 30
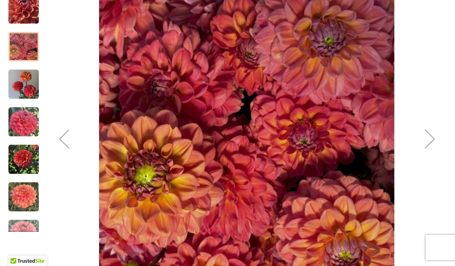
click at [26, 96] on img "SWEET NECTAR" at bounding box center [23, 84] width 30 height 30
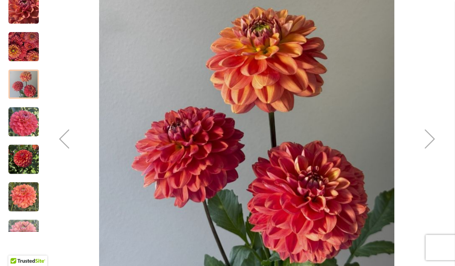
click at [35, 133] on img "SWEET NECTAR" at bounding box center [23, 122] width 30 height 30
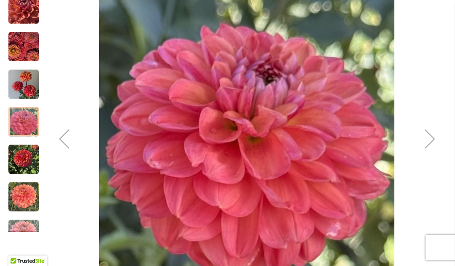
click at [29, 165] on img "SWEET NECTAR" at bounding box center [23, 159] width 30 height 30
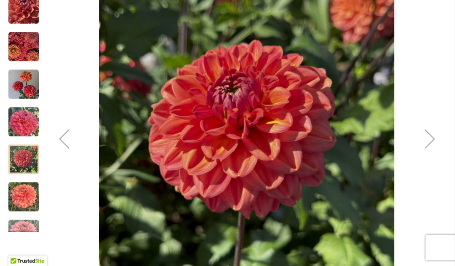
click at [30, 199] on img "SWEET NECTAR" at bounding box center [23, 197] width 30 height 30
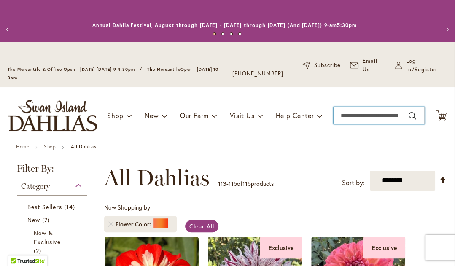
click at [374, 113] on input "Search" at bounding box center [378, 115] width 91 height 17
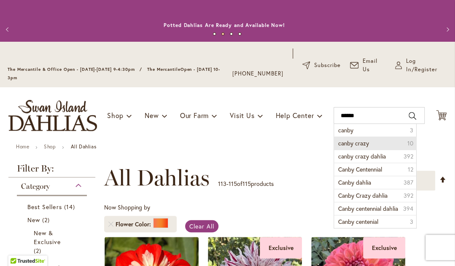
click at [369, 142] on span "canby crazy" at bounding box center [353, 143] width 31 height 8
type input "**********"
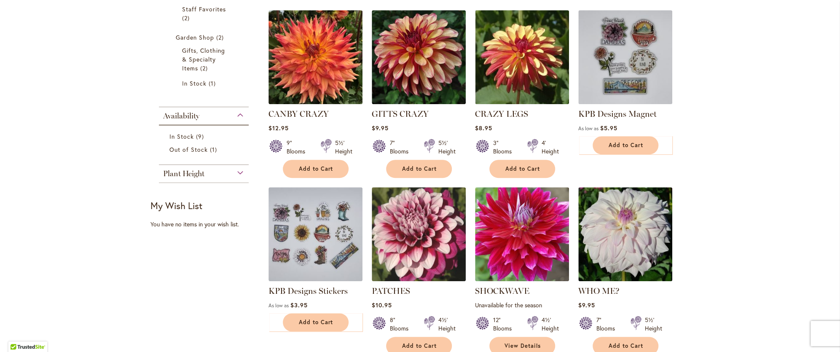
scroll to position [168, 0]
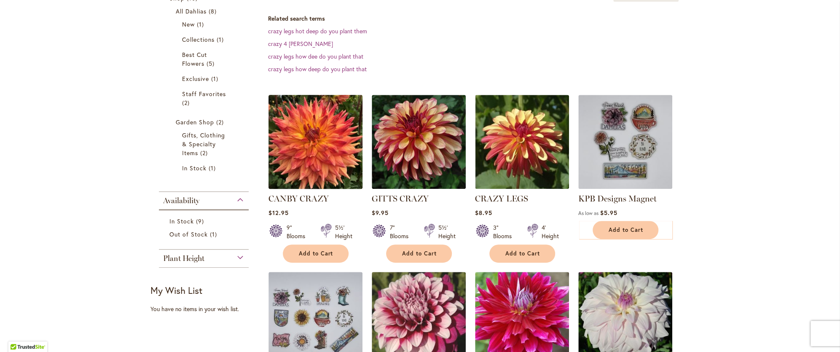
click at [292, 137] on img at bounding box center [315, 141] width 99 height 99
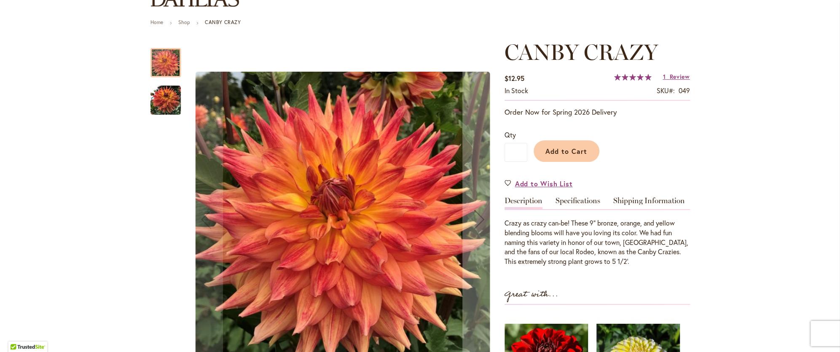
scroll to position [126, 0]
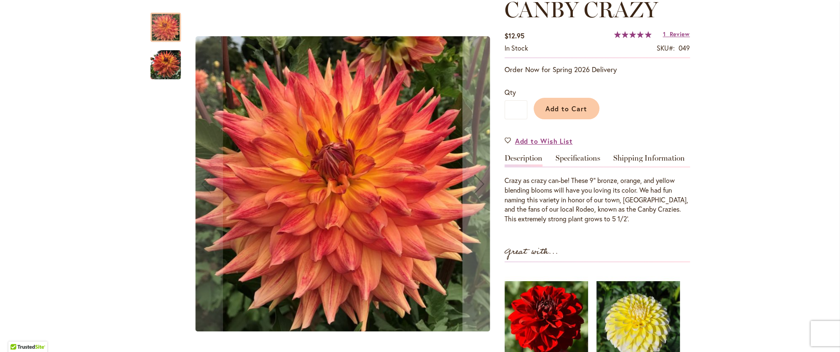
click at [171, 65] on img "Canby Crazy" at bounding box center [166, 65] width 30 height 30
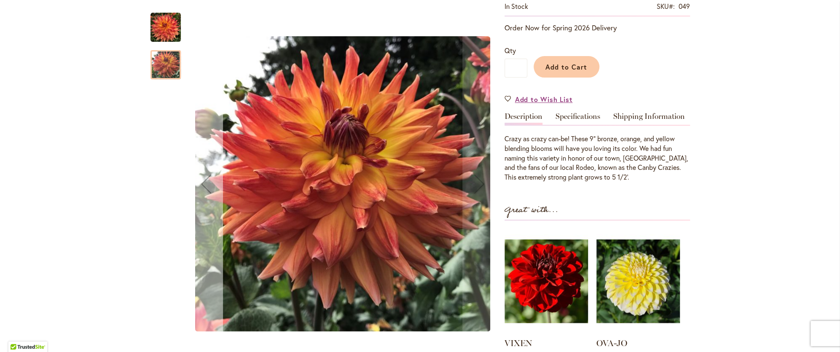
scroll to position [84, 0]
